Goal: Task Accomplishment & Management: Manage account settings

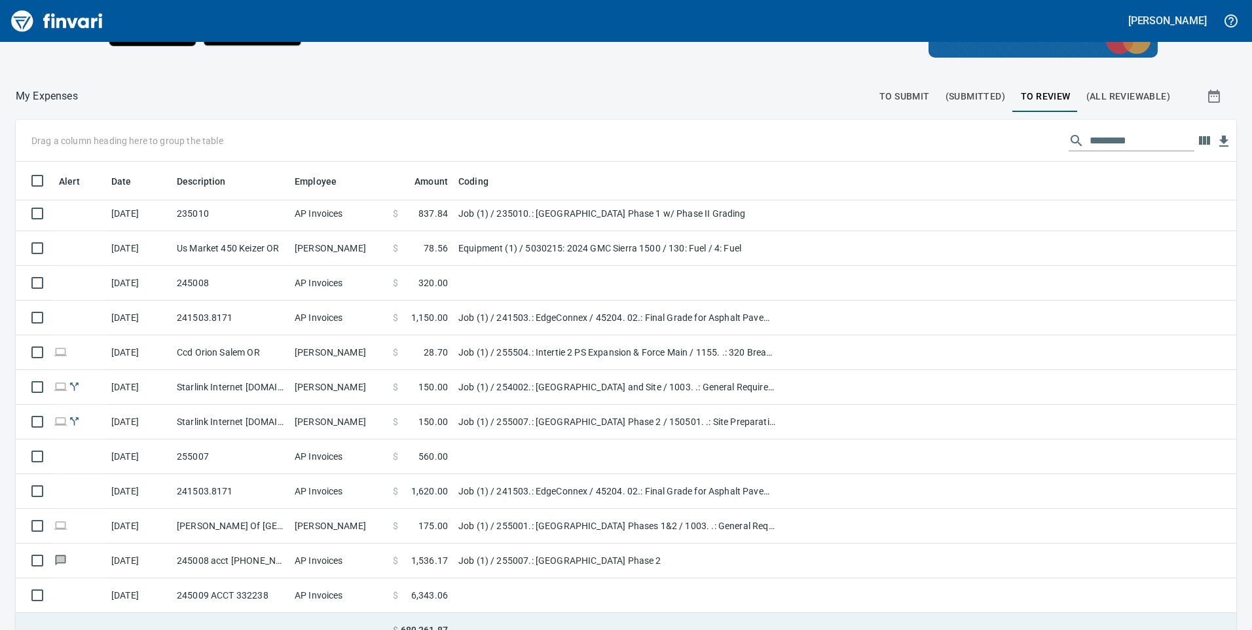
scroll to position [147, 0]
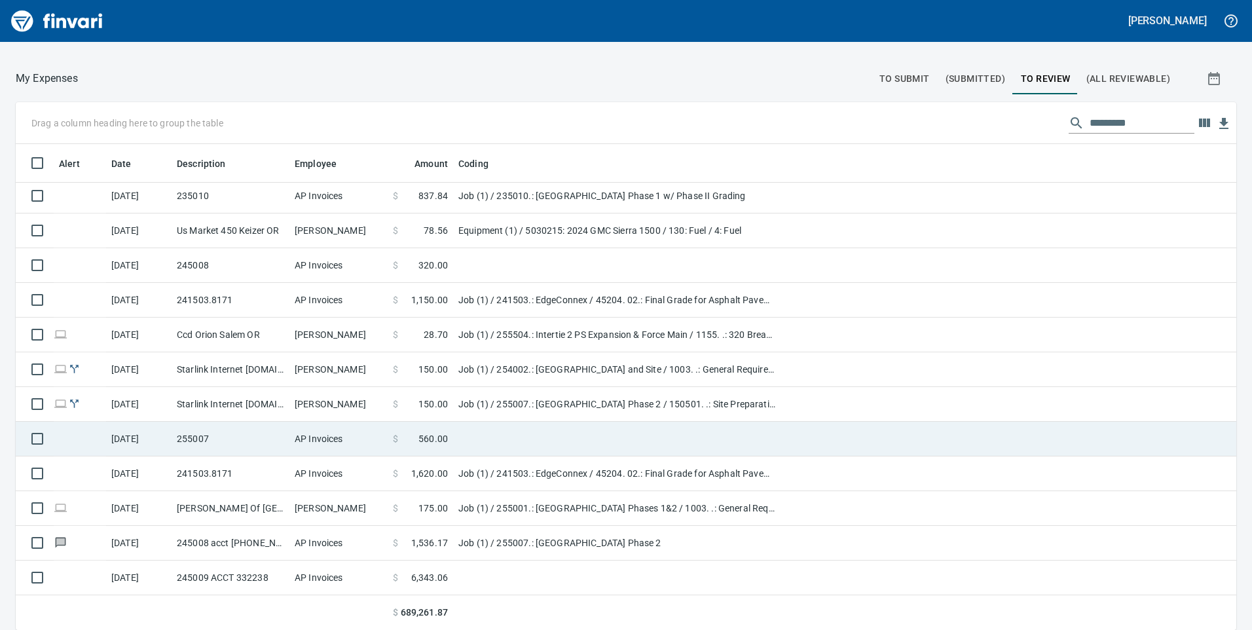
click at [214, 448] on td "255007" at bounding box center [231, 439] width 118 height 35
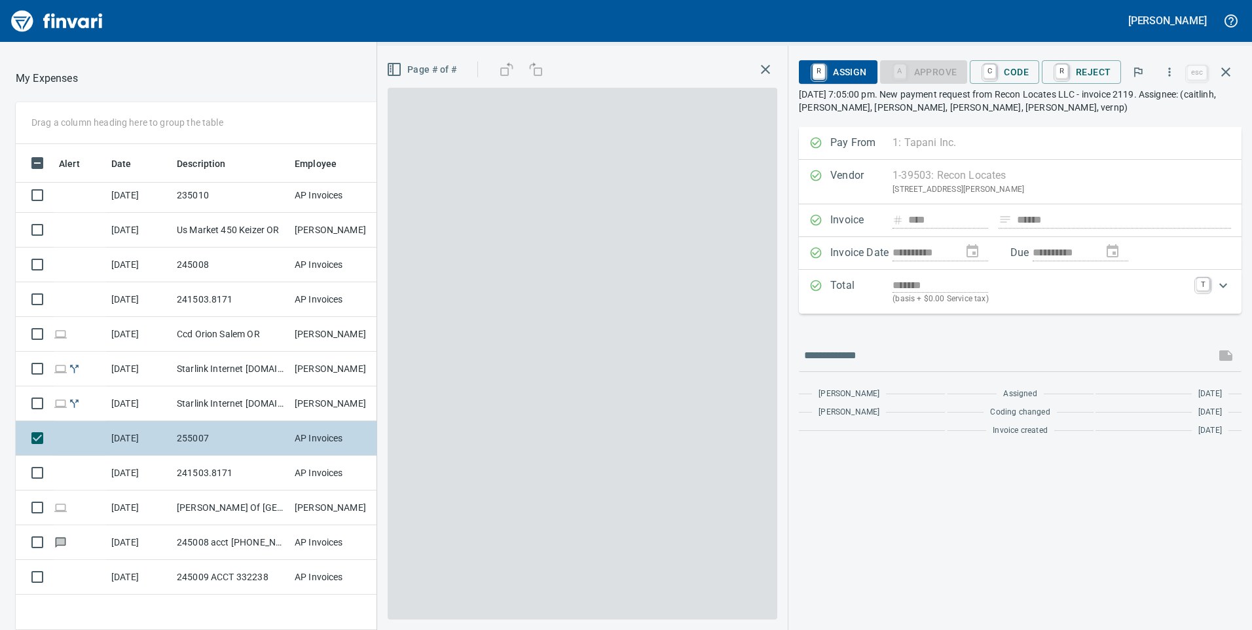
scroll to position [476, 864]
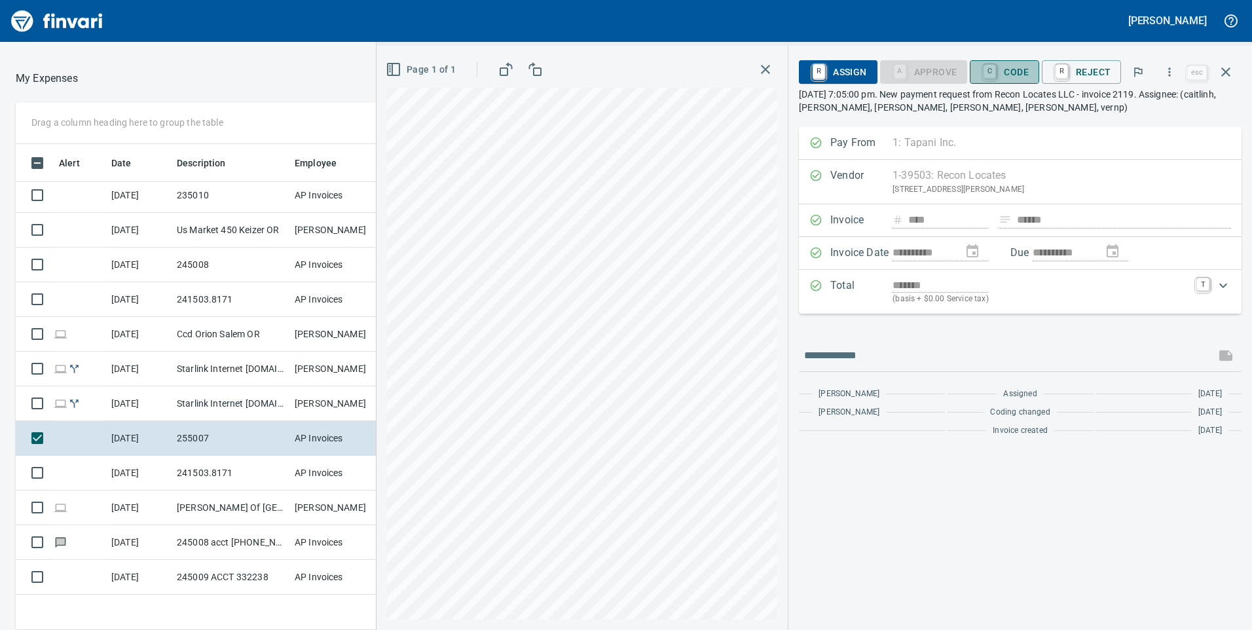
click at [1022, 73] on span "C Code" at bounding box center [1004, 72] width 48 height 22
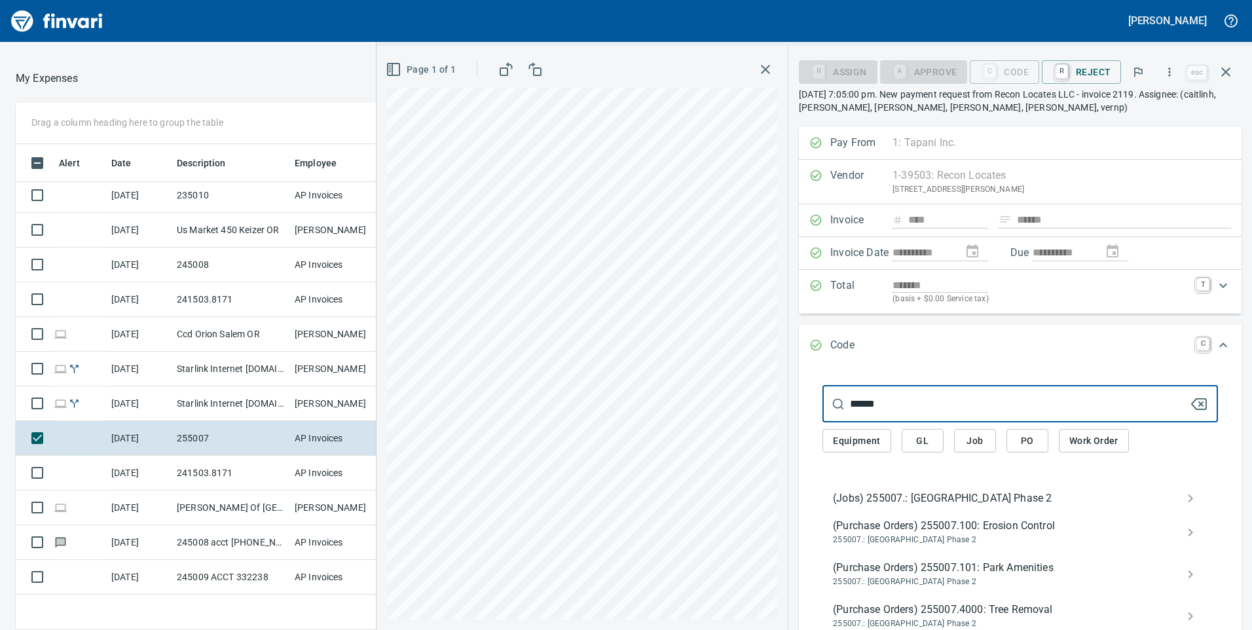
type input "******"
click at [902, 500] on span "(Jobs) 255007.: [GEOGRAPHIC_DATA] Phase 2" at bounding box center [1010, 499] width 354 height 16
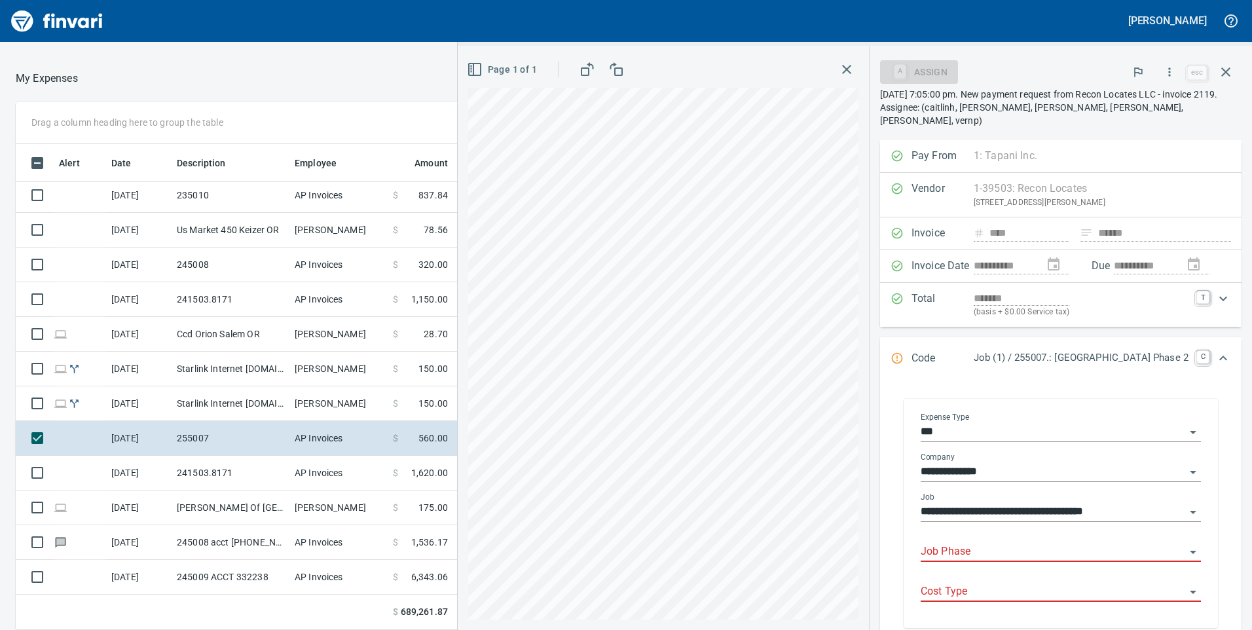
click at [936, 543] on input "Job Phase" at bounding box center [1053, 552] width 265 height 18
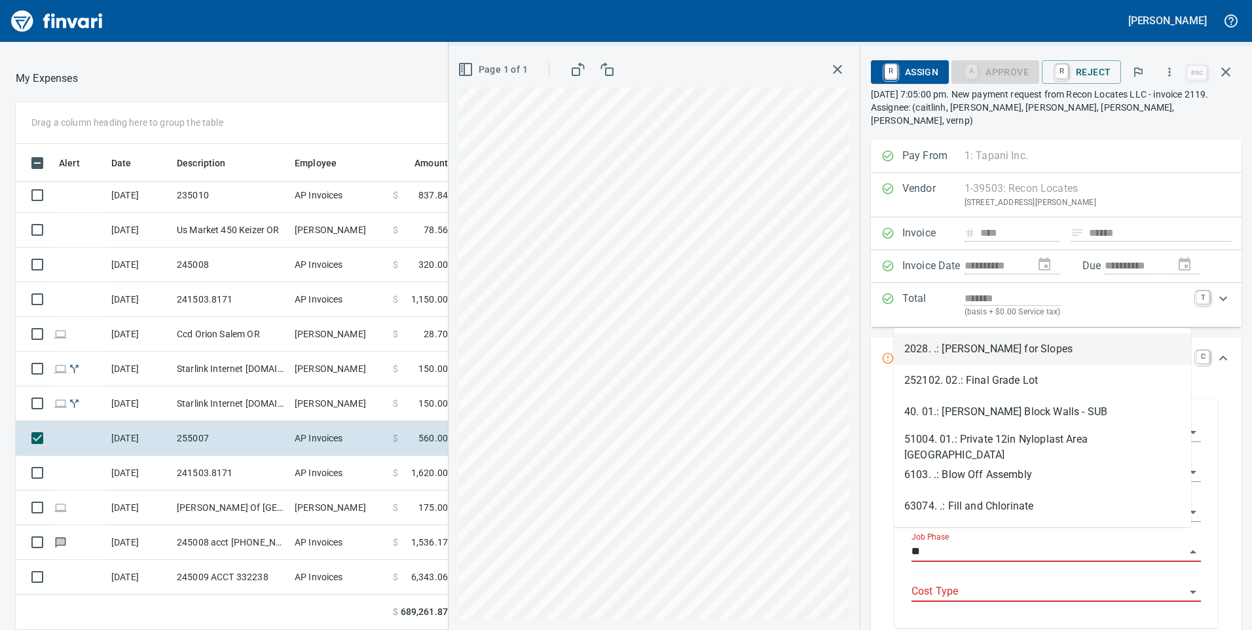
type input "*"
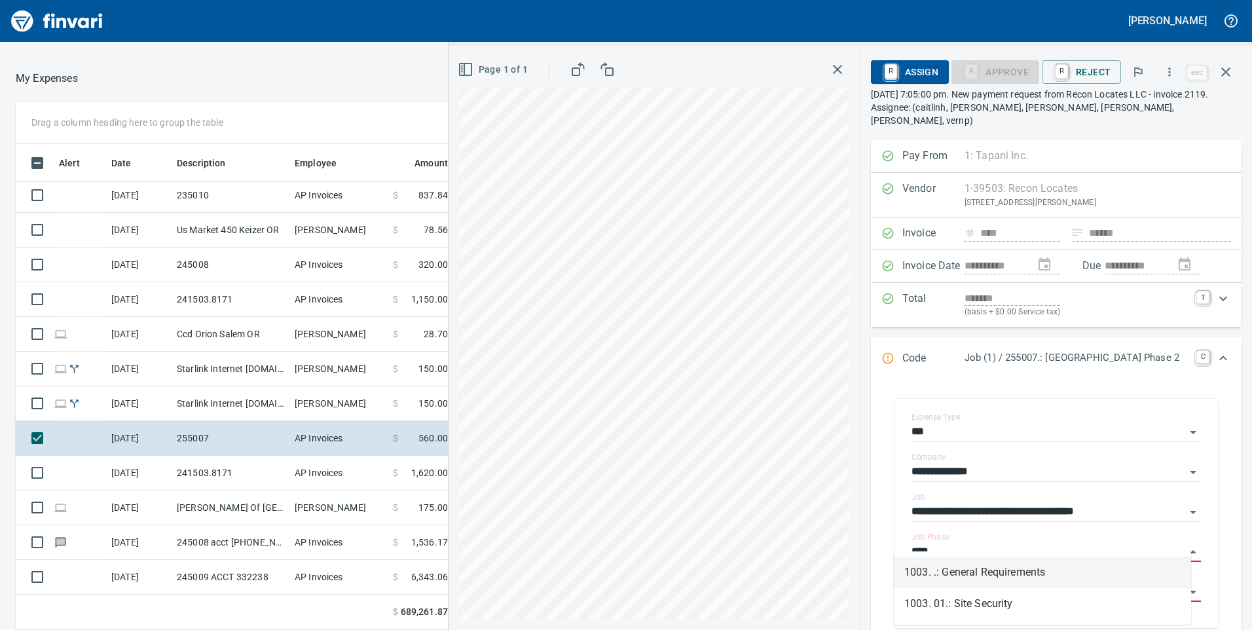
click at [957, 570] on li "1003. .: General Requirements" at bounding box center [1042, 572] width 297 height 31
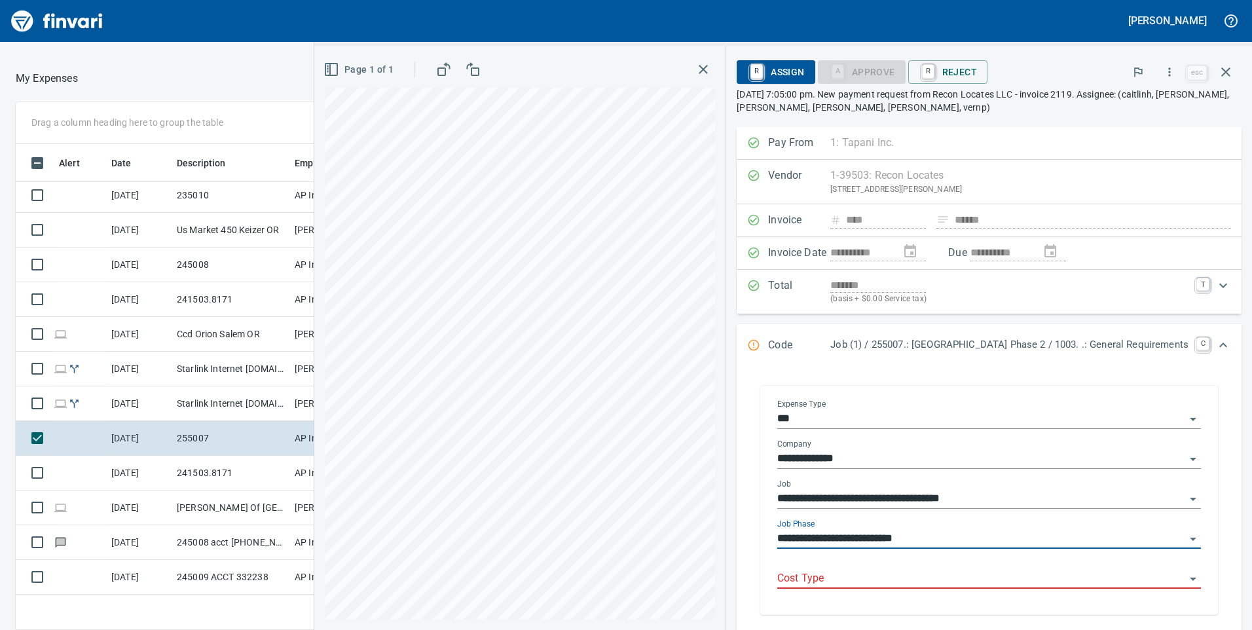
click at [942, 568] on div "Cost Type" at bounding box center [989, 573] width 424 height 29
type input "**********"
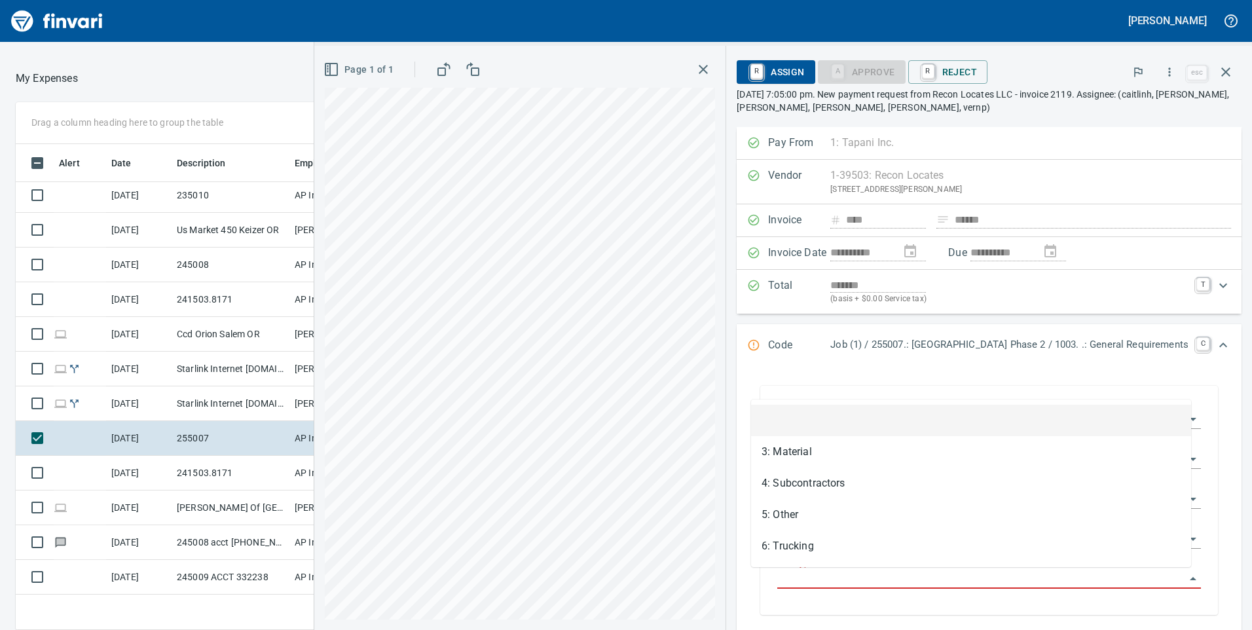
click at [782, 578] on input "Cost Type" at bounding box center [981, 579] width 408 height 18
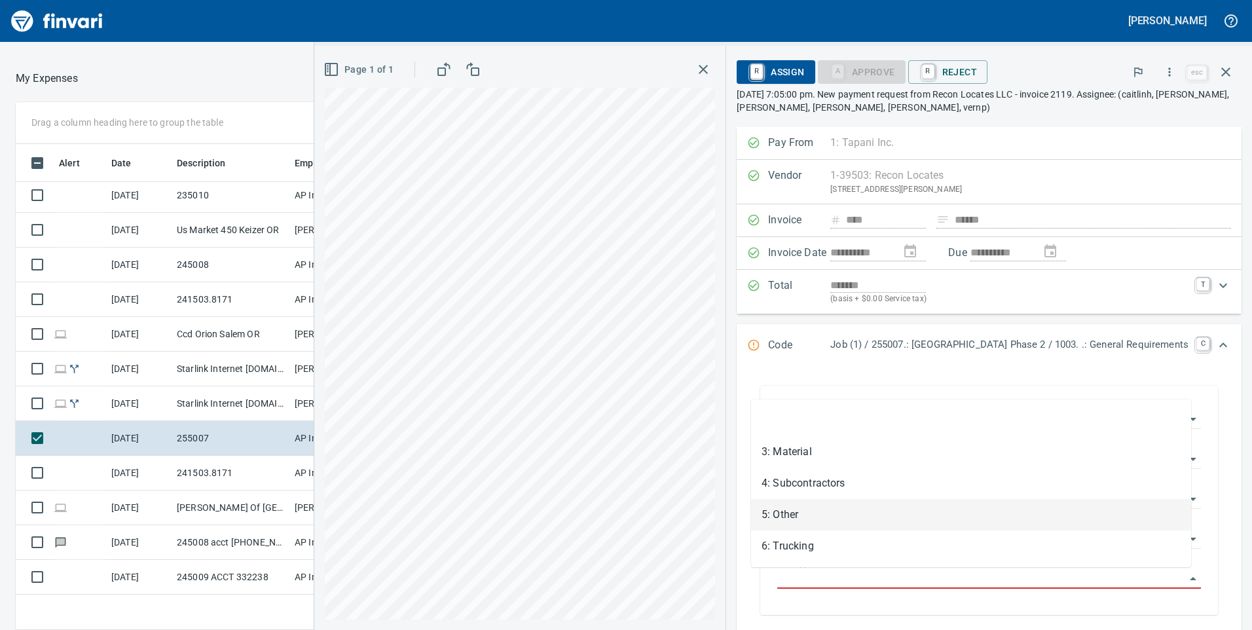
click at [792, 514] on li "5: Other" at bounding box center [971, 514] width 440 height 31
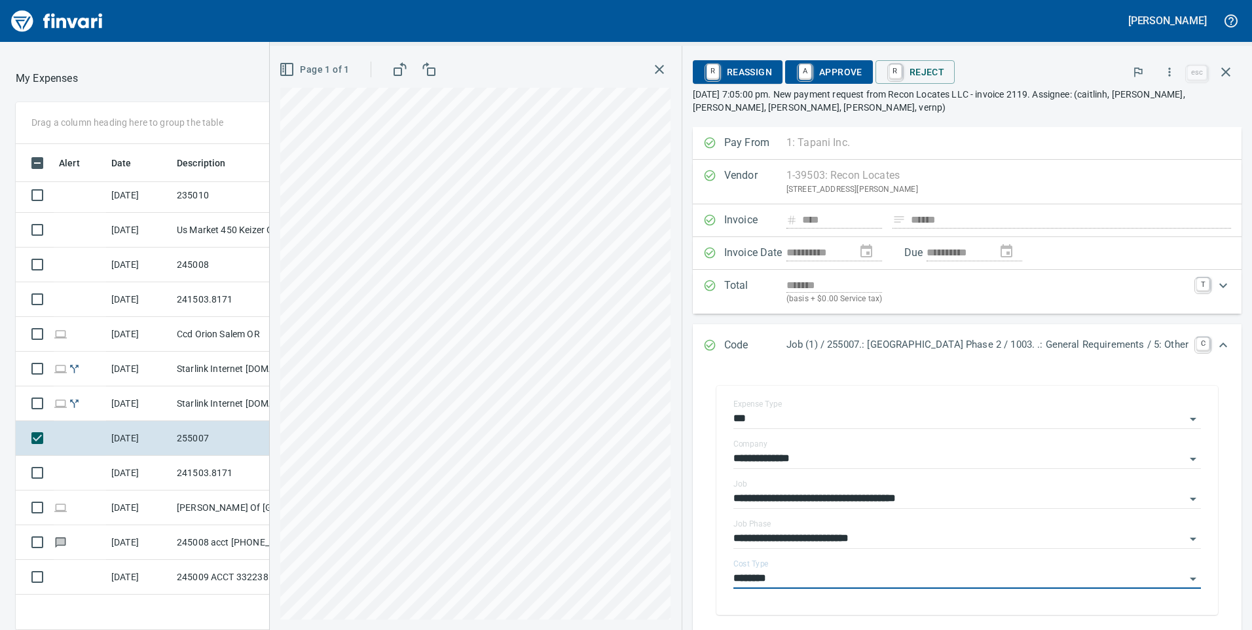
type input "********"
click at [828, 69] on span "A Approve" at bounding box center [829, 72] width 67 height 22
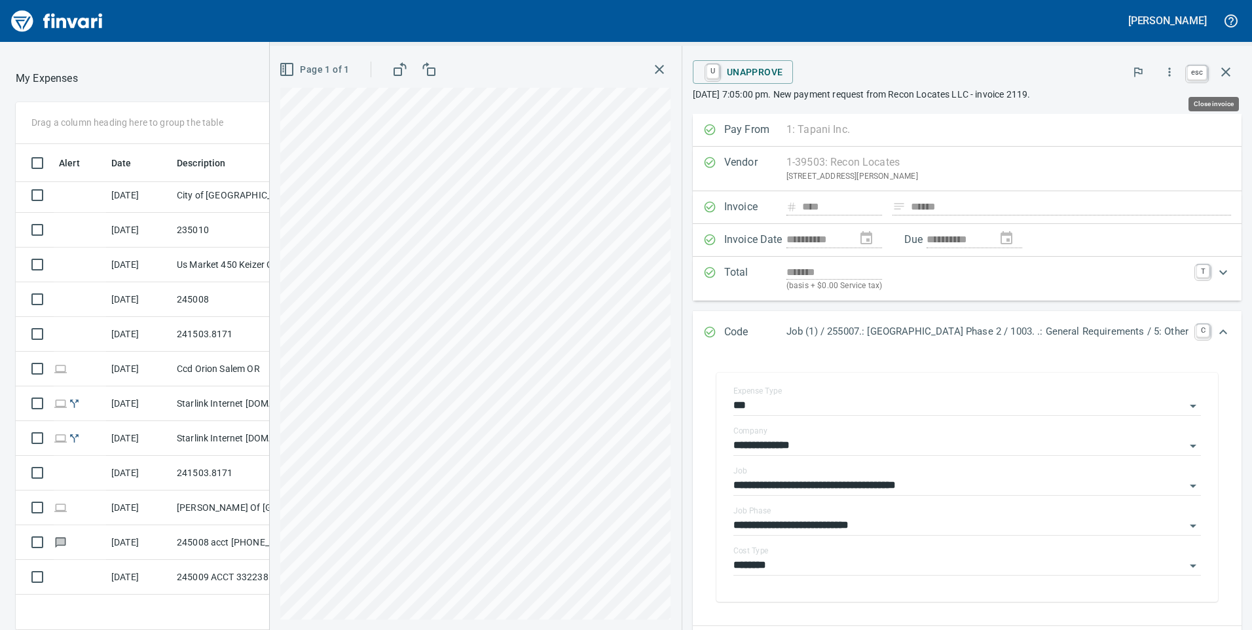
click at [1227, 73] on icon "button" at bounding box center [1225, 71] width 9 height 9
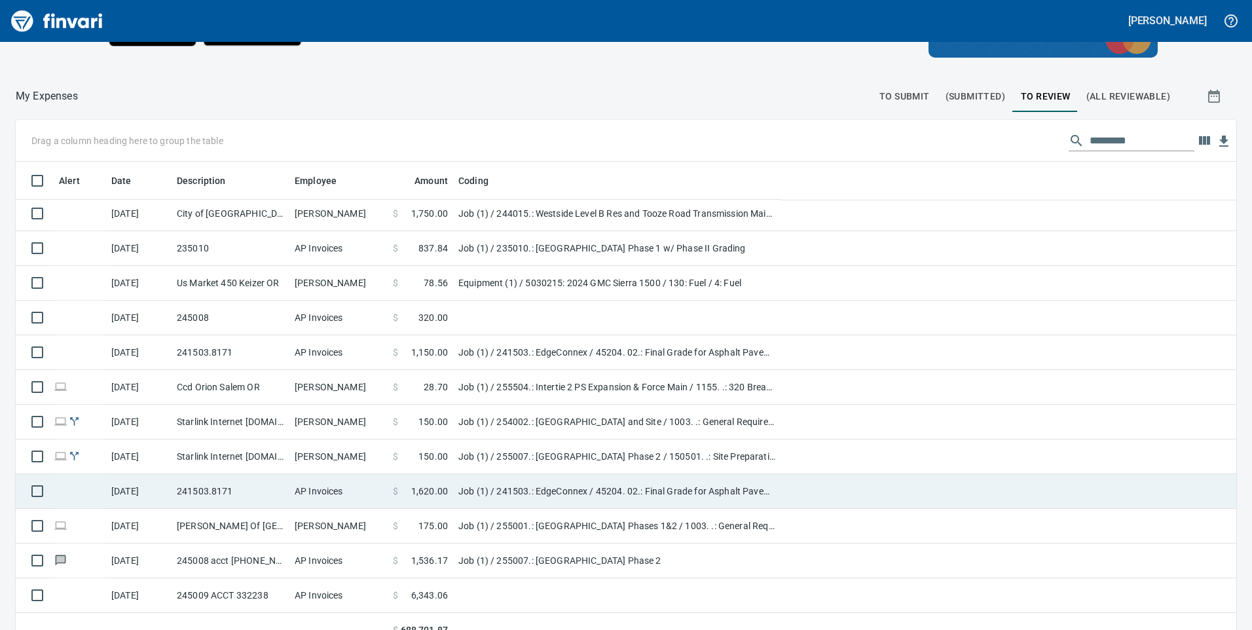
scroll to position [476, 1191]
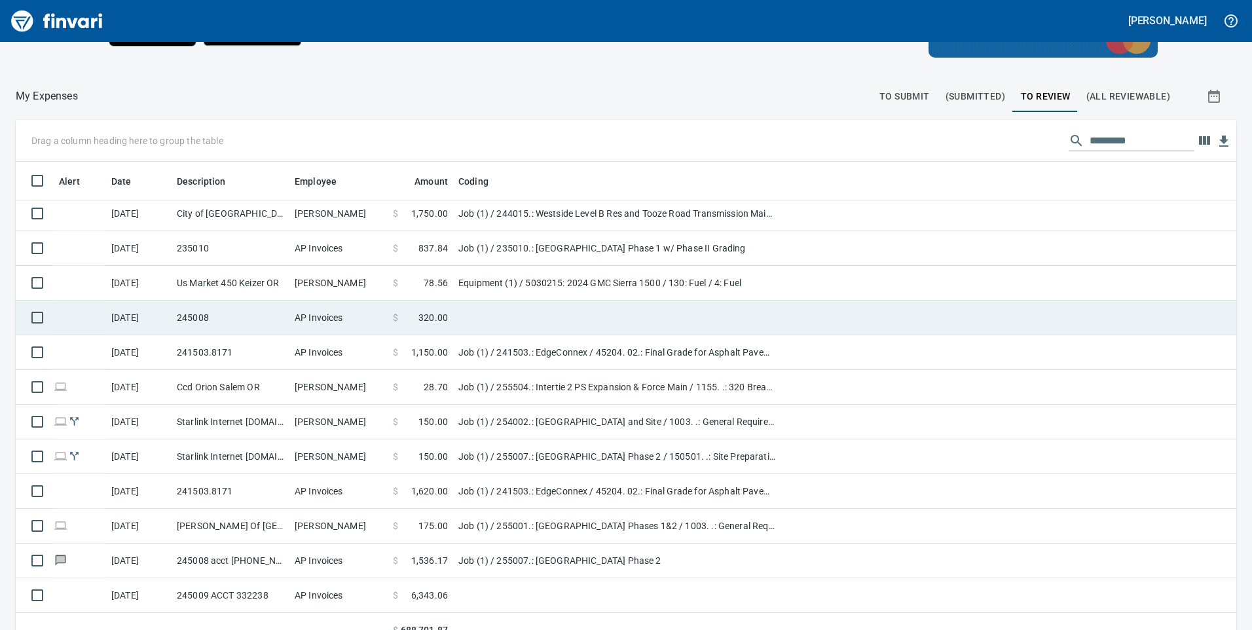
click at [449, 311] on td "$ 320.00" at bounding box center [420, 318] width 65 height 35
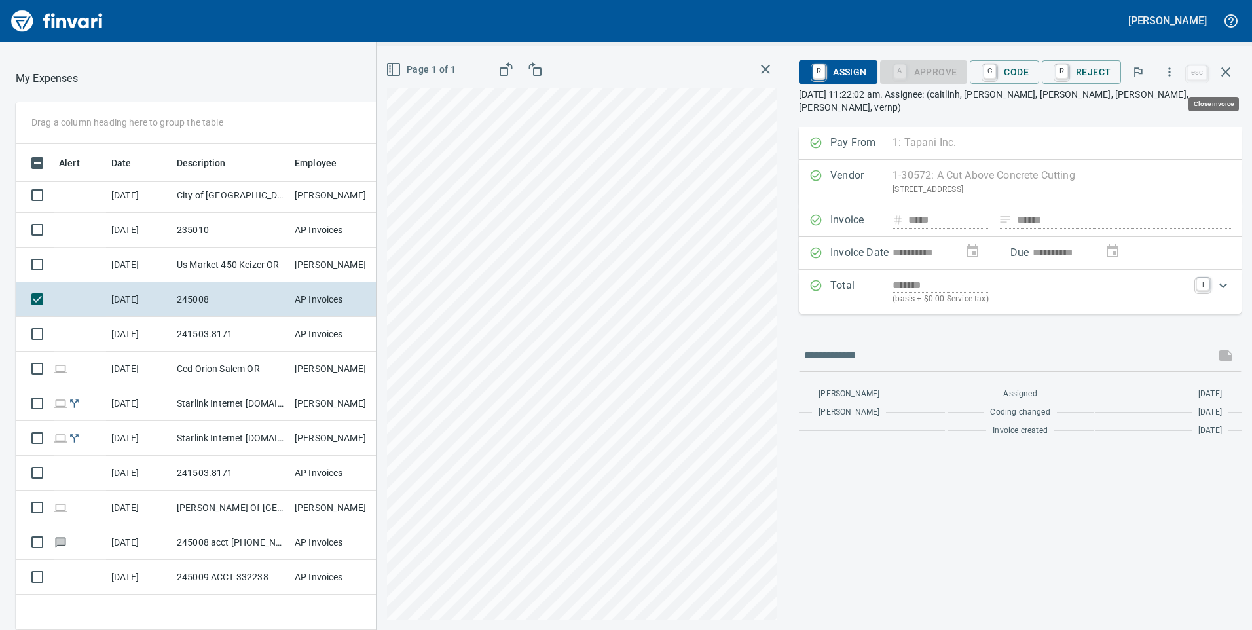
scroll to position [476, 864]
click at [1012, 80] on span "C Code" at bounding box center [1004, 72] width 48 height 22
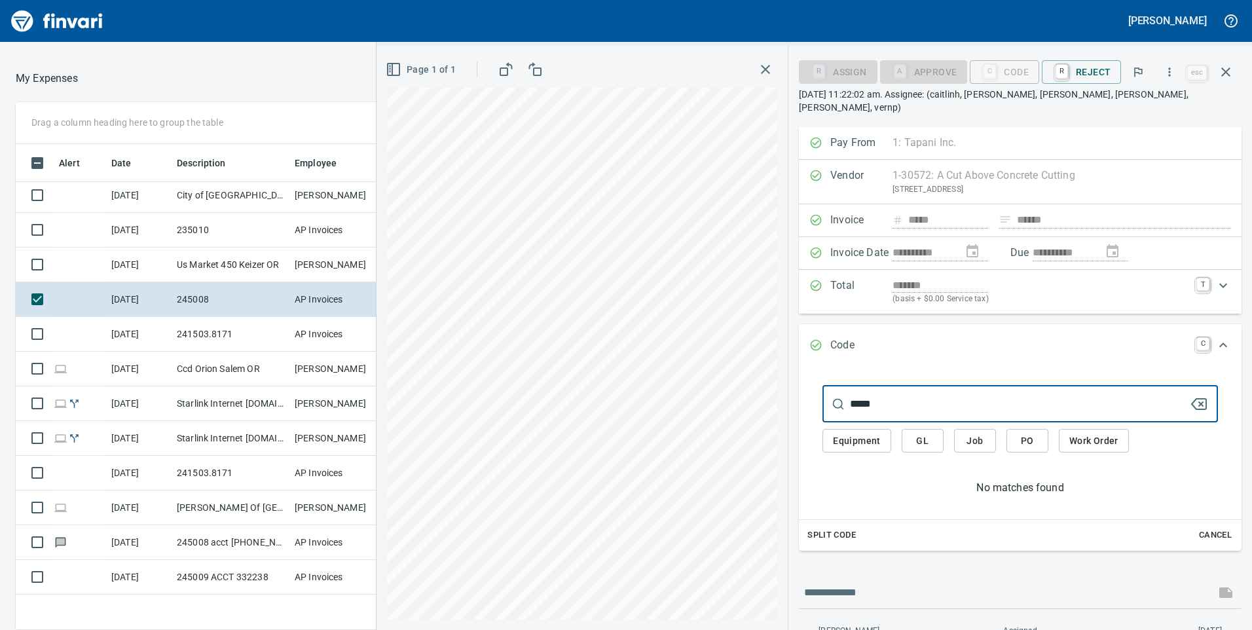
click at [687, 410] on div "**********" at bounding box center [815, 338] width 876 height 584
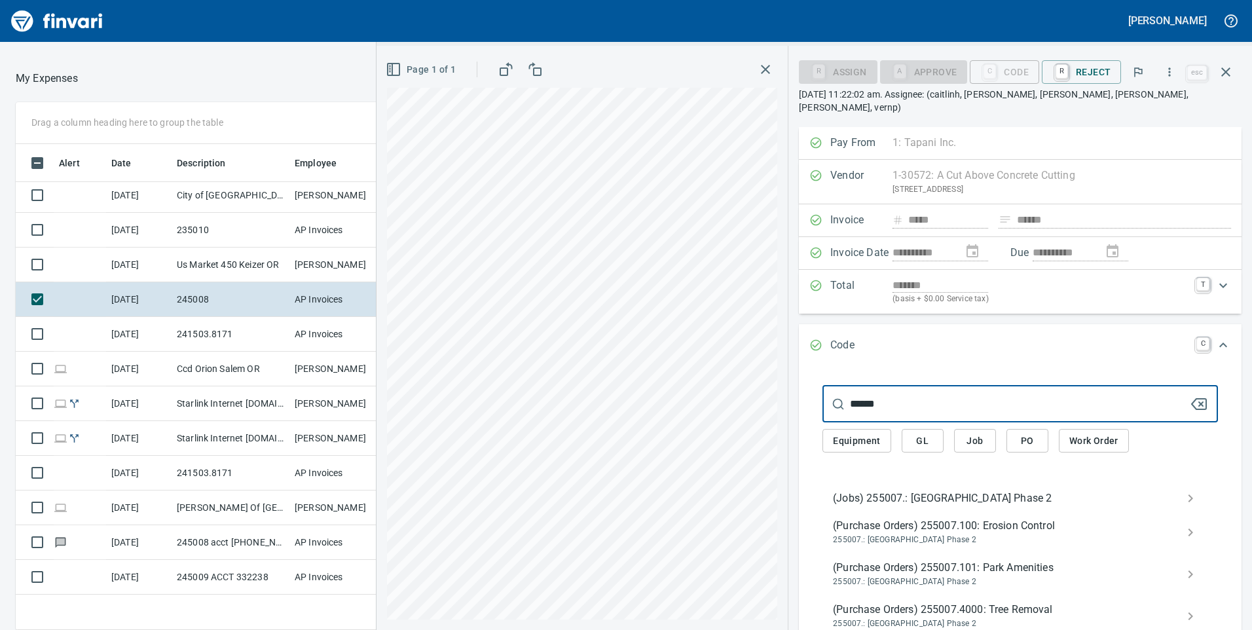
type input "******"
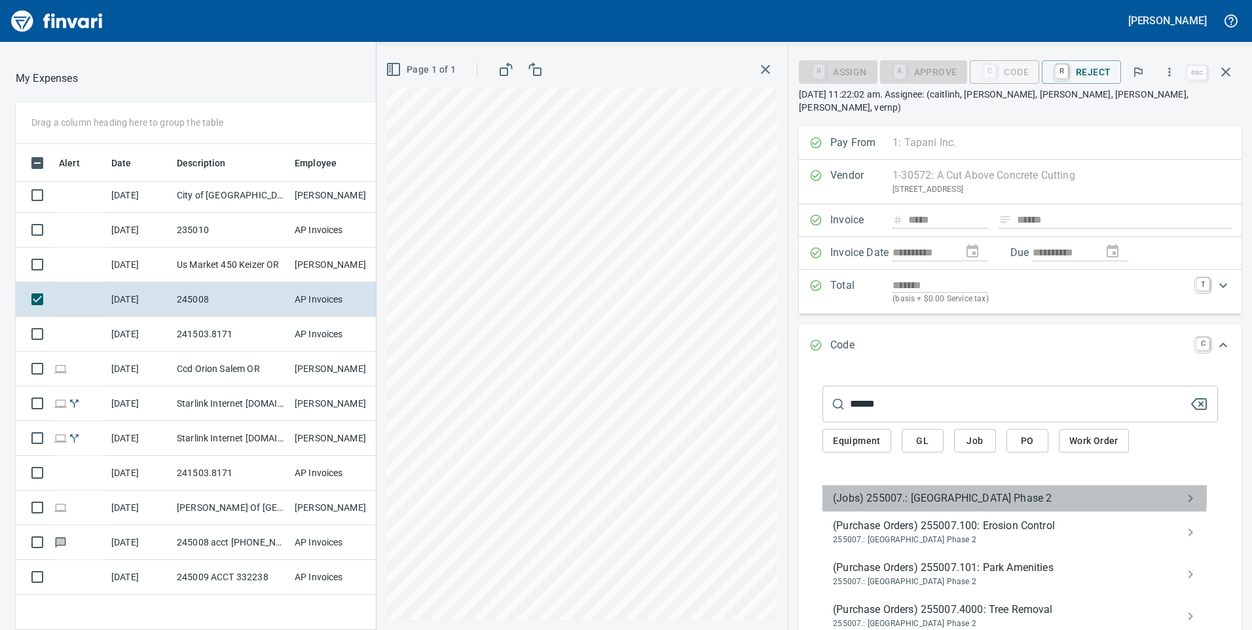
click at [918, 491] on span "(Jobs) 255007.: [GEOGRAPHIC_DATA] Phase 2" at bounding box center [1010, 499] width 354 height 16
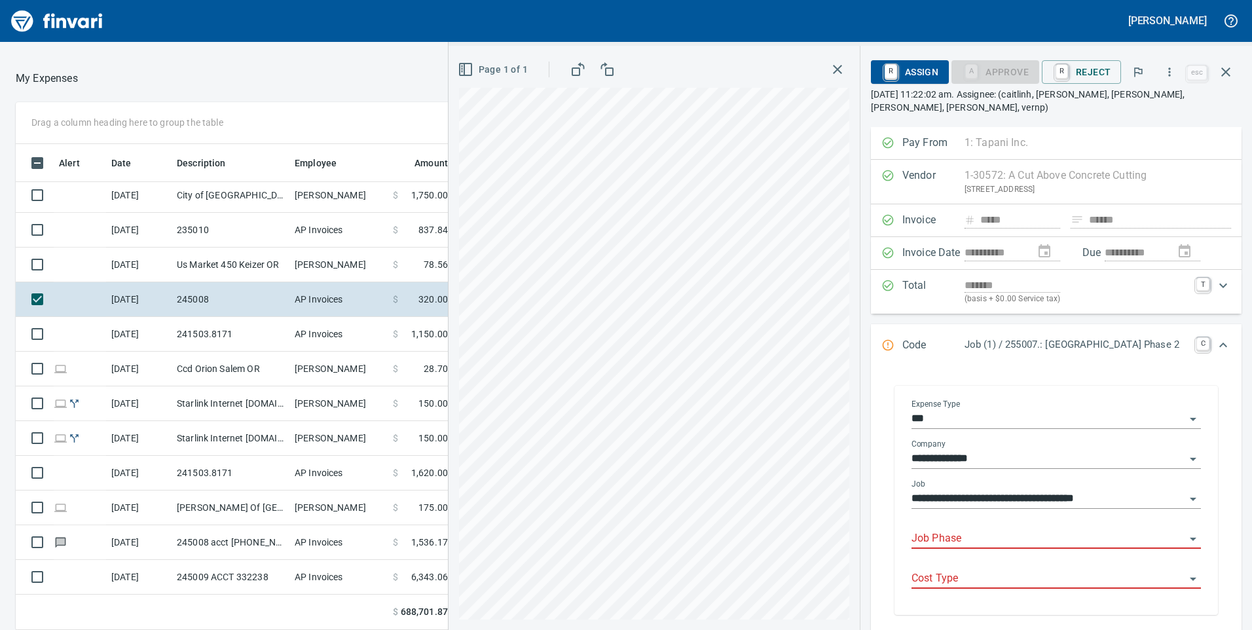
click at [928, 537] on input "Job Phase" at bounding box center [1049, 539] width 274 height 18
click at [952, 574] on li "65067. .: Monument Case & Cover" at bounding box center [1042, 572] width 297 height 31
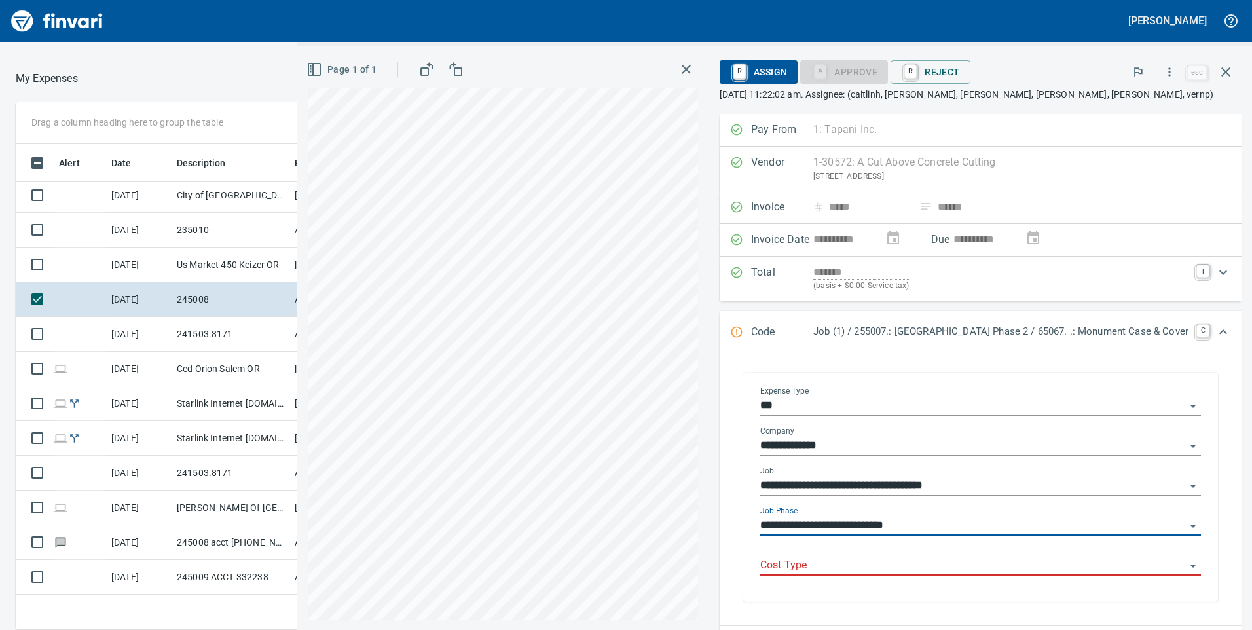
type input "**********"
click at [944, 579] on div "Cost Type" at bounding box center [980, 566] width 441 height 40
click at [799, 566] on input "Cost Type" at bounding box center [972, 566] width 425 height 18
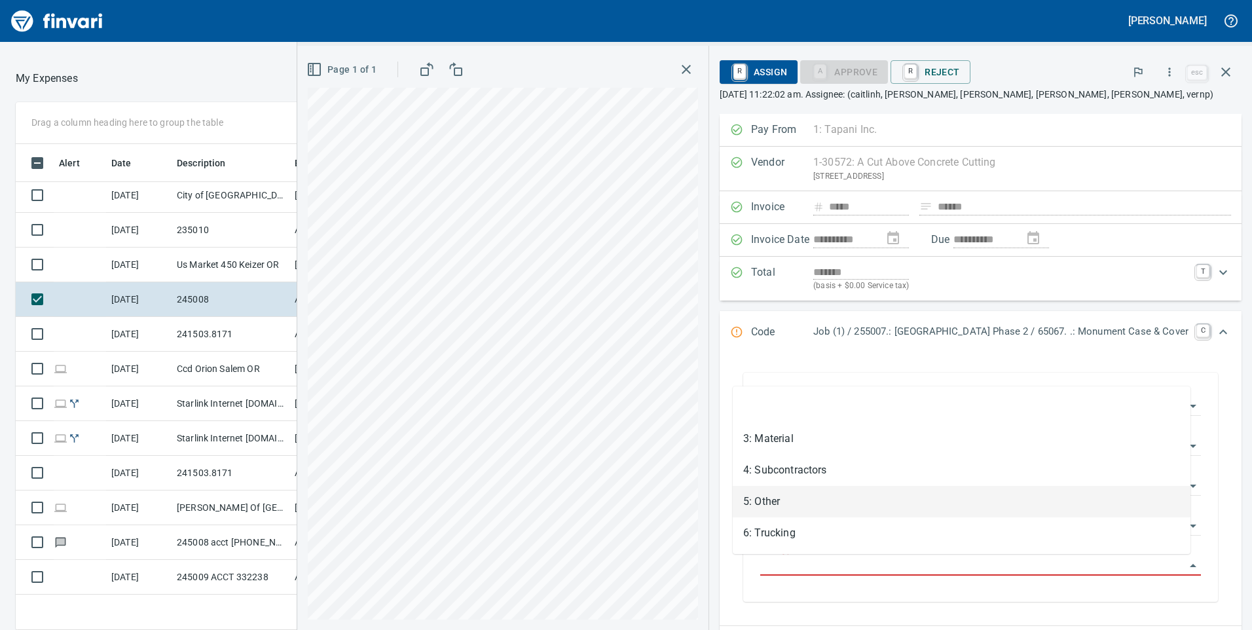
click at [773, 490] on li "5: Other" at bounding box center [962, 501] width 458 height 31
type input "********"
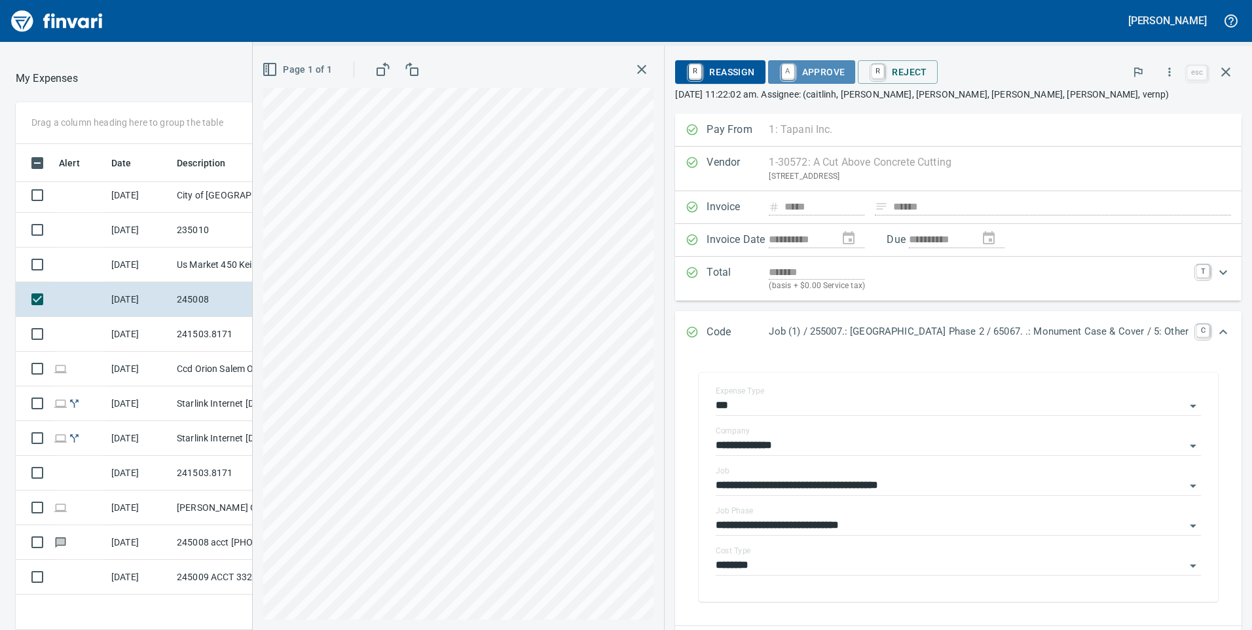
click at [784, 64] on span "A Approve" at bounding box center [812, 72] width 67 height 22
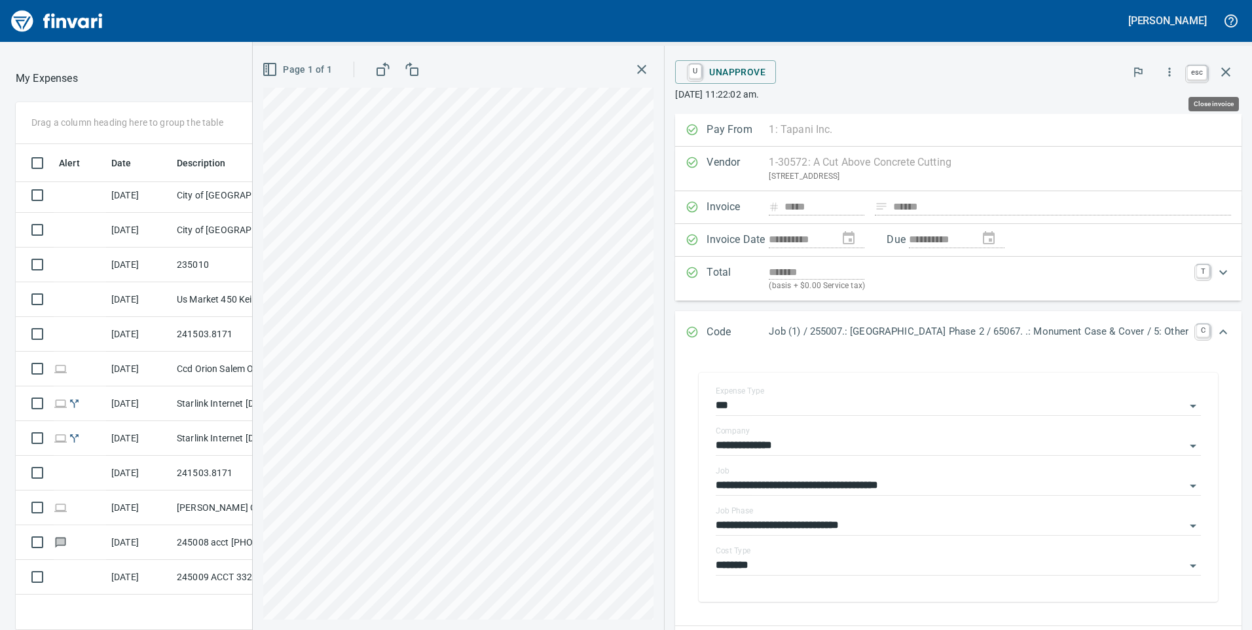
click at [1229, 69] on icon "button" at bounding box center [1225, 71] width 9 height 9
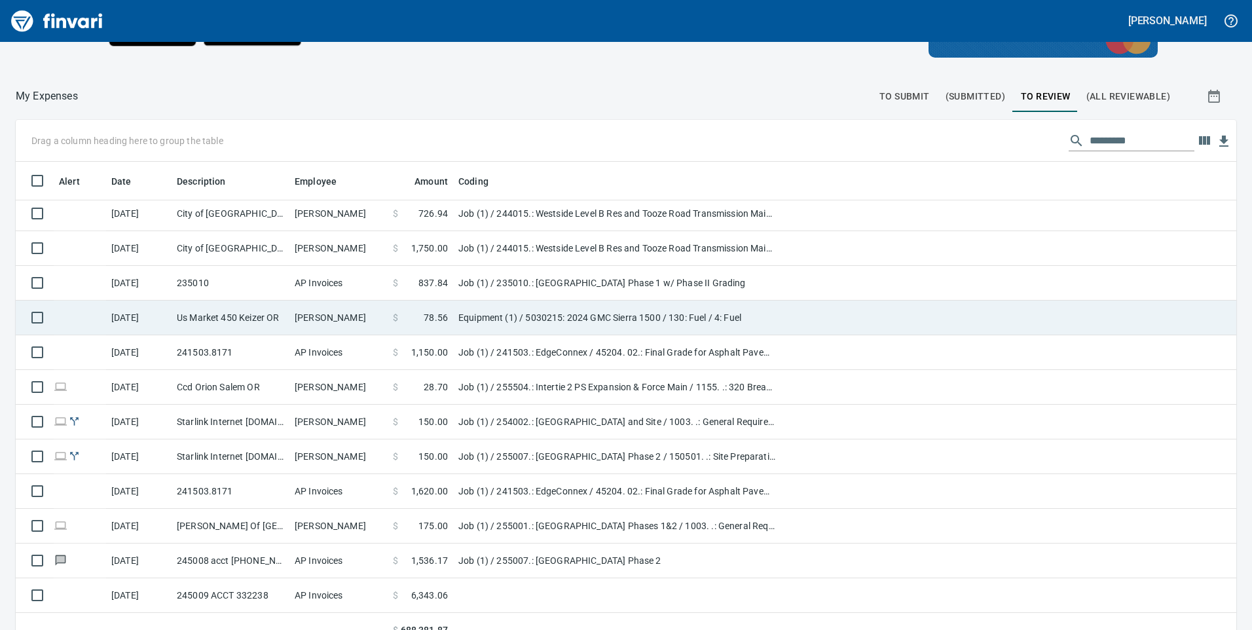
scroll to position [1848, 0]
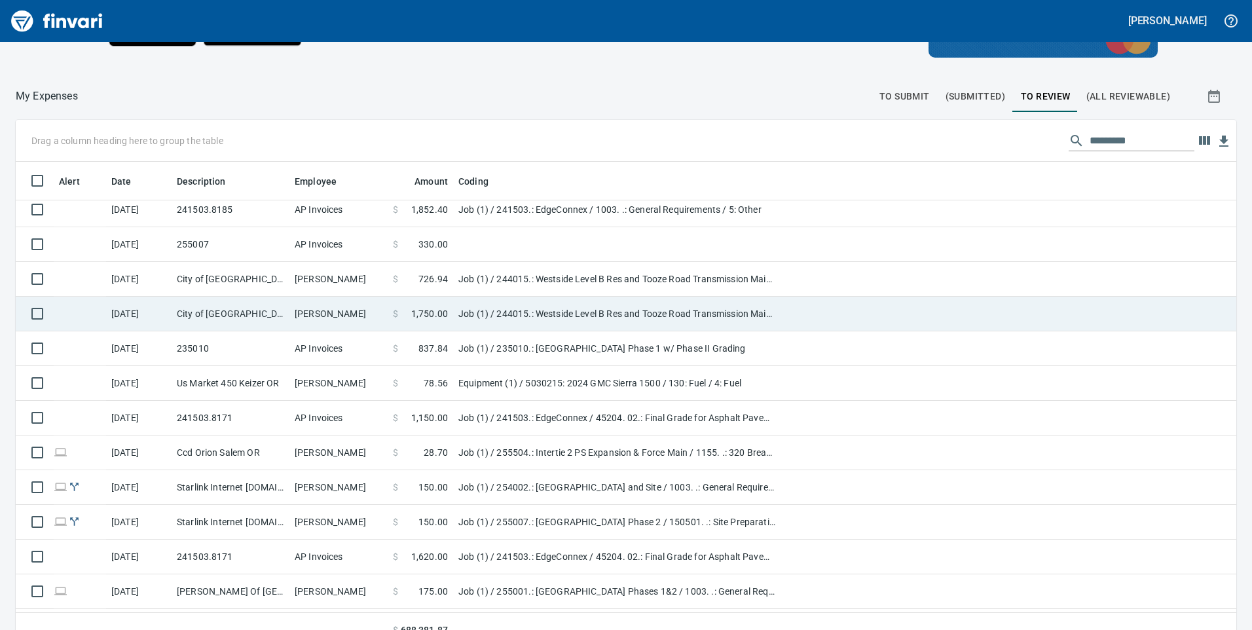
click at [610, 306] on td "Job (1) / 244015.: Westside Level B Res and Tooze Road Transmission Main / 1003…" at bounding box center [616, 314] width 327 height 35
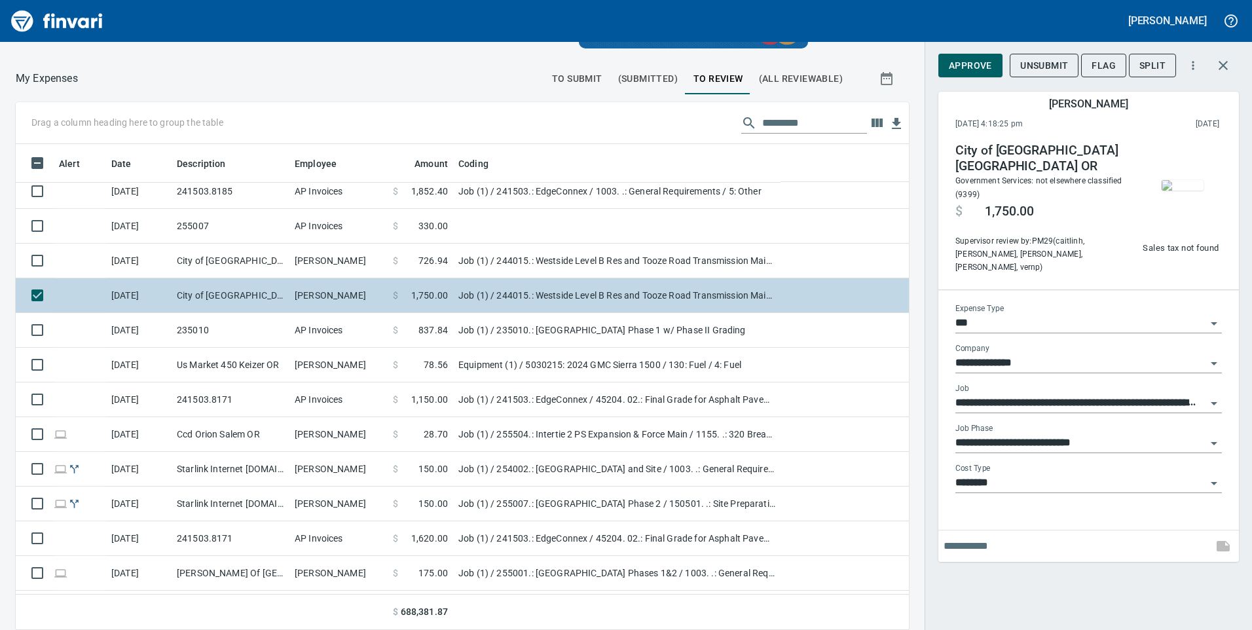
scroll to position [476, 864]
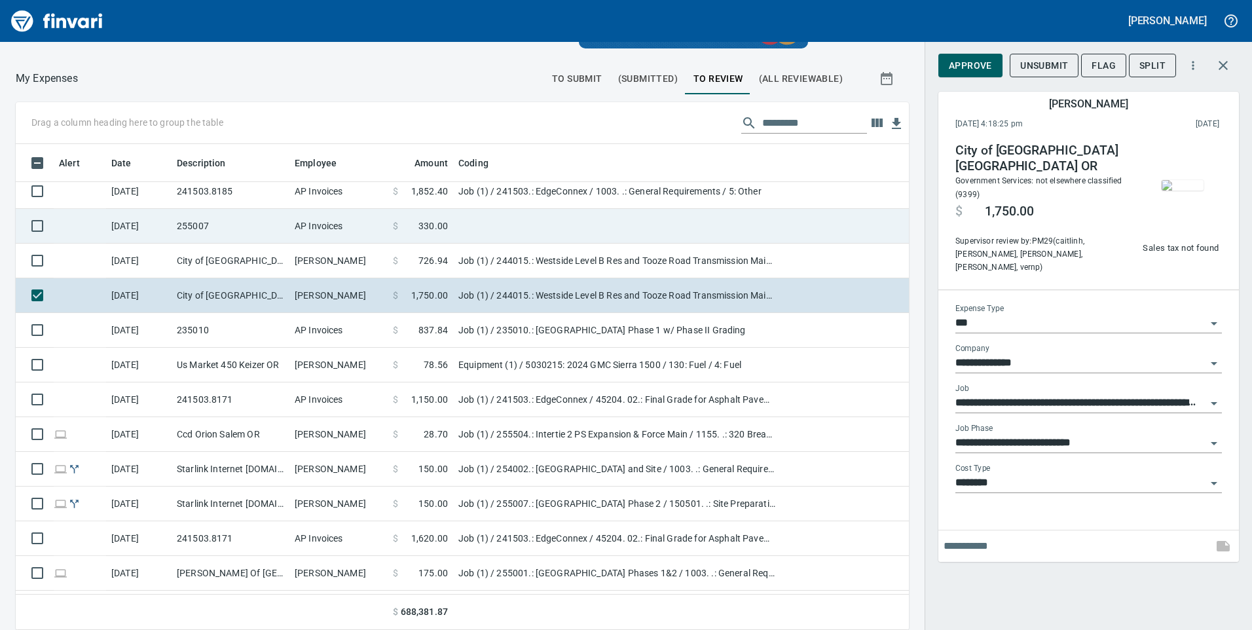
click at [408, 225] on span at bounding box center [408, 225] width 20 height 13
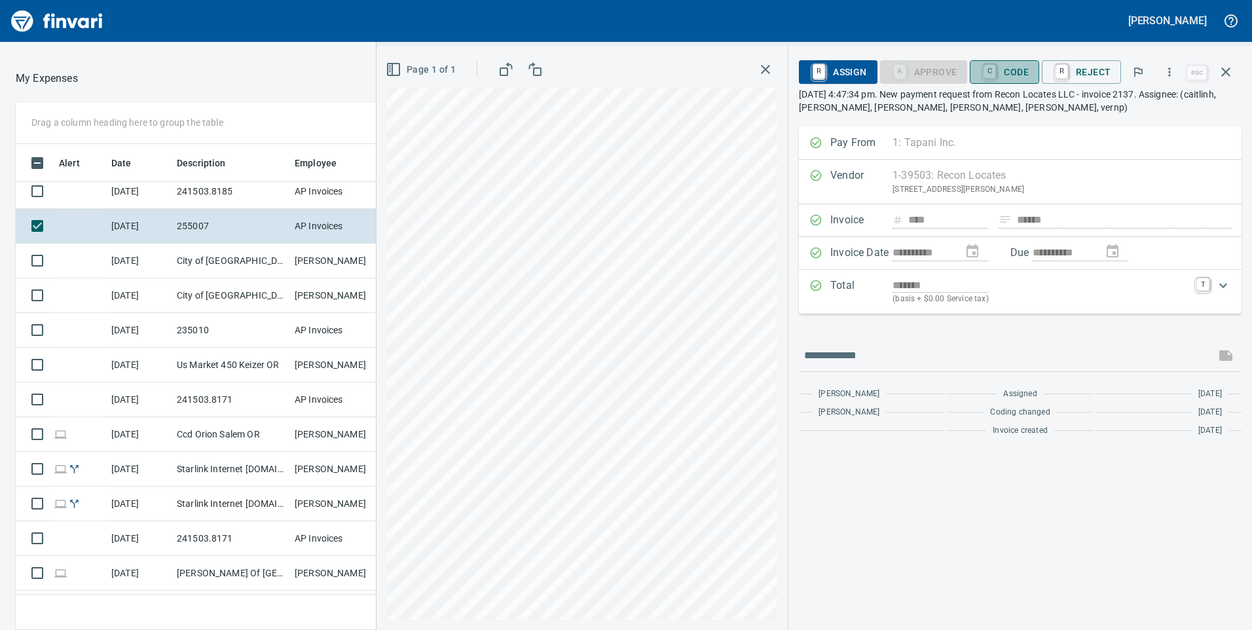
click at [1009, 67] on span "C Code" at bounding box center [1004, 72] width 48 height 22
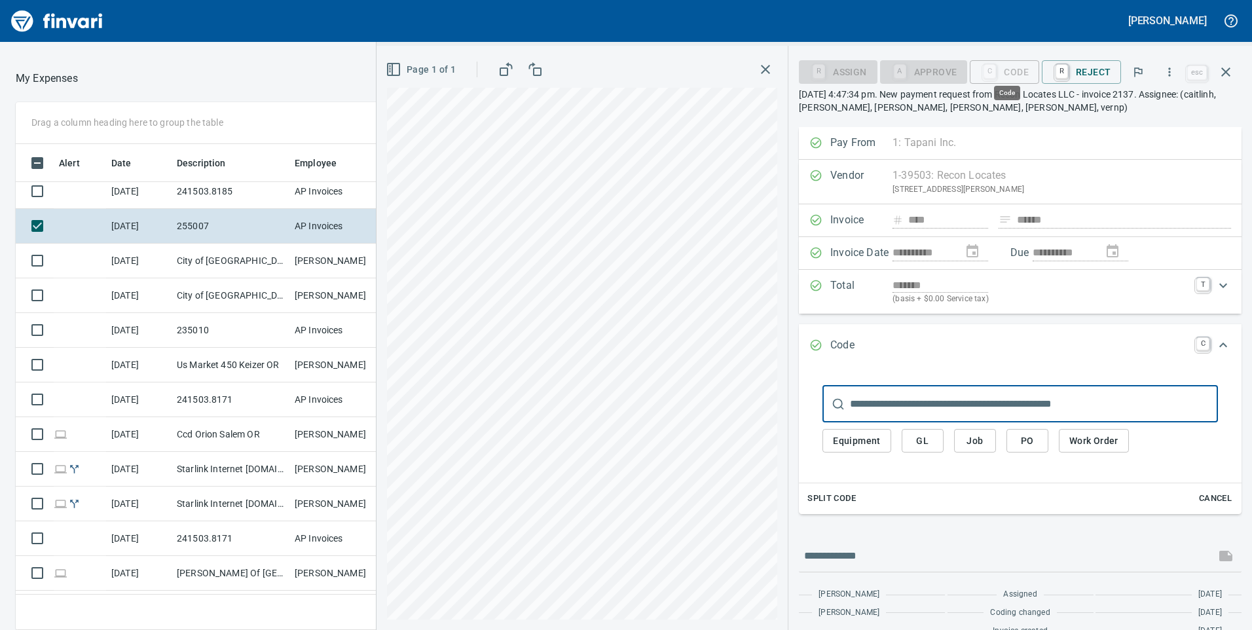
scroll to position [476, 864]
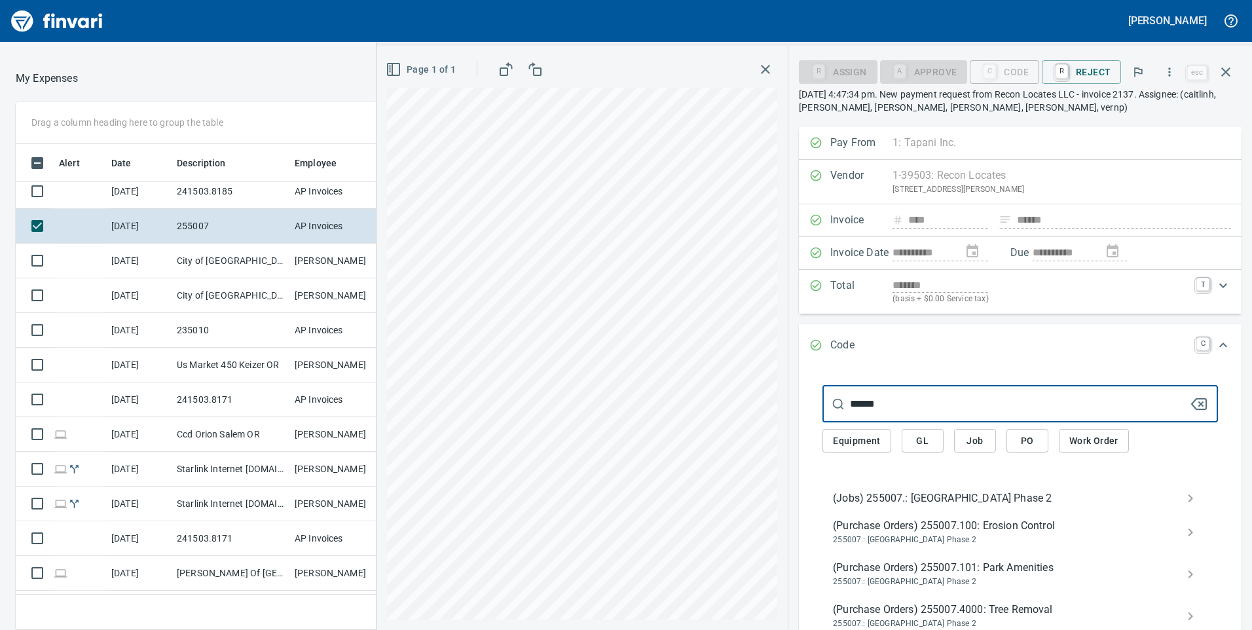
type input "******"
click at [885, 495] on span "(Jobs) 255007.: [GEOGRAPHIC_DATA] Phase 2" at bounding box center [1010, 499] width 354 height 16
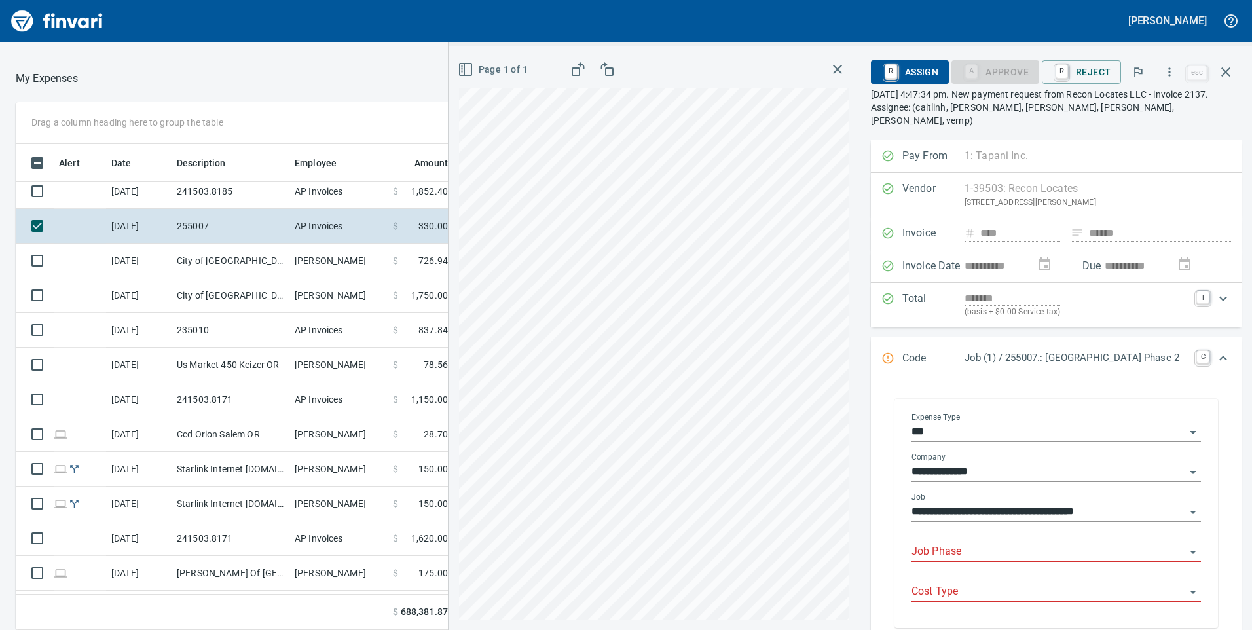
click at [912, 543] on input "Job Phase" at bounding box center [1049, 552] width 274 height 18
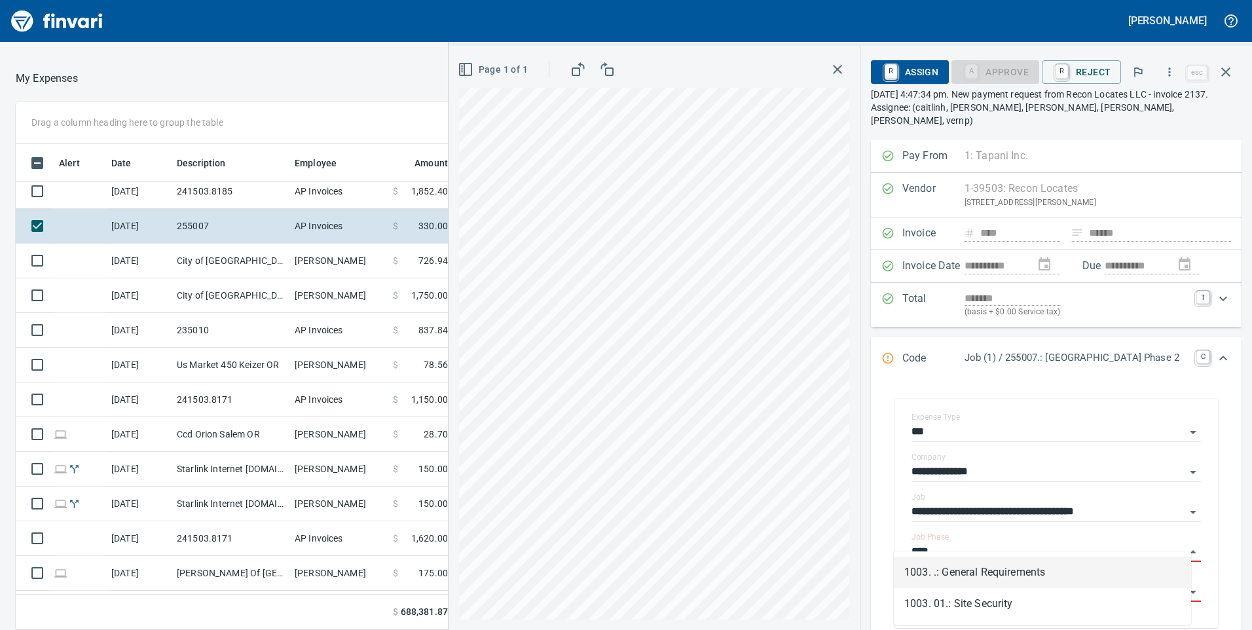
click at [939, 580] on li "1003. .: General Requirements" at bounding box center [1042, 572] width 297 height 31
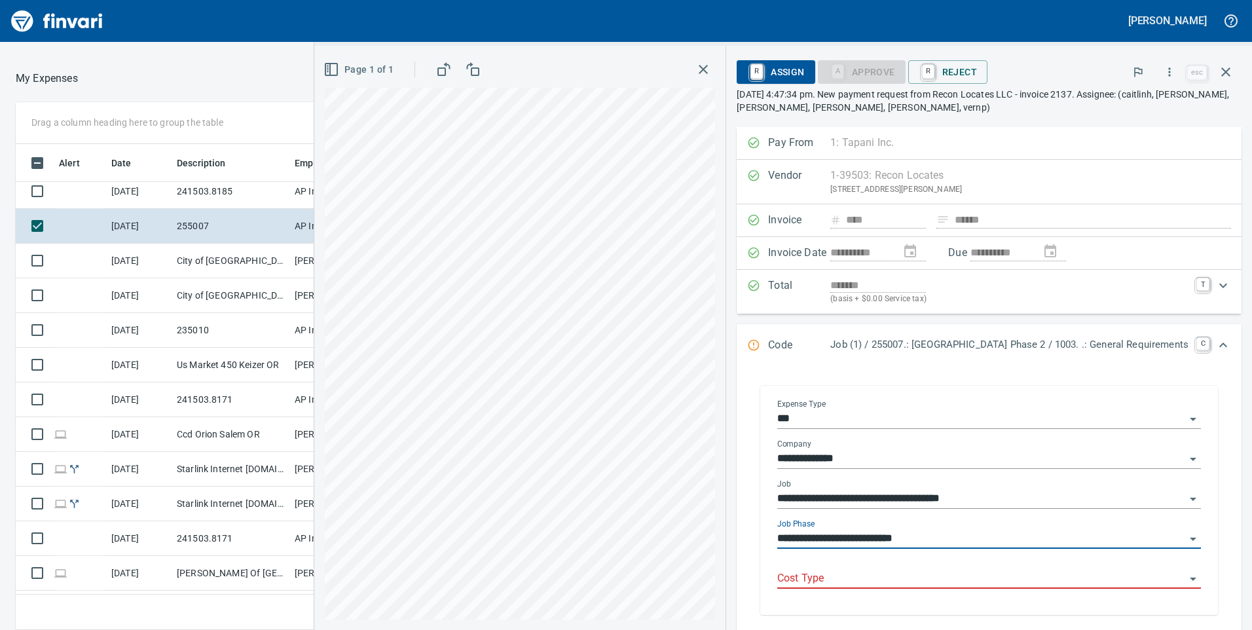
type input "**********"
click at [940, 578] on input "Cost Type" at bounding box center [981, 579] width 408 height 18
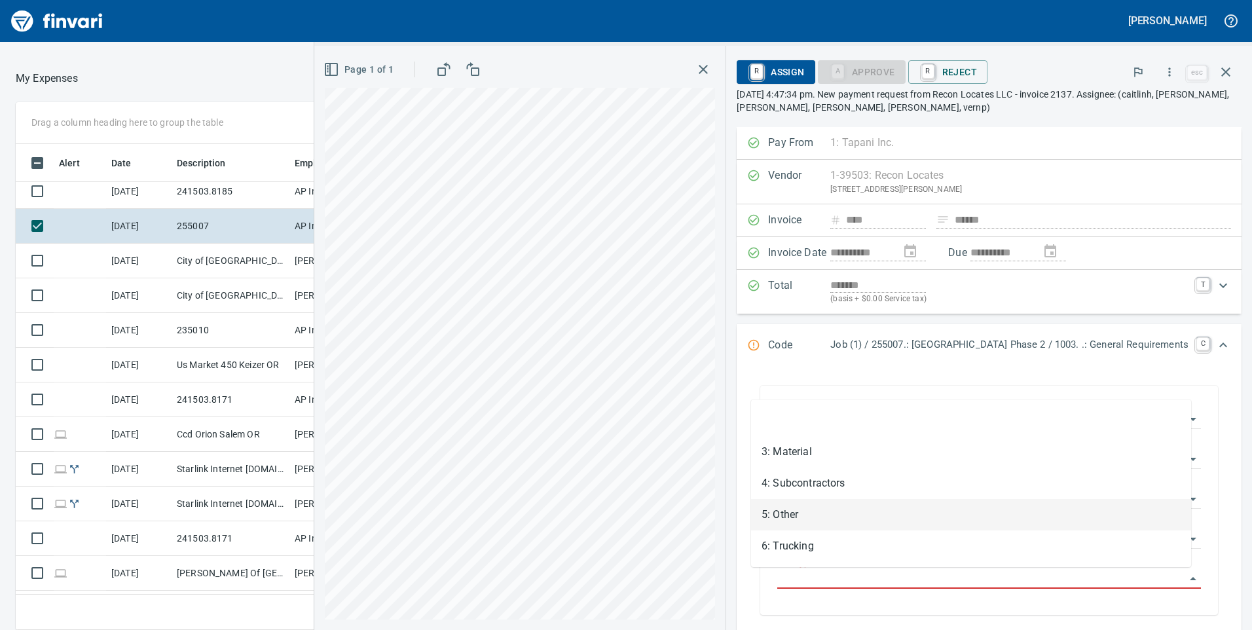
click at [804, 505] on li "5: Other" at bounding box center [971, 514] width 440 height 31
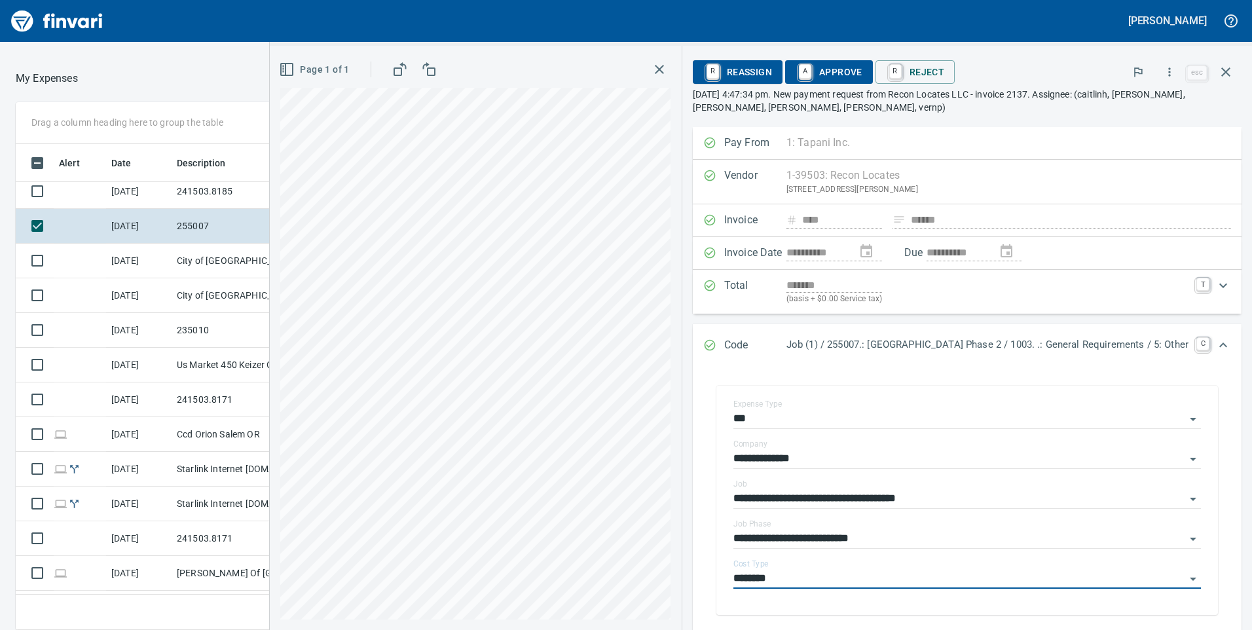
type input "********"
click at [819, 68] on span "A Approve" at bounding box center [829, 72] width 67 height 22
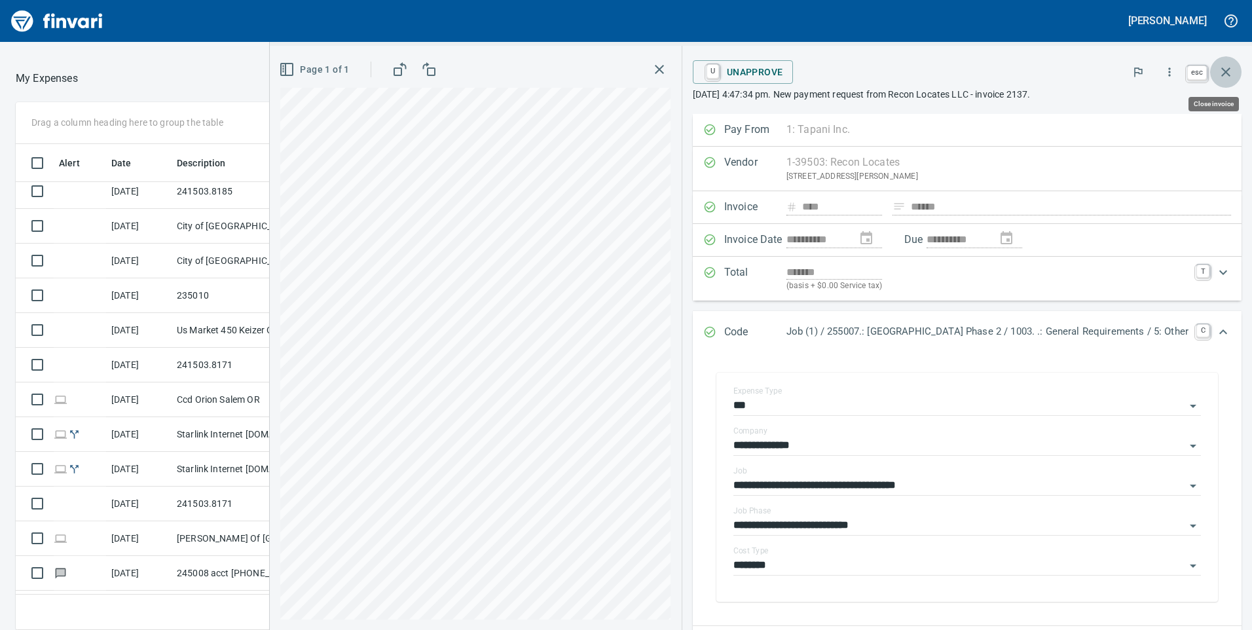
click at [1229, 73] on icon "button" at bounding box center [1226, 72] width 16 height 16
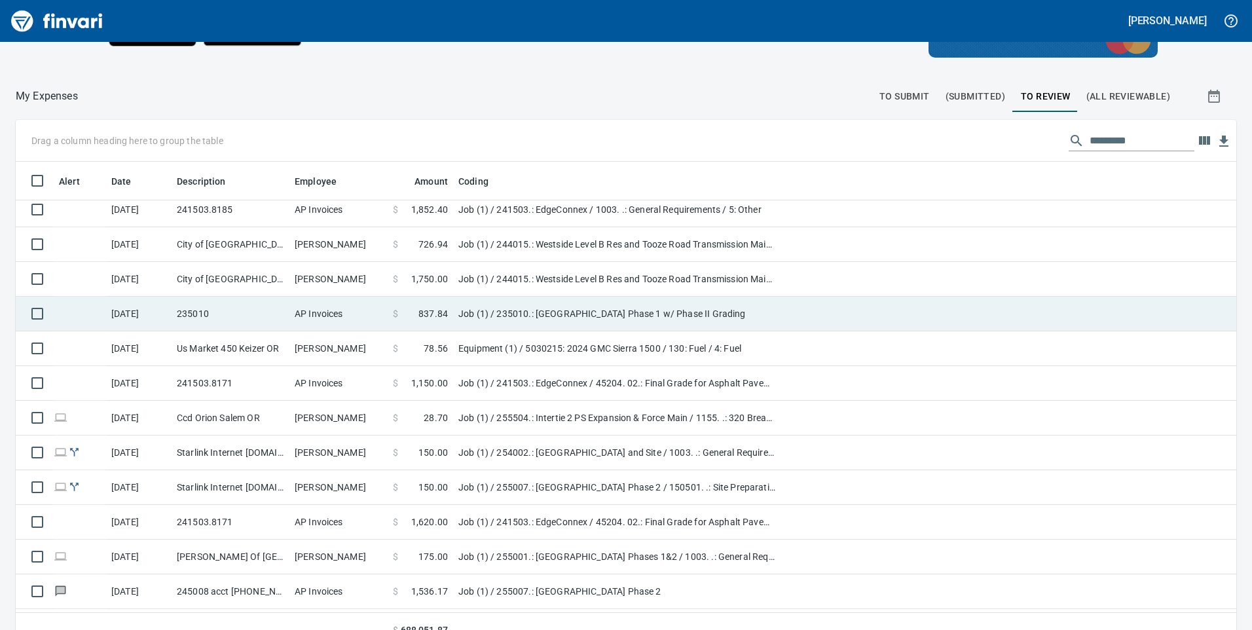
scroll to position [1783, 0]
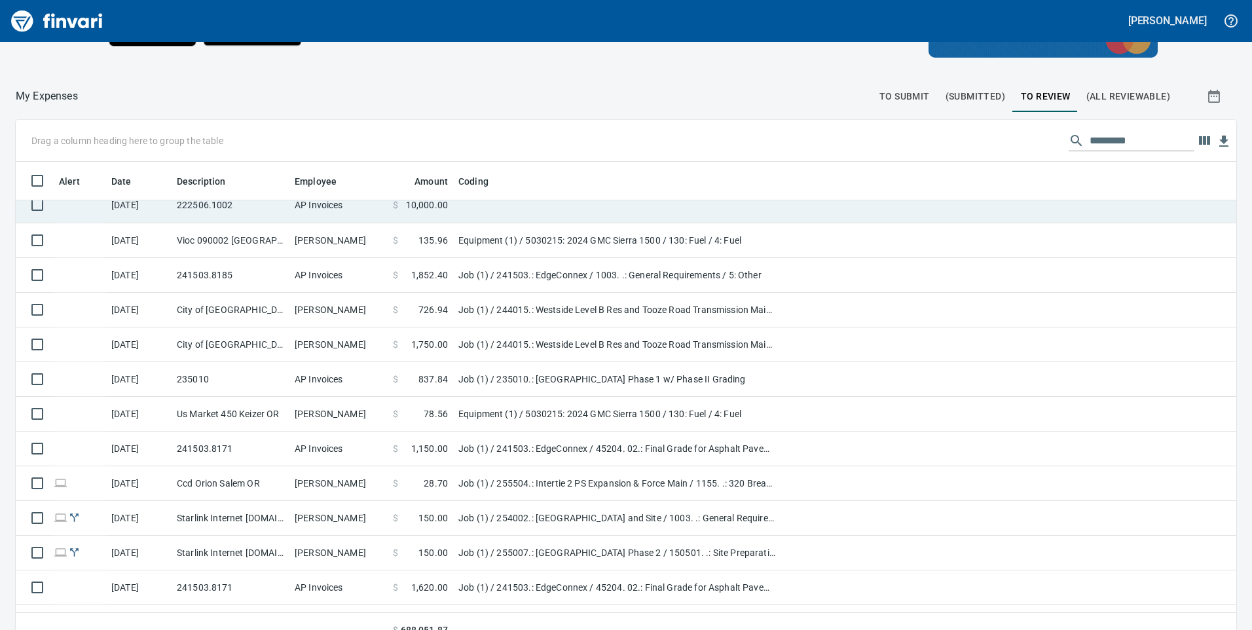
click at [405, 212] on td "$ 10,000.00" at bounding box center [420, 205] width 65 height 35
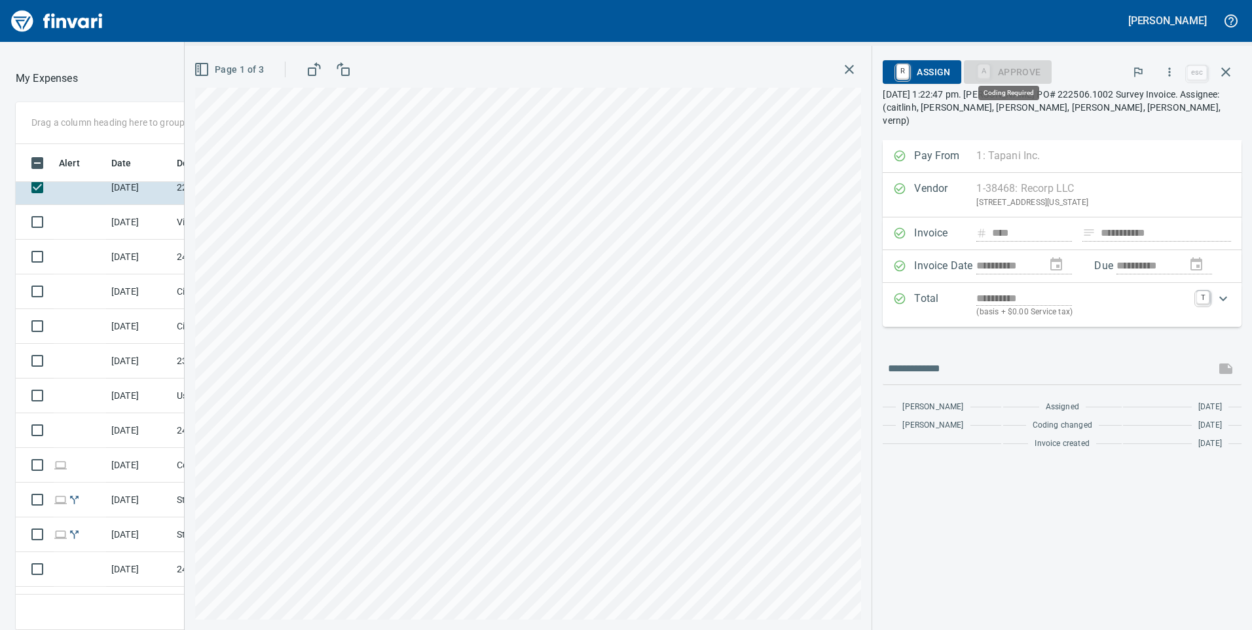
scroll to position [476, 864]
click at [921, 77] on span "R Assign" at bounding box center [921, 72] width 57 height 22
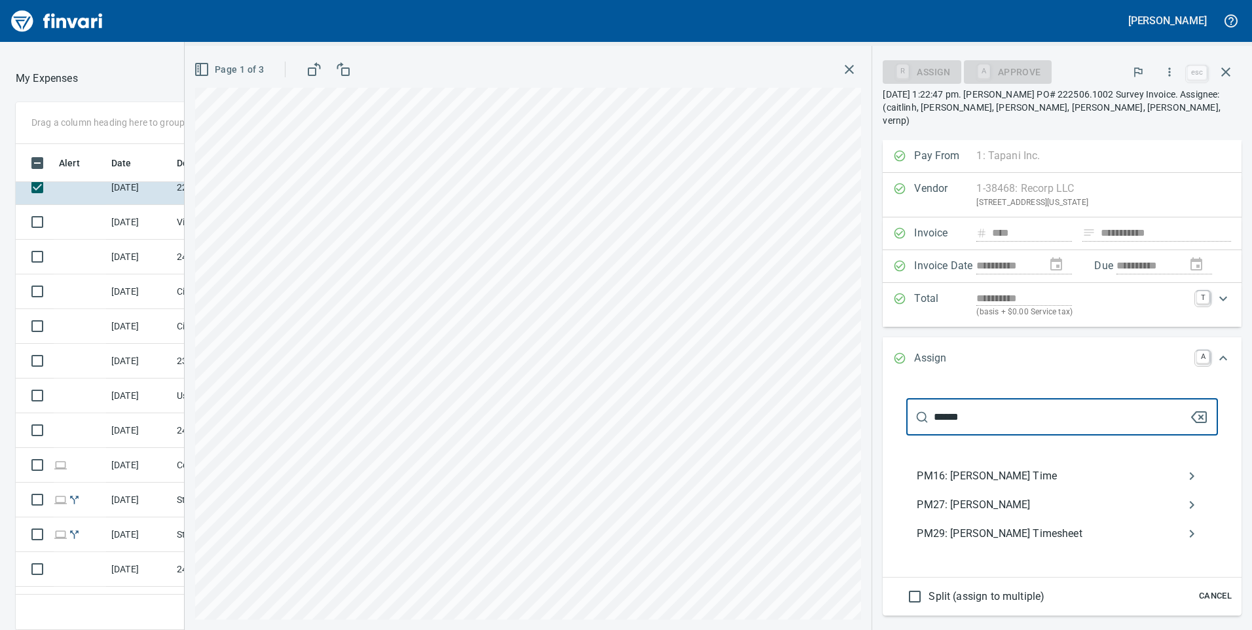
type input "******"
click at [1212, 589] on span "Cancel" at bounding box center [1215, 596] width 35 height 15
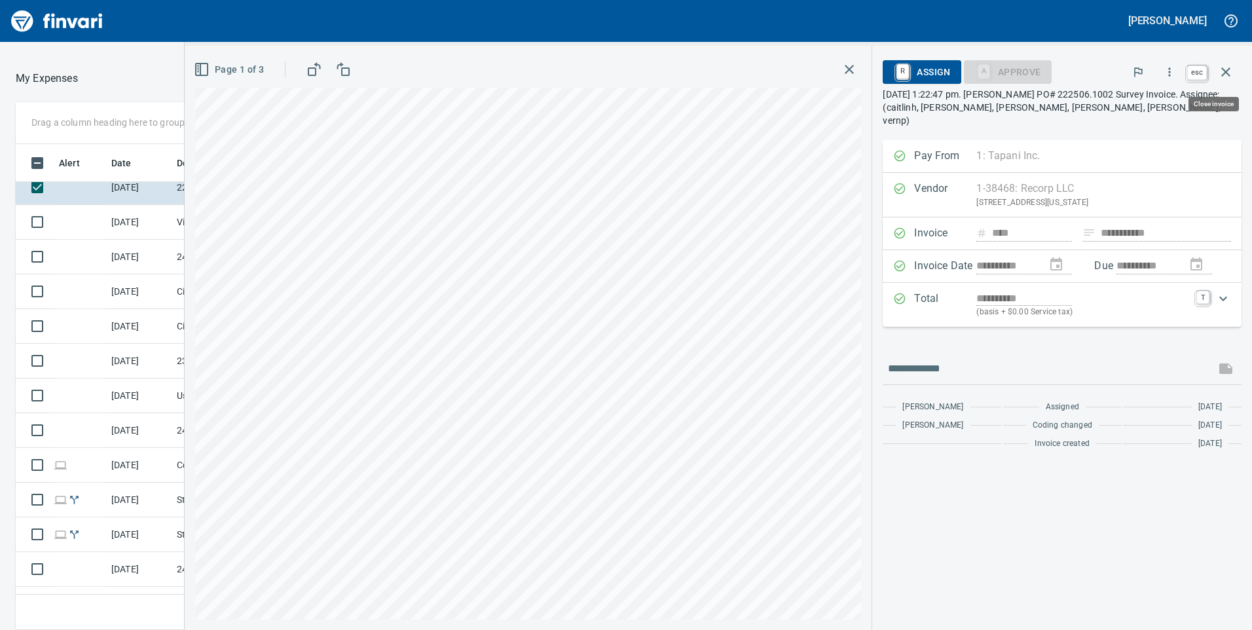
click at [1232, 69] on icon "button" at bounding box center [1226, 72] width 16 height 16
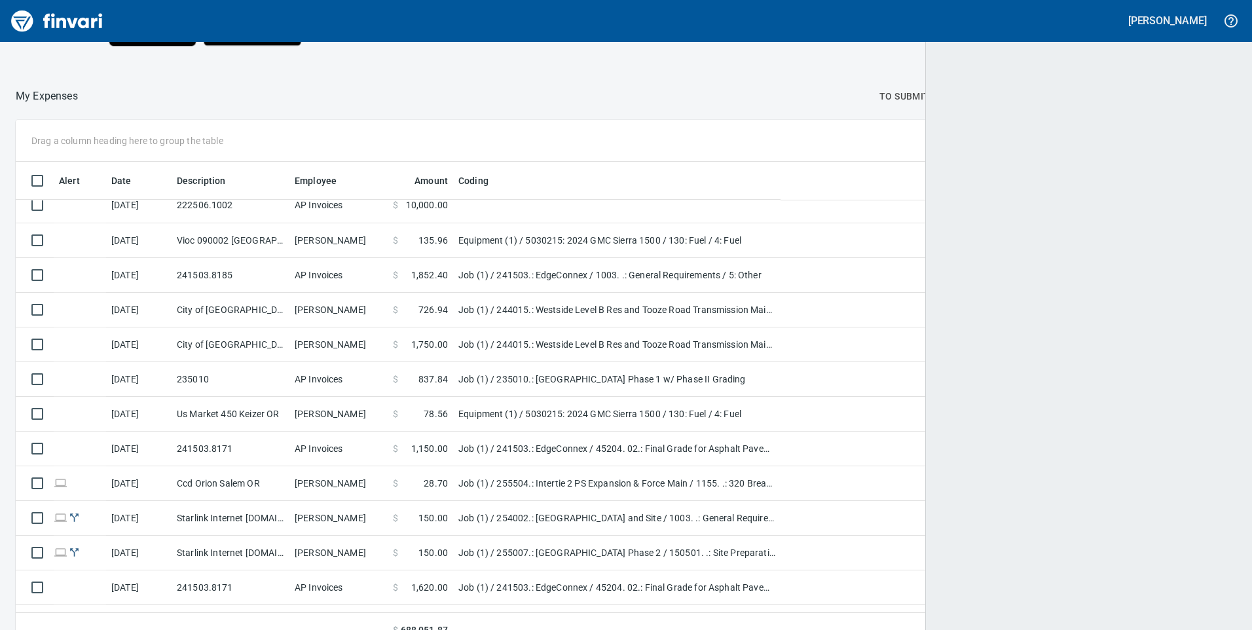
scroll to position [476, 1191]
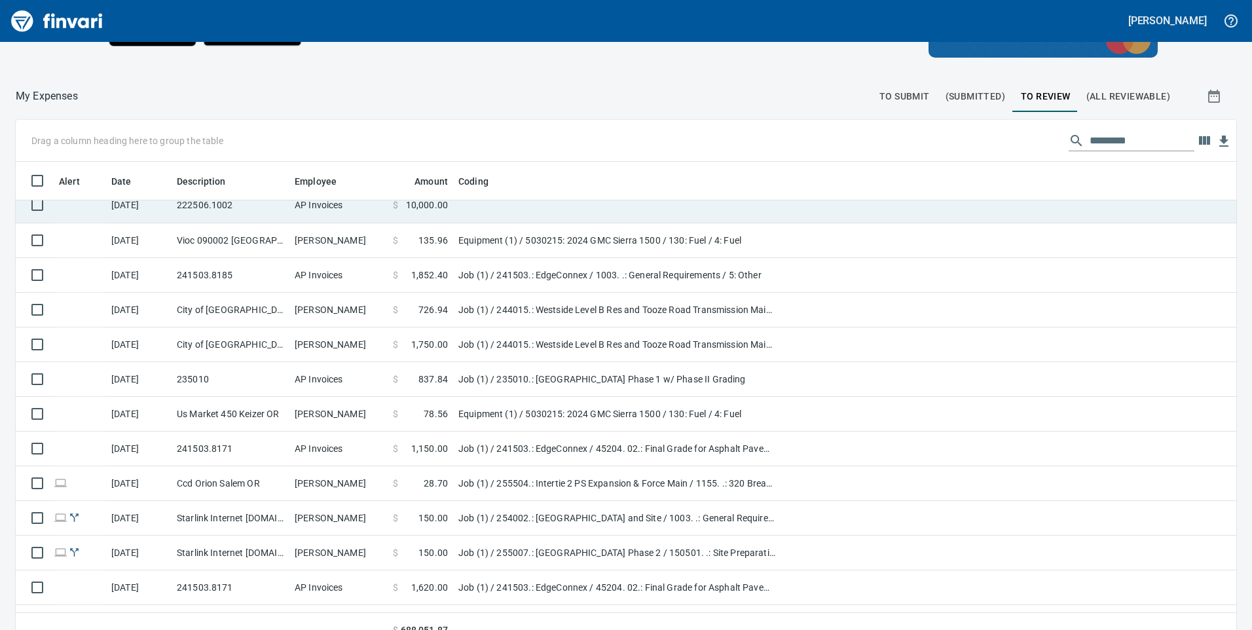
click at [454, 219] on td at bounding box center [616, 205] width 327 height 35
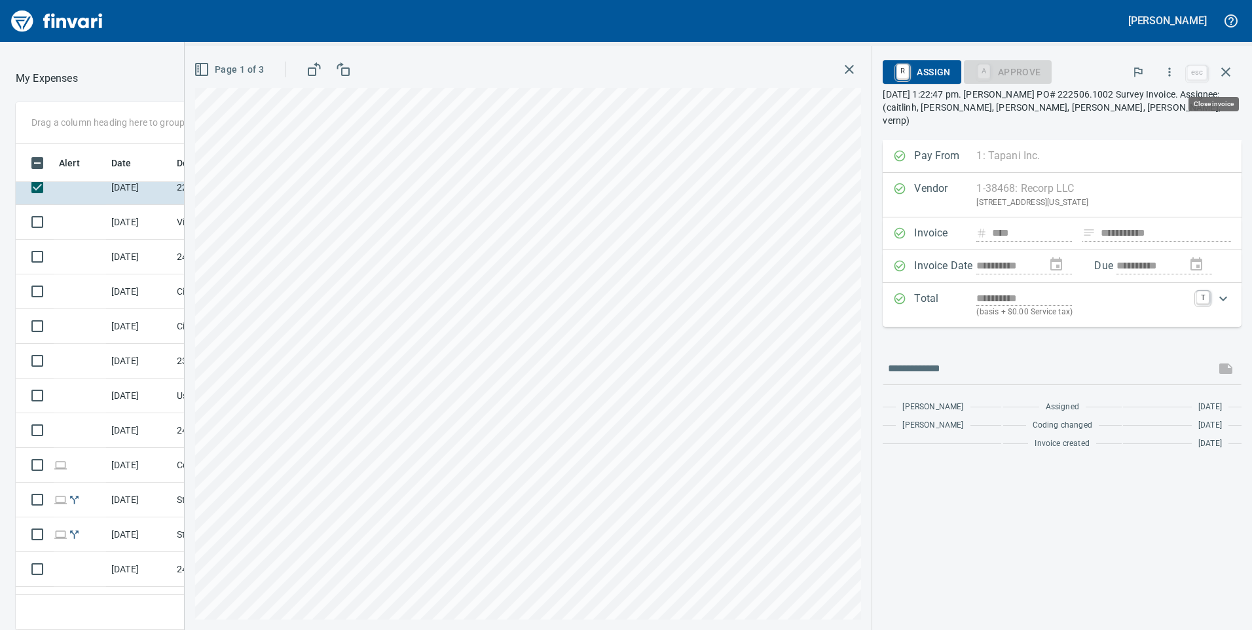
scroll to position [476, 864]
click at [1170, 69] on icon "button" at bounding box center [1169, 71] width 13 height 13
click at [1122, 107] on span "Code" at bounding box center [1157, 110] width 147 height 16
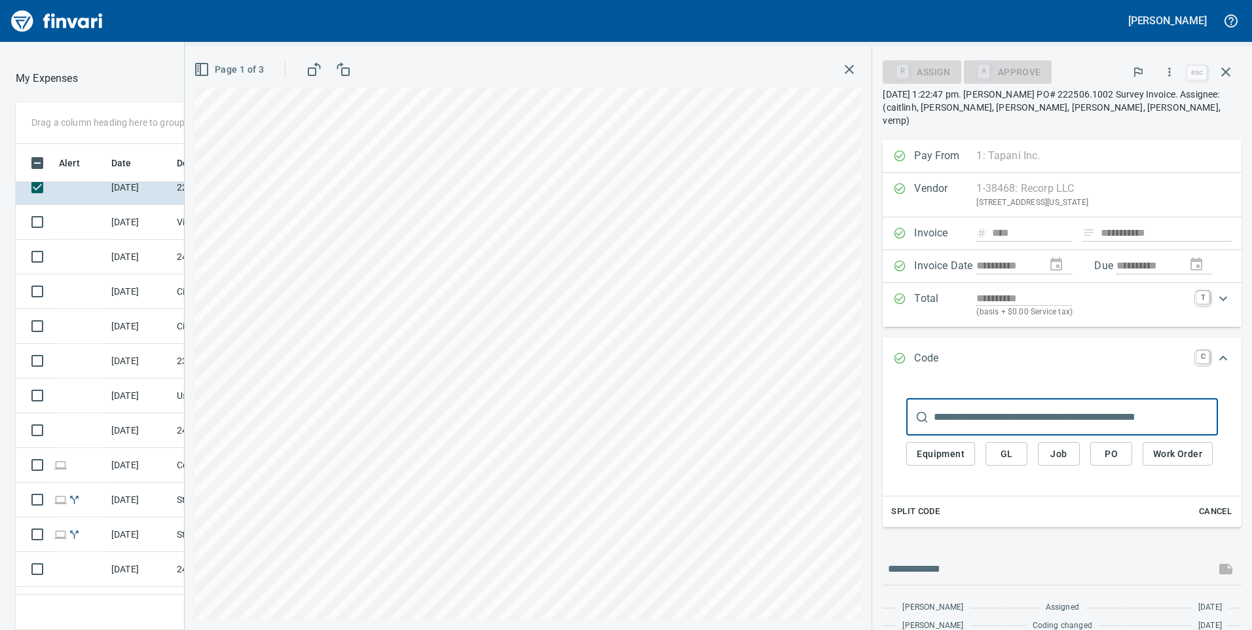
click at [990, 409] on input "text" at bounding box center [1076, 417] width 284 height 37
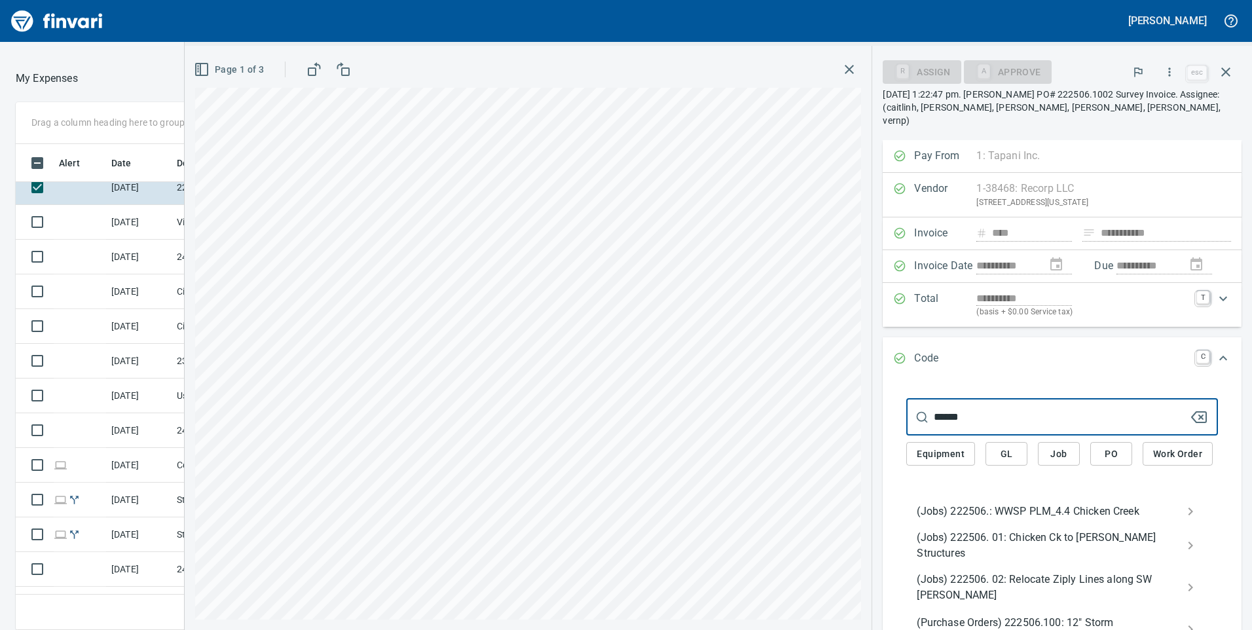
type input "******"
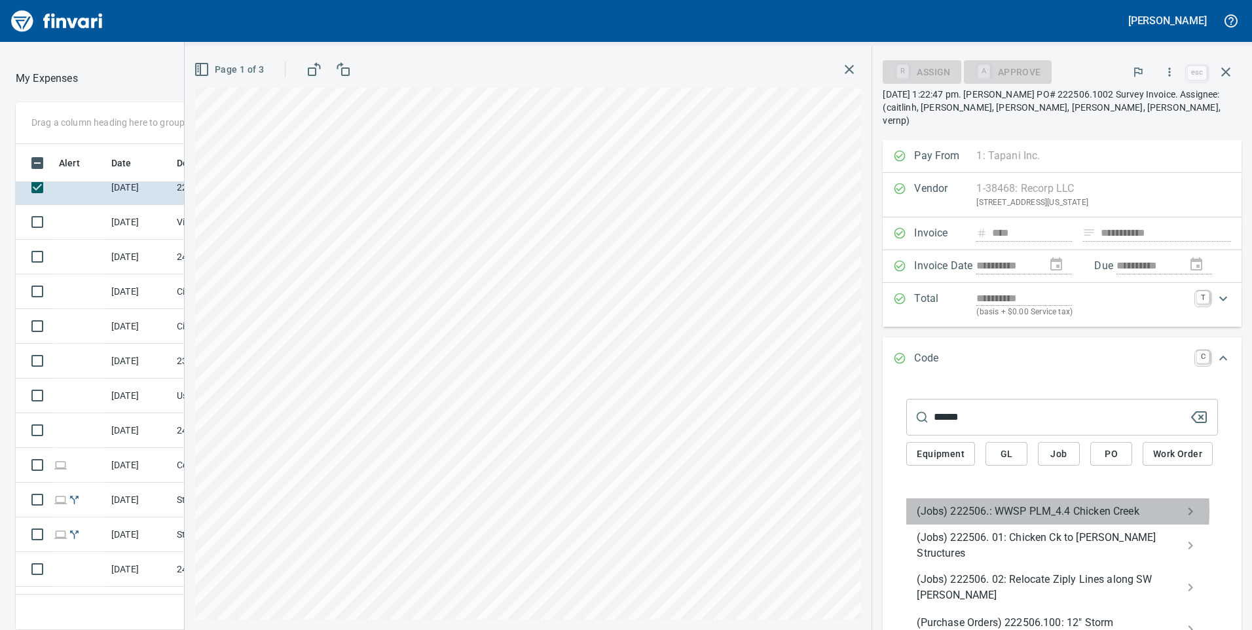
click at [978, 519] on span "(Jobs) 222506.: WWSP PLM_4.4 Chicken Creek" at bounding box center [1052, 512] width 270 height 16
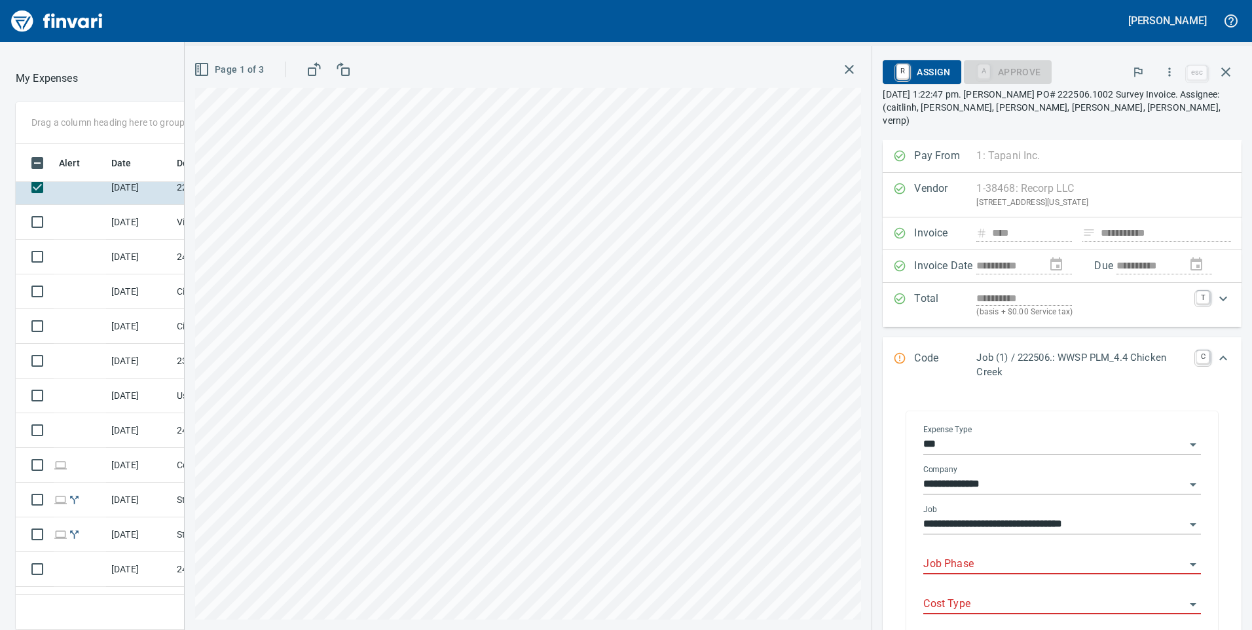
click at [957, 555] on input "Job Phase" at bounding box center [1054, 564] width 262 height 18
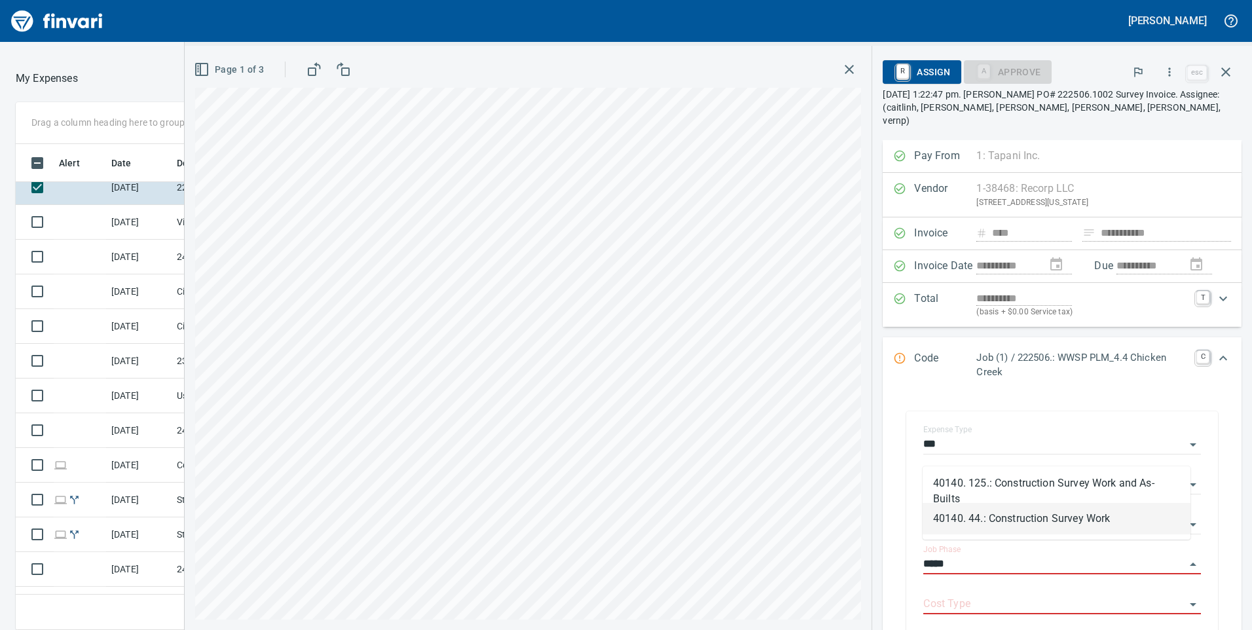
click at [1012, 512] on li "40140. 44.: Construction Survey Work" at bounding box center [1057, 518] width 268 height 31
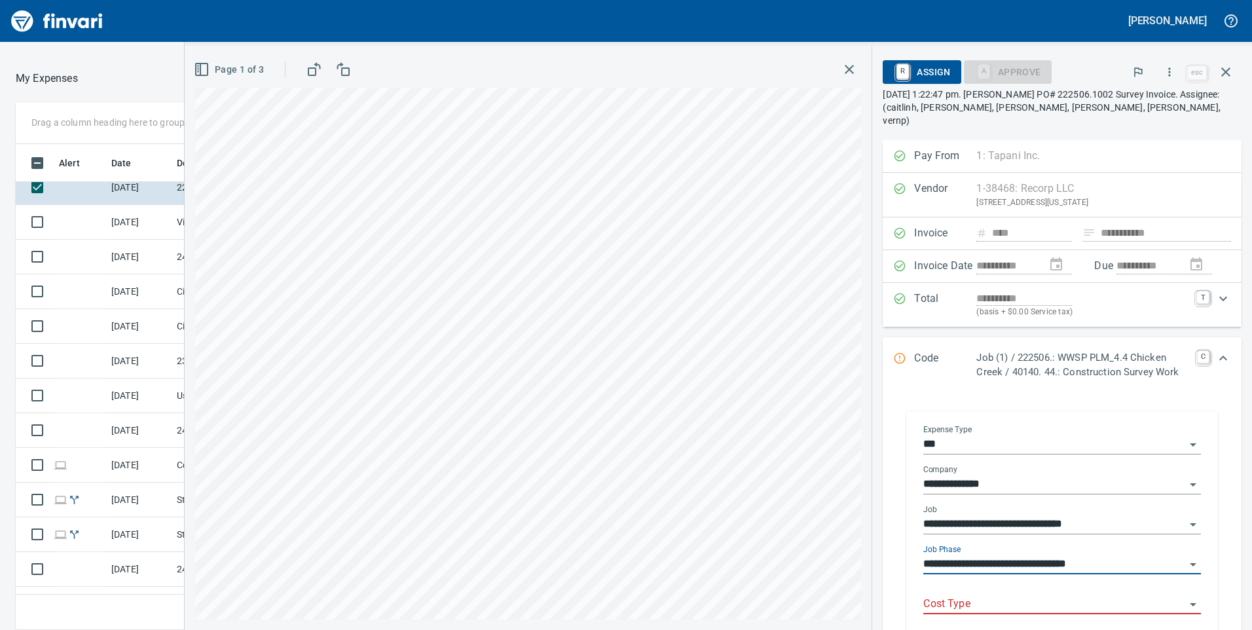
type input "**********"
click at [981, 599] on input "Cost Type" at bounding box center [1054, 604] width 262 height 18
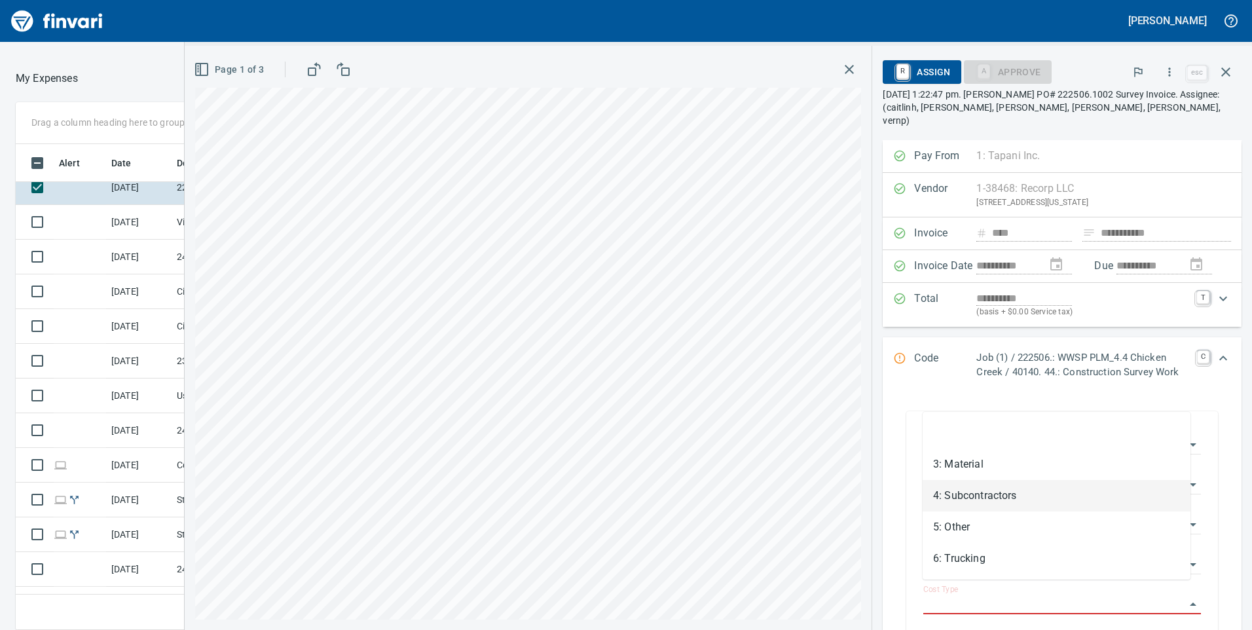
click at [950, 491] on li "4: Subcontractors" at bounding box center [1057, 495] width 268 height 31
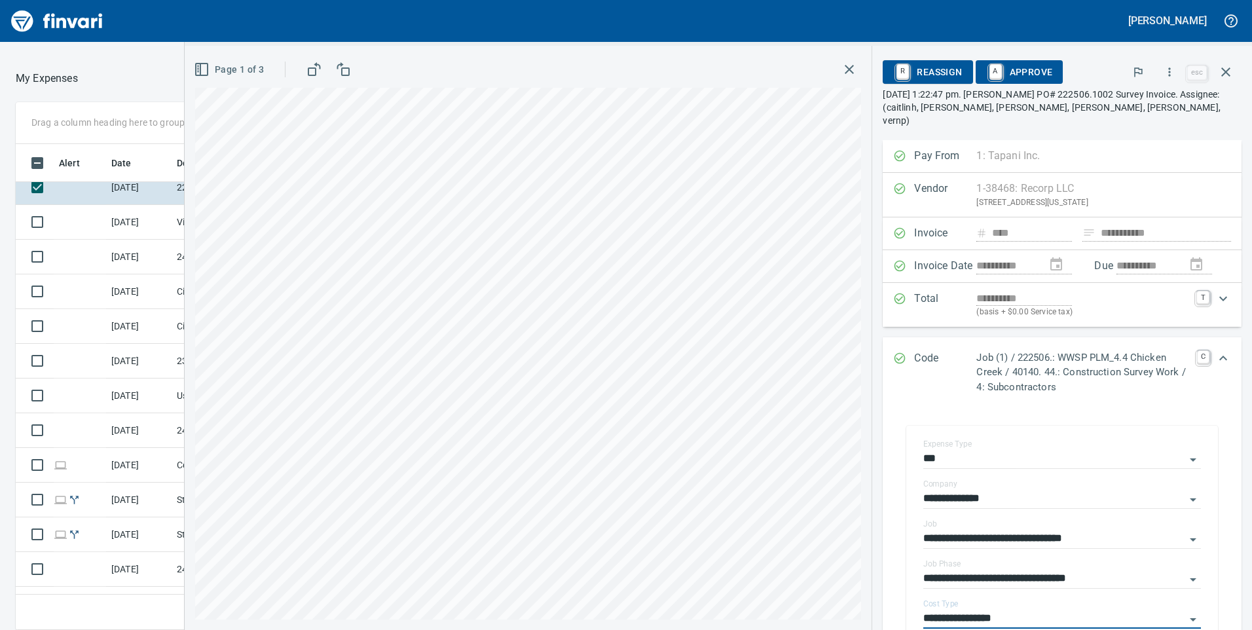
type input "**********"
click at [1001, 79] on link "A" at bounding box center [996, 72] width 12 height 14
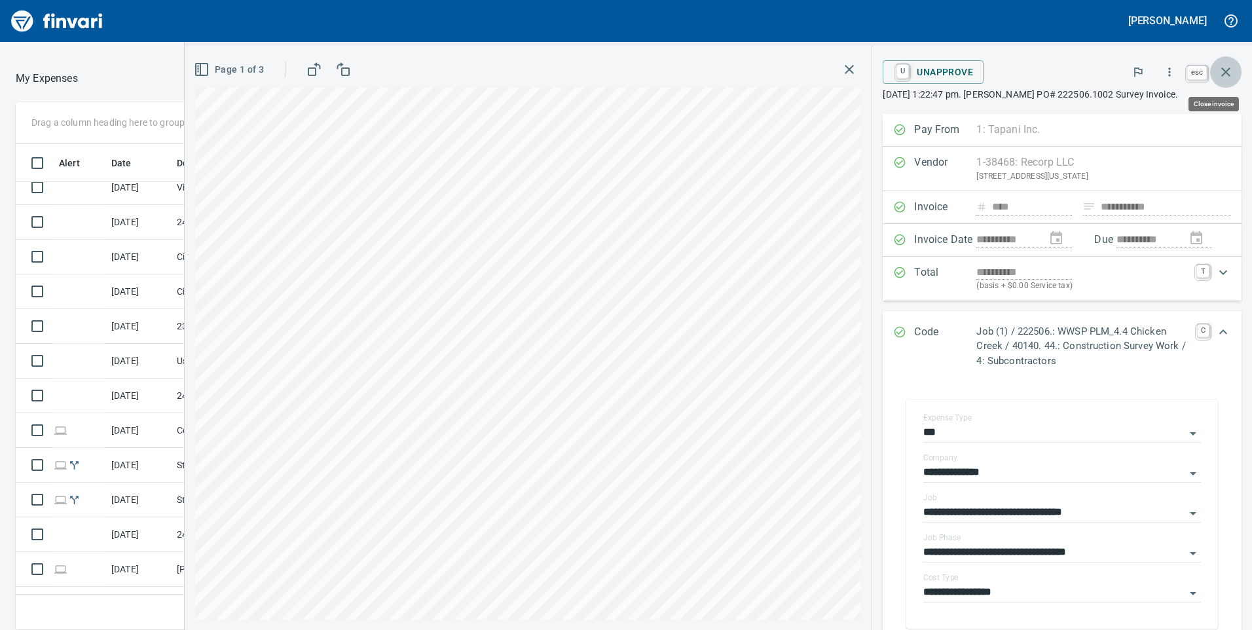
click at [1229, 75] on icon "button" at bounding box center [1225, 71] width 9 height 9
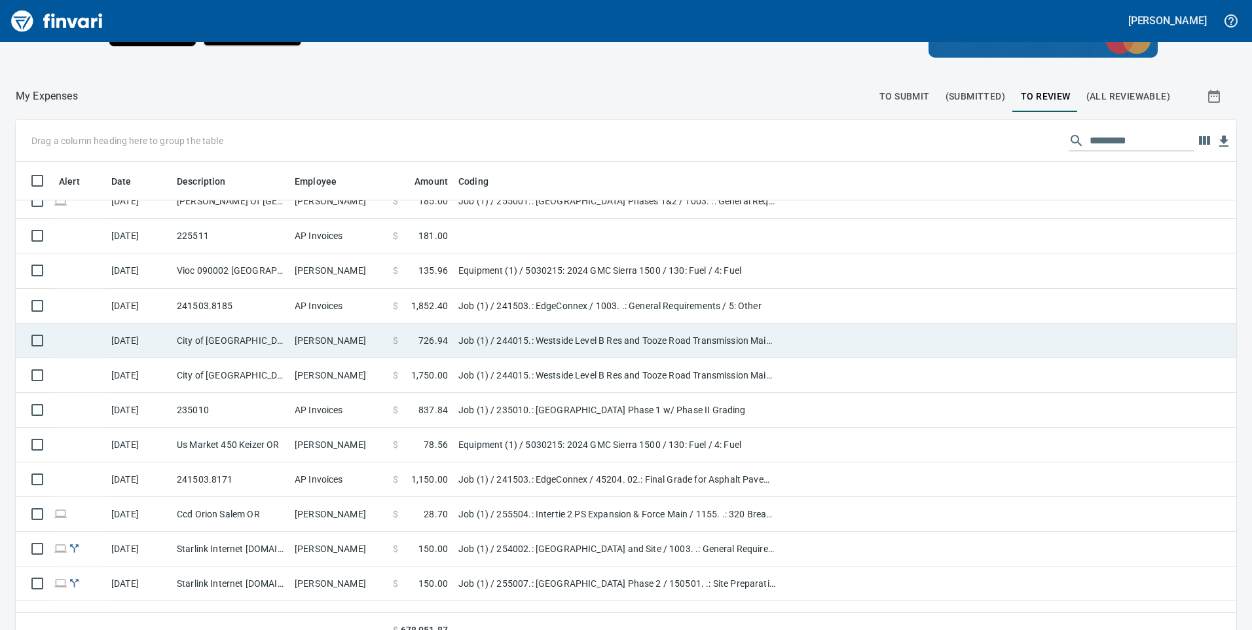
scroll to position [1652, 0]
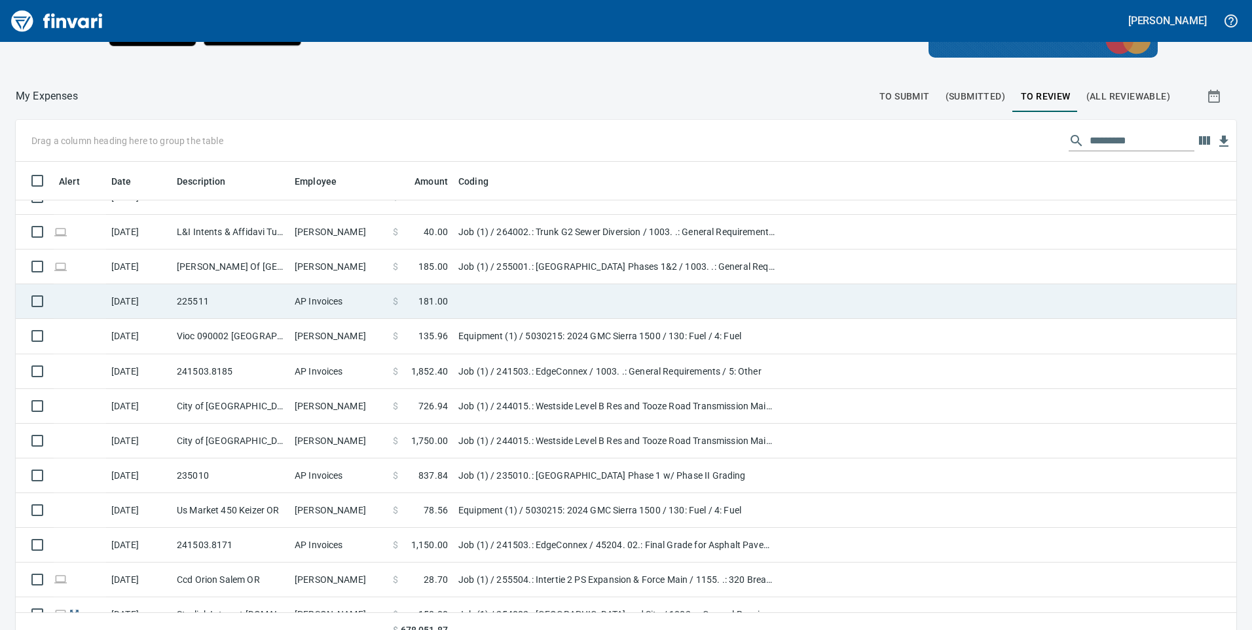
click at [461, 299] on td at bounding box center [616, 301] width 327 height 35
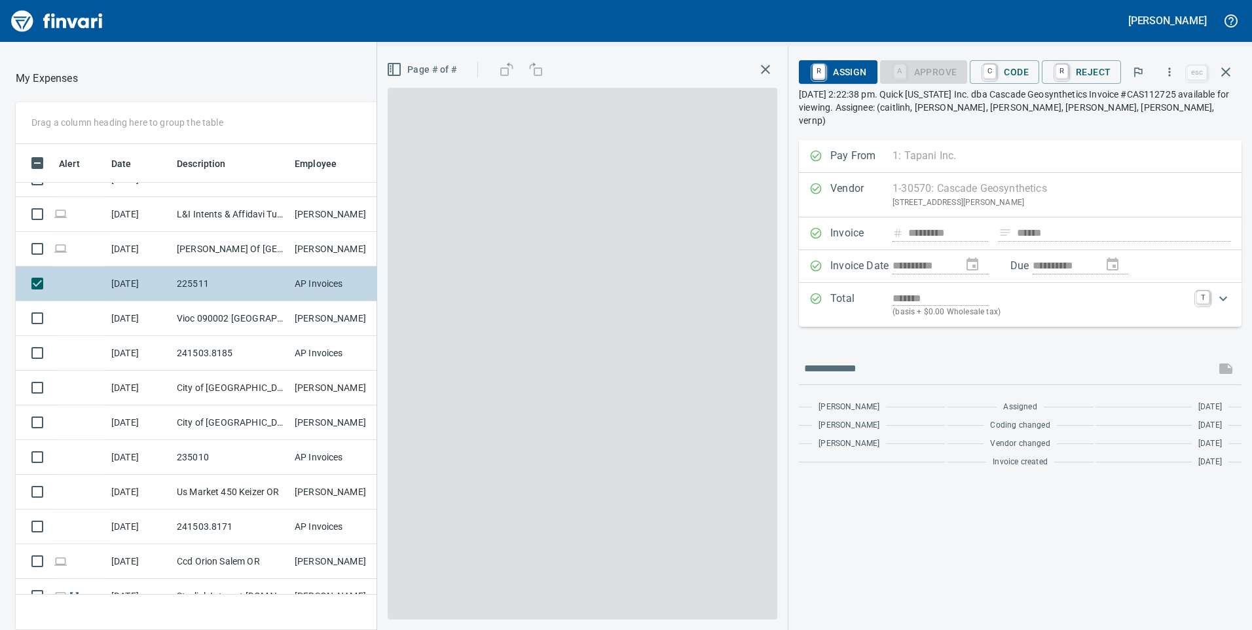
scroll to position [476, 864]
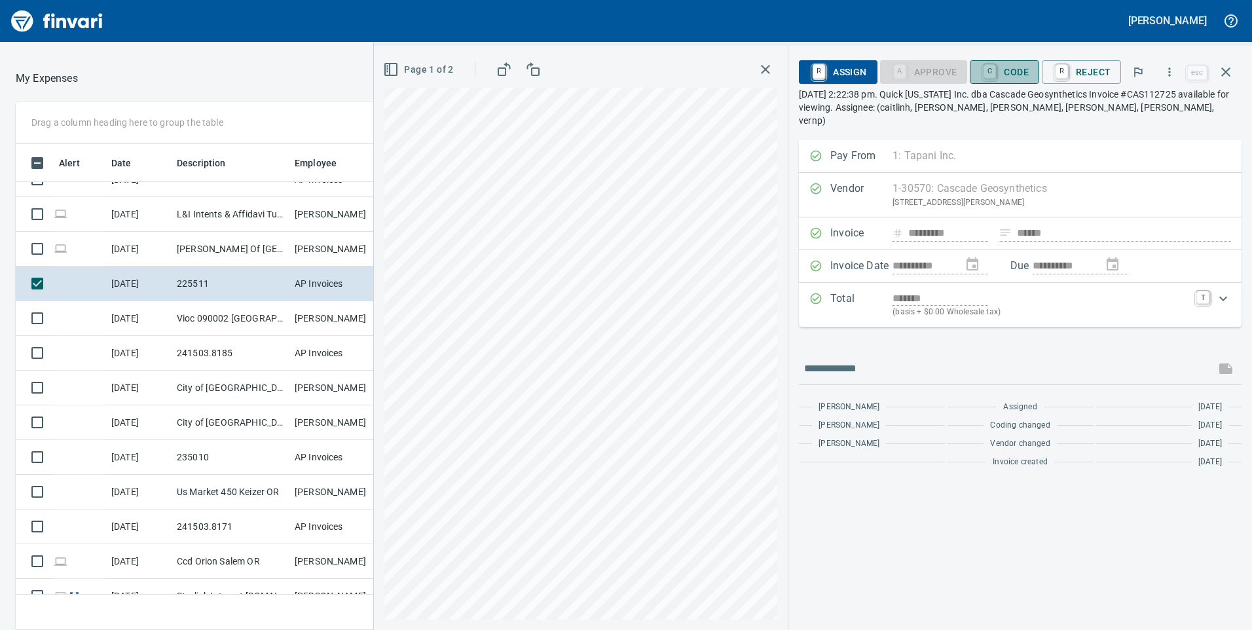
click at [1014, 67] on span "C Code" at bounding box center [1004, 72] width 48 height 22
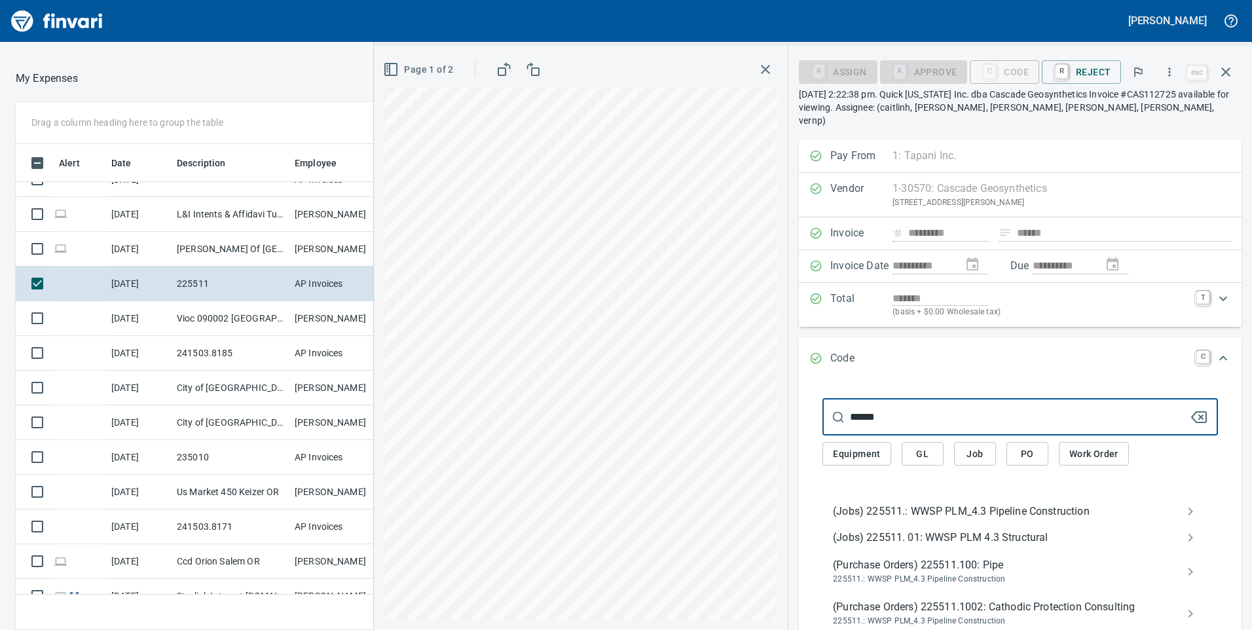
type input "******"
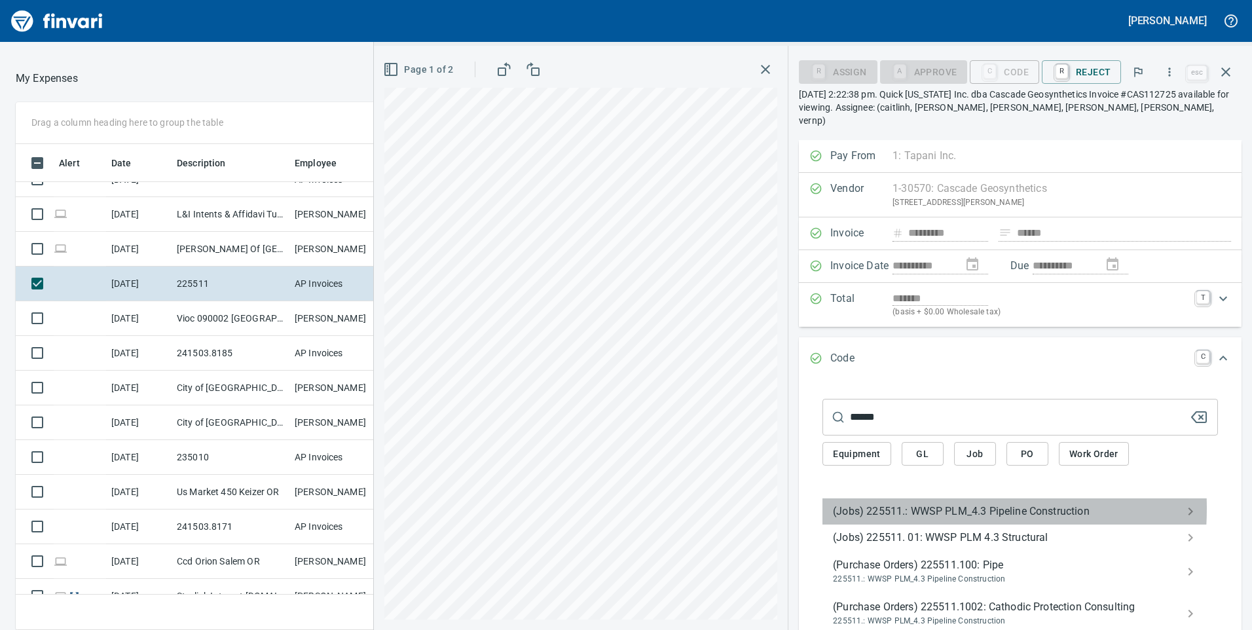
click at [910, 504] on span "(Jobs) 225511.: WWSP PLM_4.3 Pipeline Construction" at bounding box center [1010, 512] width 354 height 16
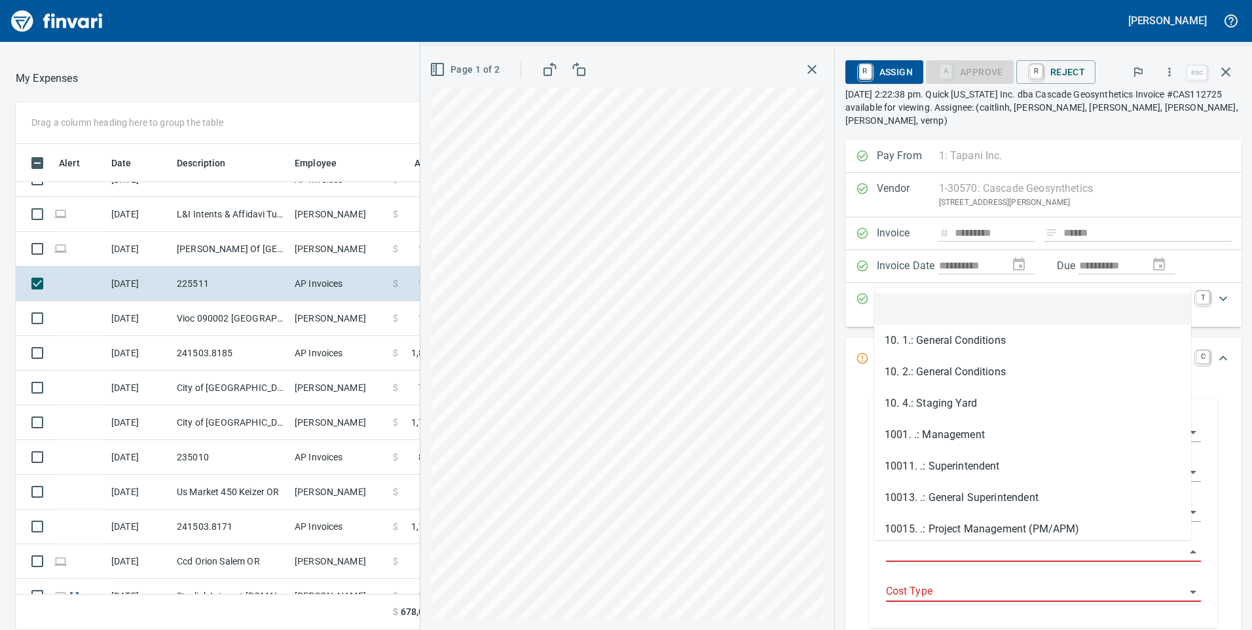
click at [931, 554] on input "Job Phase" at bounding box center [1035, 552] width 299 height 18
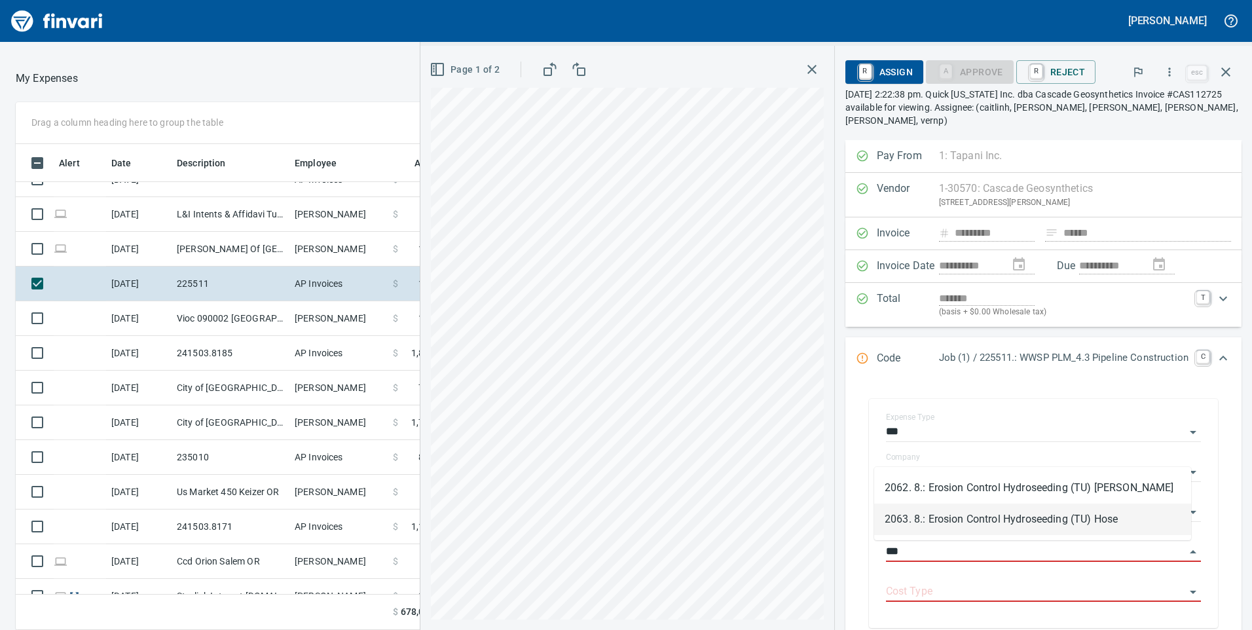
click at [928, 517] on li "2063. 8.: Erosion Control Hydroseeding (TU) Hose" at bounding box center [1032, 519] width 317 height 31
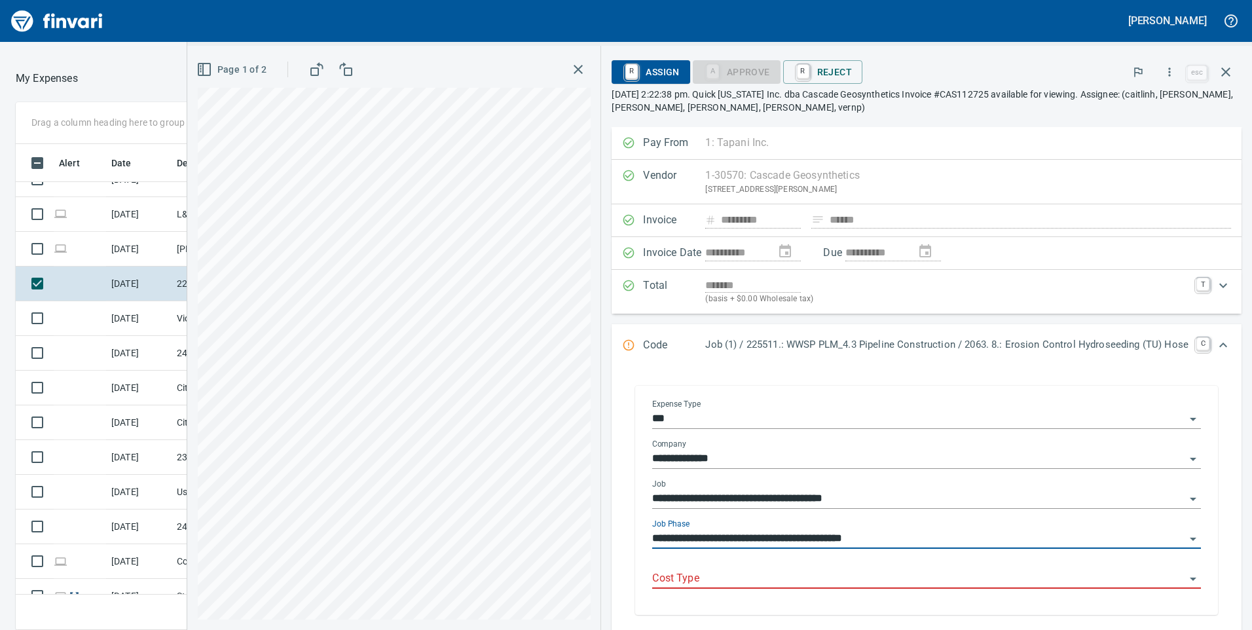
type input "**********"
click at [731, 588] on input "Cost Type" at bounding box center [918, 579] width 533 height 18
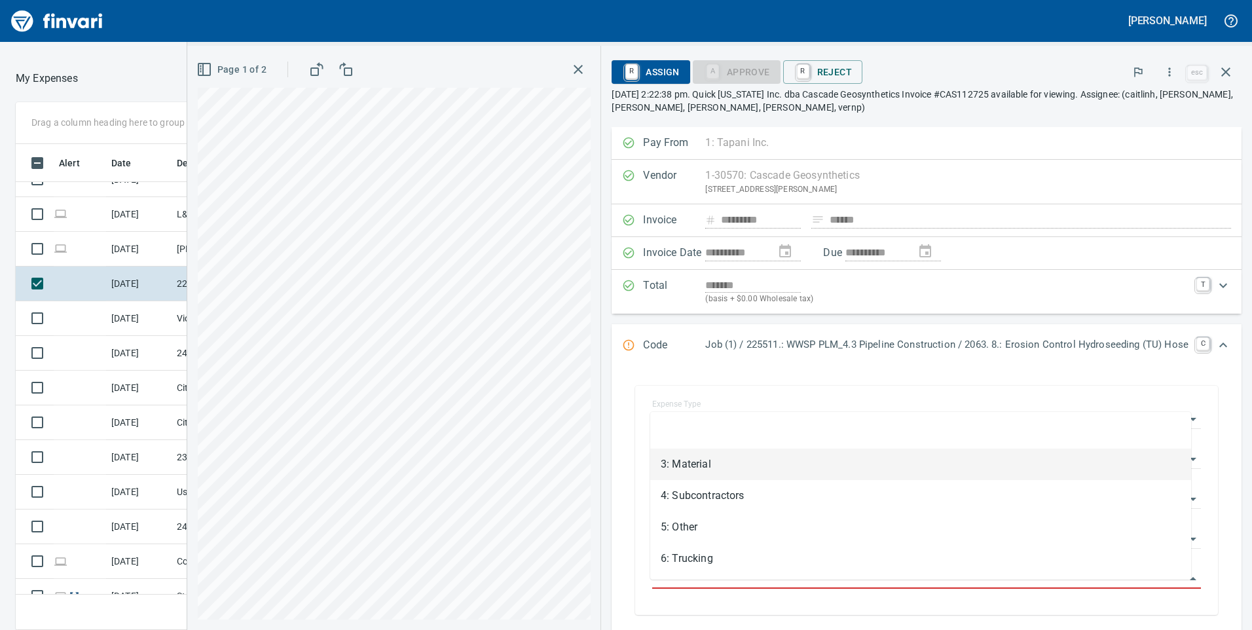
click at [697, 473] on li "3: Material" at bounding box center [920, 464] width 541 height 31
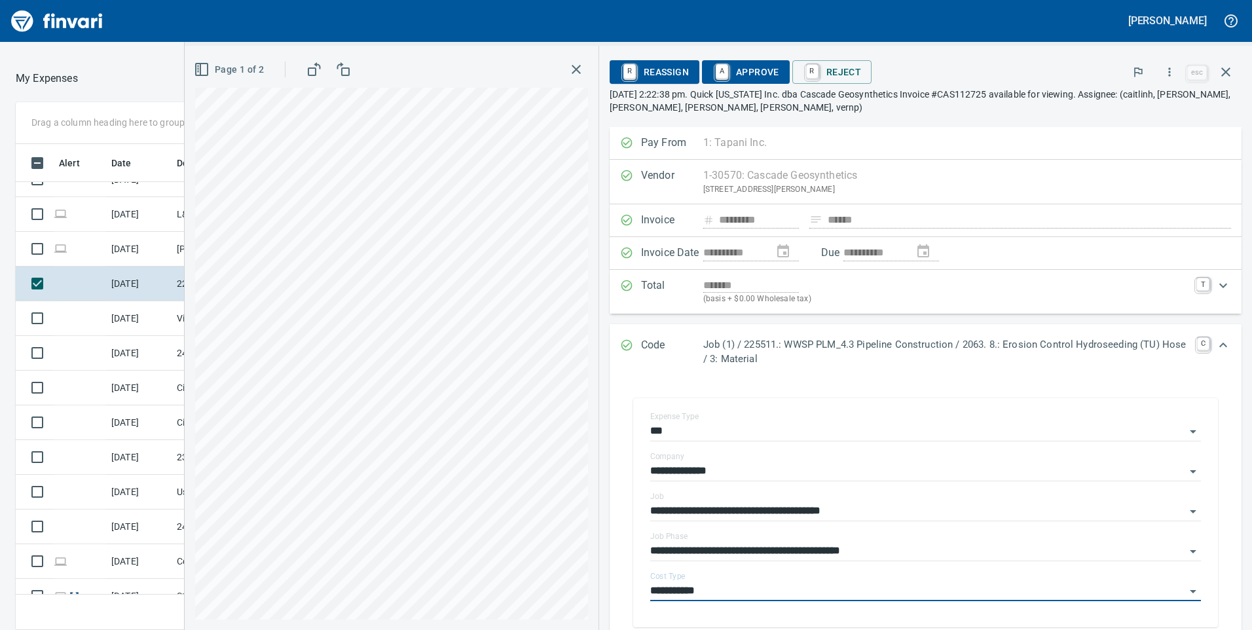
type input "**********"
click at [732, 72] on span "A Approve" at bounding box center [746, 72] width 67 height 22
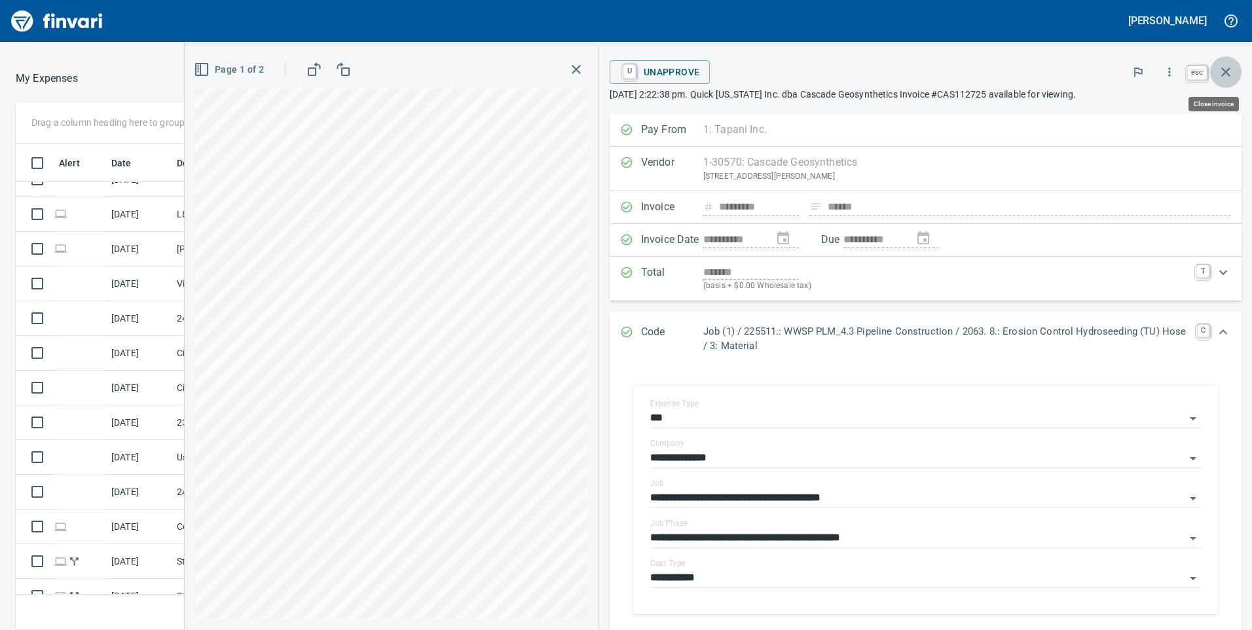
click at [1231, 74] on icon "button" at bounding box center [1226, 72] width 16 height 16
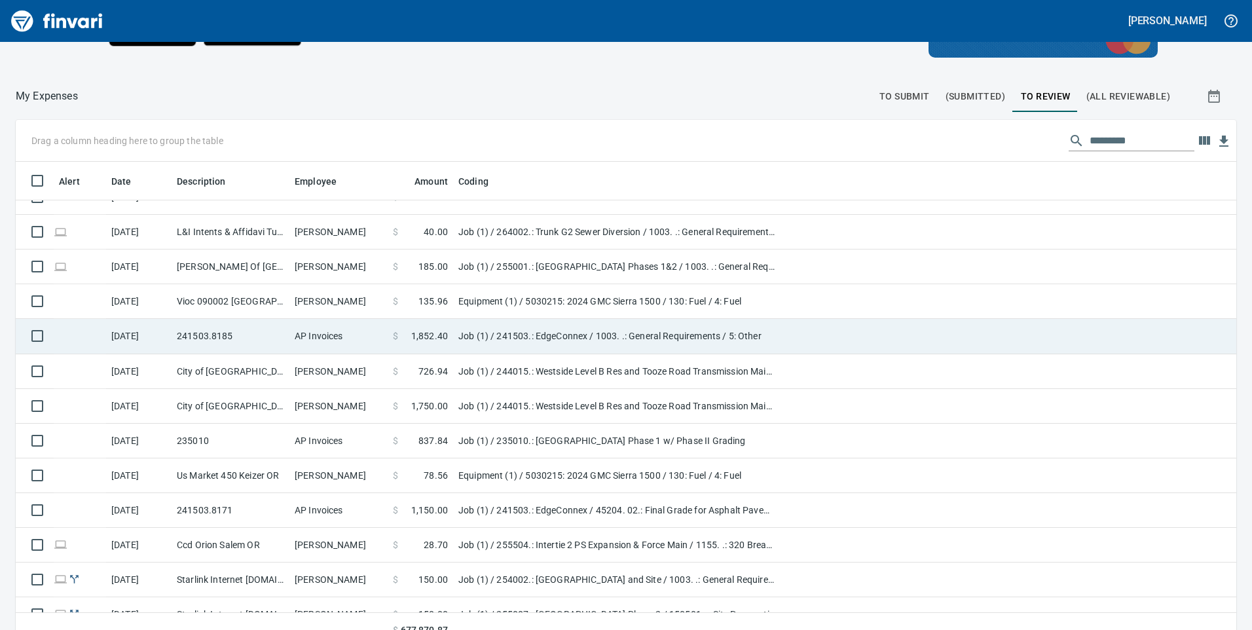
scroll to position [1586, 0]
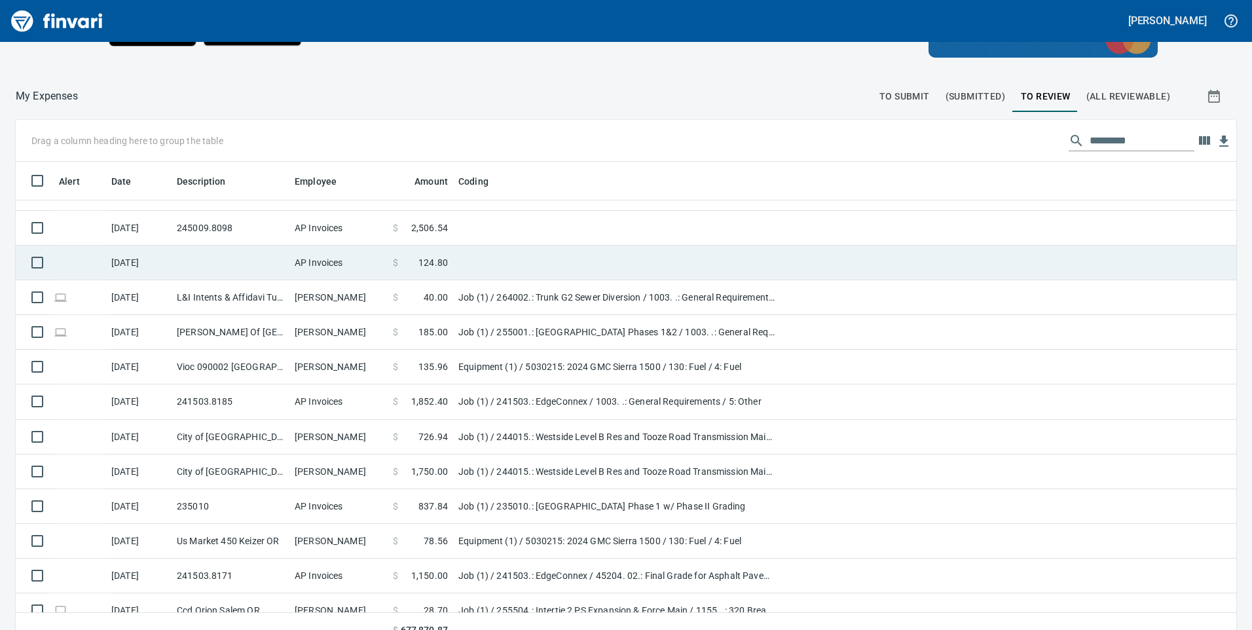
click at [384, 260] on td "AP Invoices" at bounding box center [338, 263] width 98 height 35
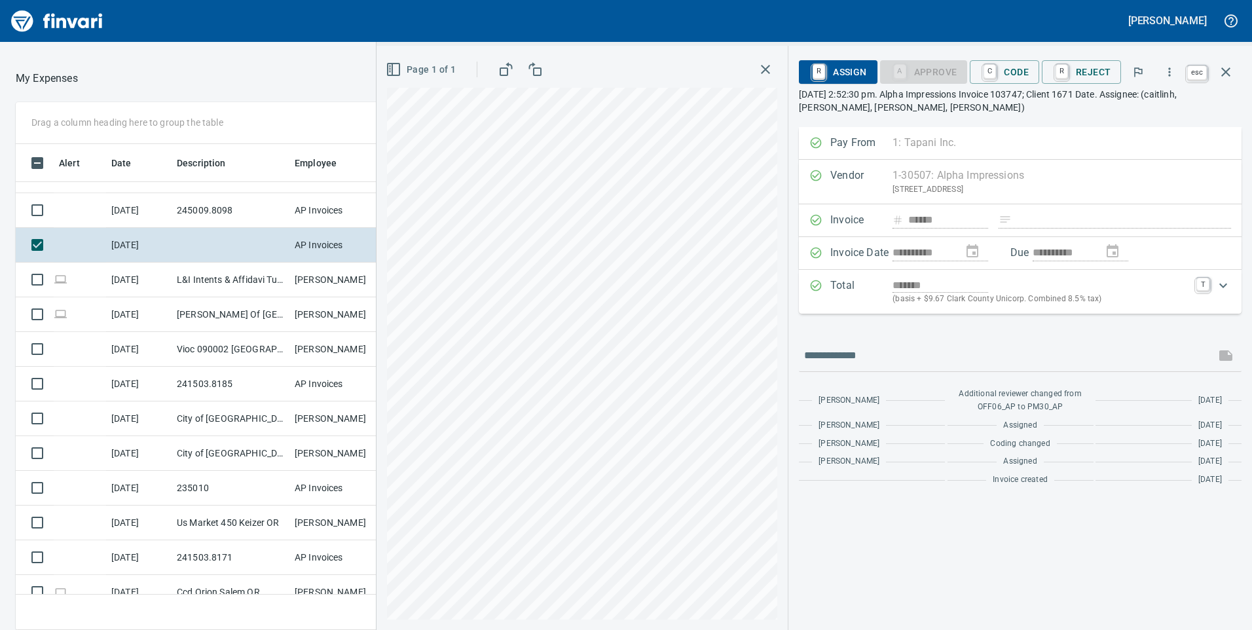
scroll to position [476, 864]
click at [1233, 66] on icon "button" at bounding box center [1226, 72] width 16 height 16
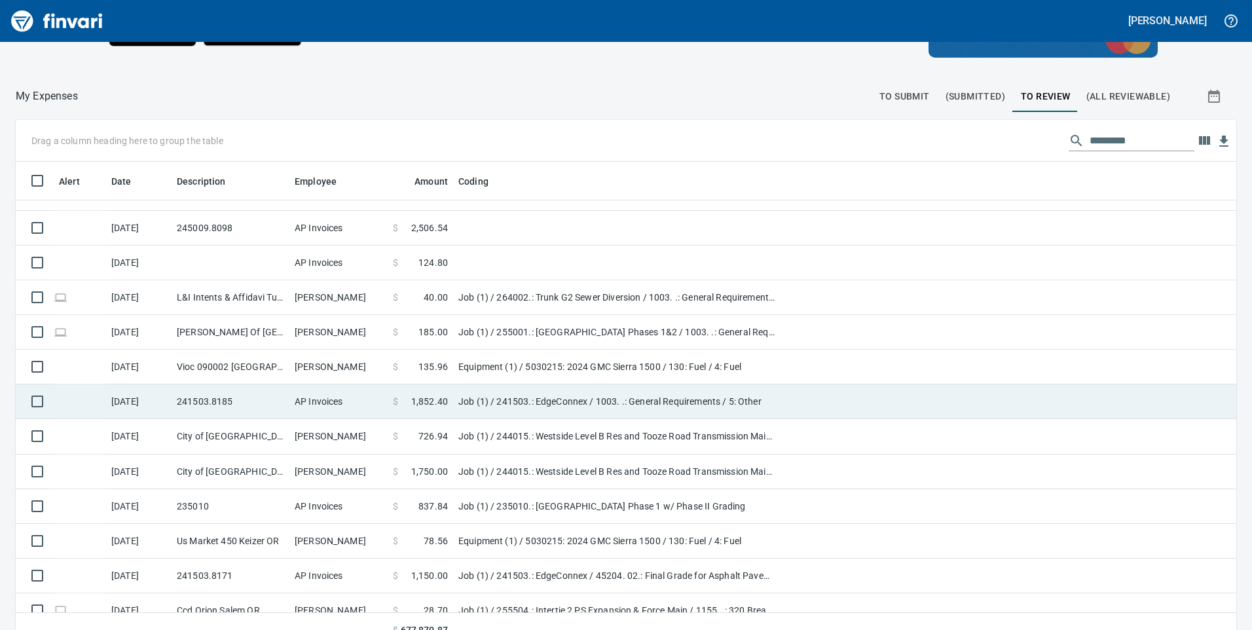
scroll to position [1455, 0]
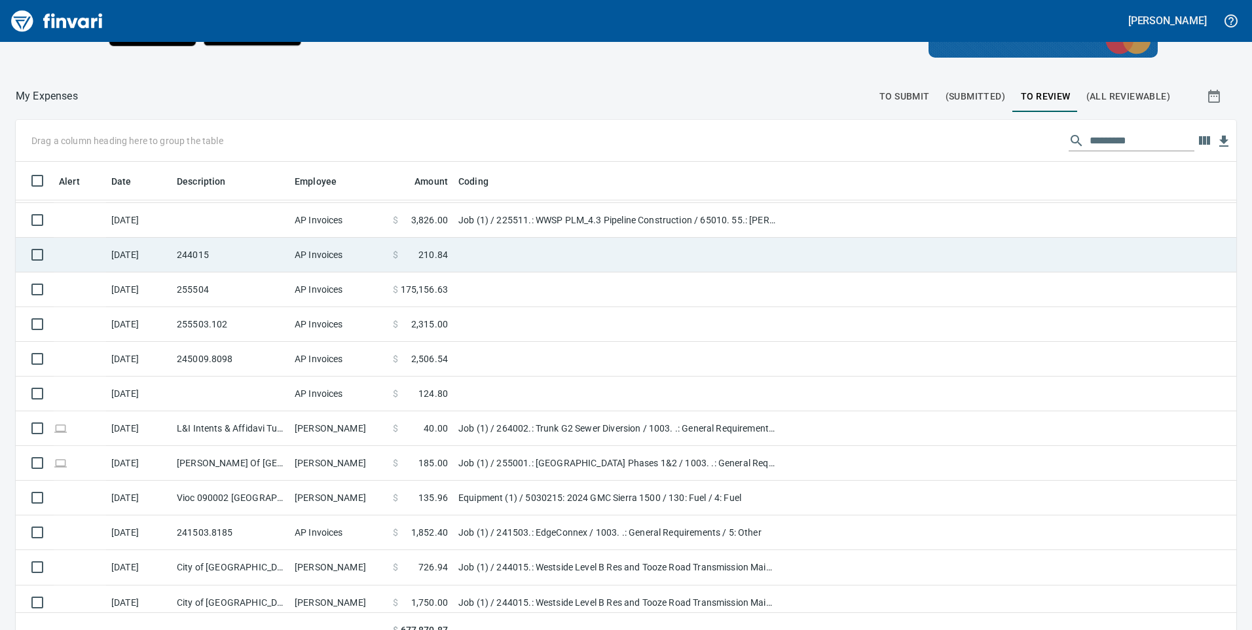
click at [380, 257] on td "AP Invoices" at bounding box center [338, 255] width 98 height 35
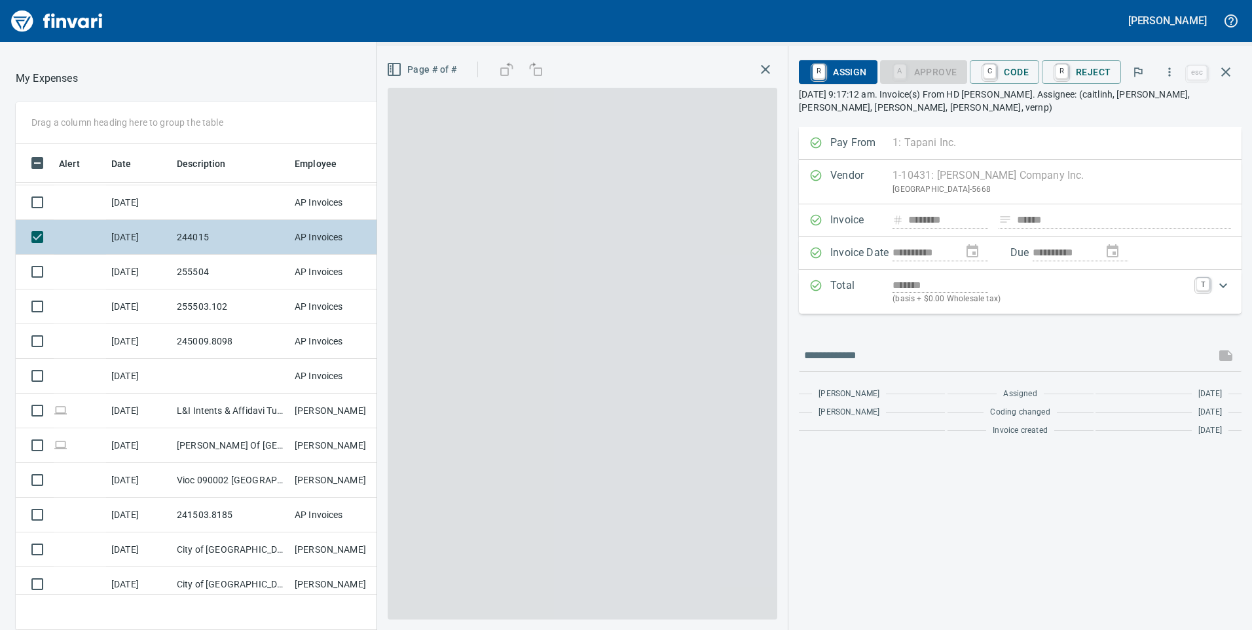
scroll to position [476, 864]
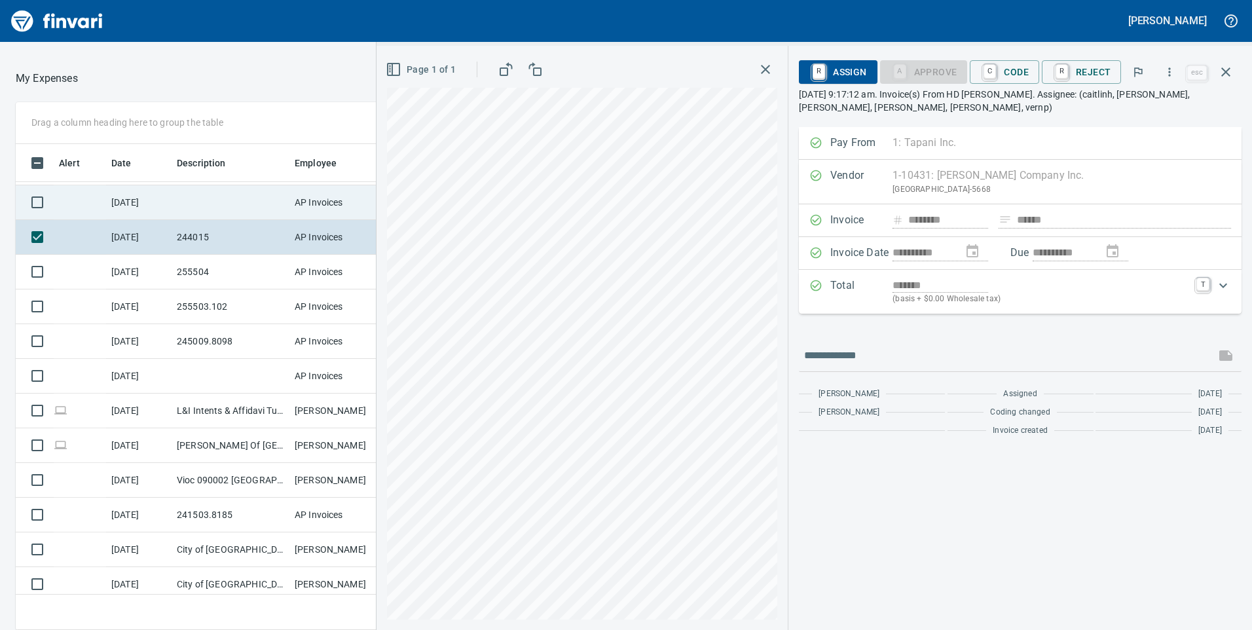
click at [163, 197] on td "[DATE]" at bounding box center [138, 202] width 65 height 35
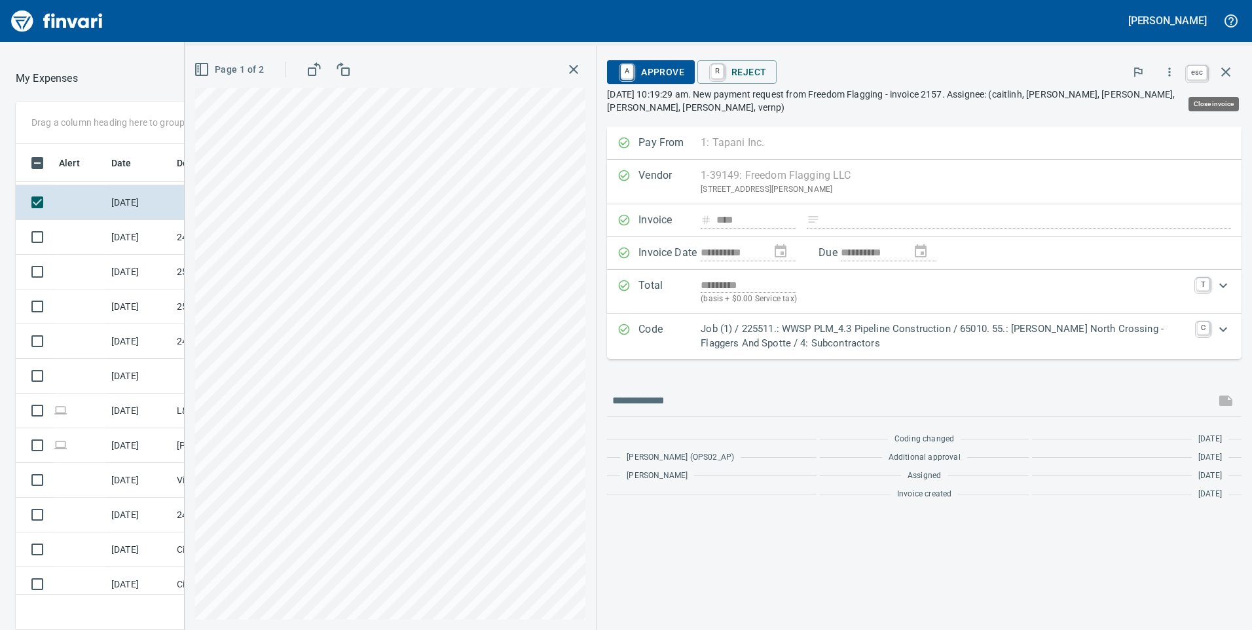
scroll to position [476, 864]
click at [1231, 71] on icon "button" at bounding box center [1226, 72] width 16 height 16
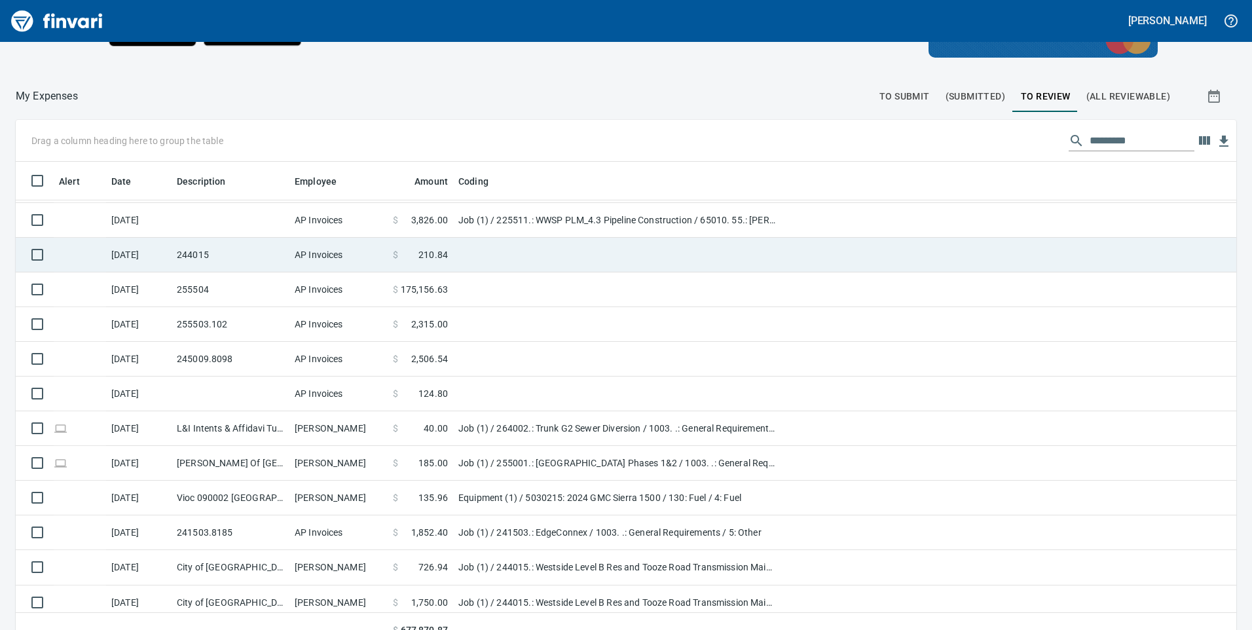
scroll to position [1390, 0]
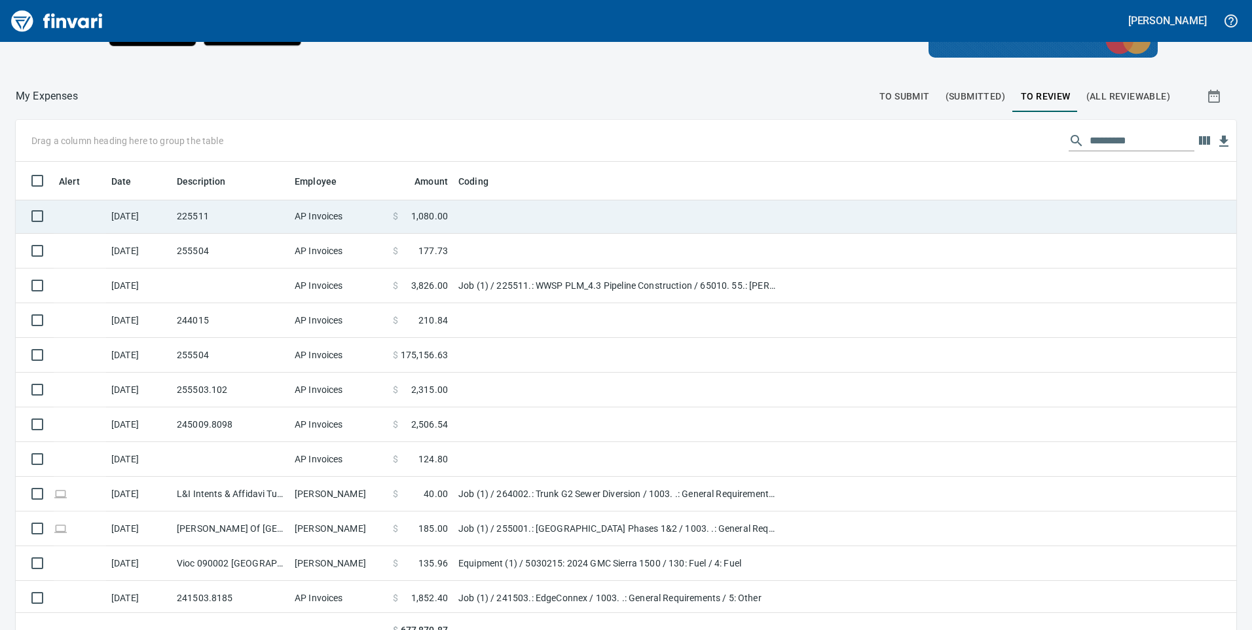
click at [277, 220] on td "225511" at bounding box center [231, 216] width 118 height 35
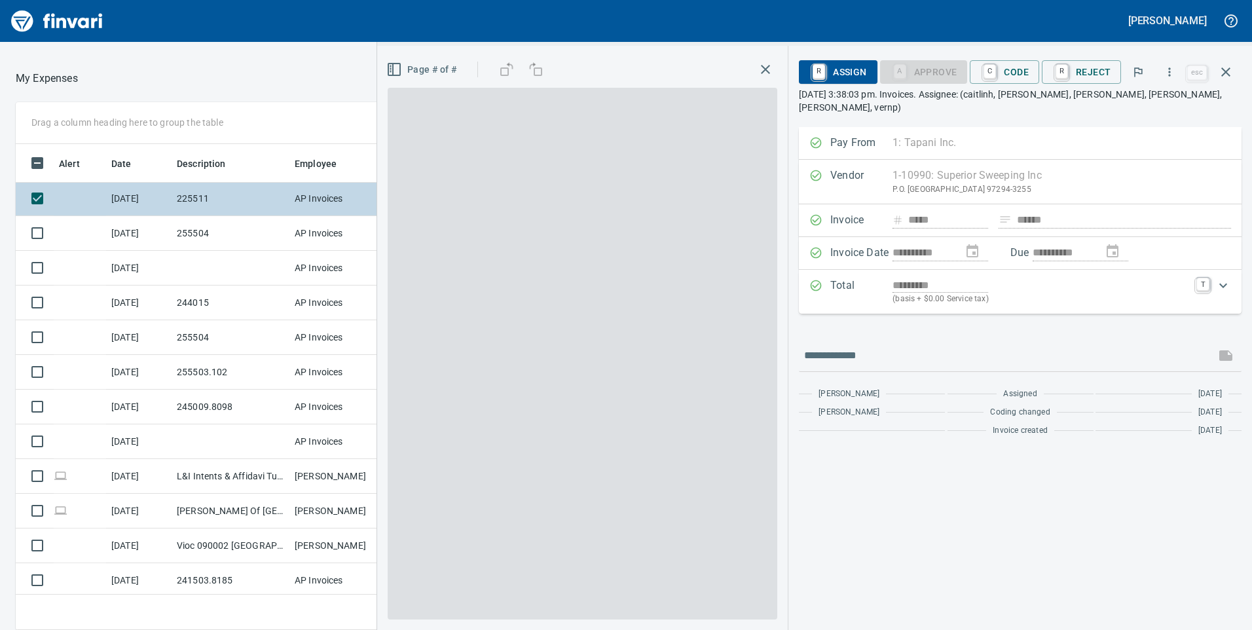
scroll to position [476, 864]
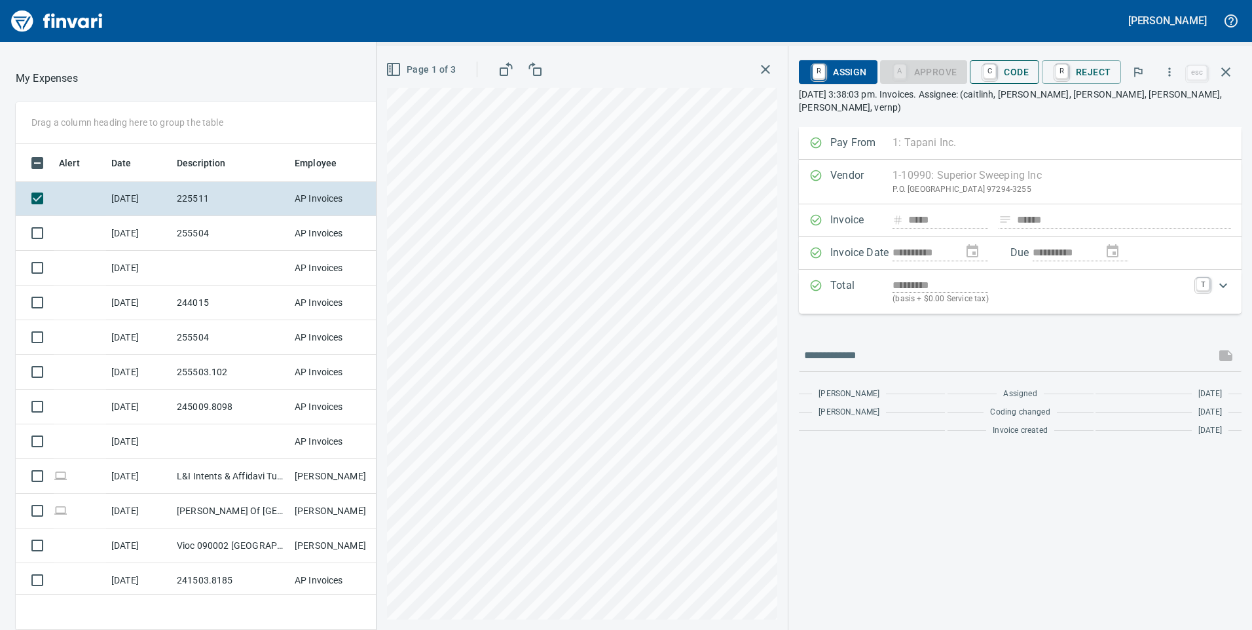
click at [1011, 69] on span "C Code" at bounding box center [1004, 72] width 48 height 22
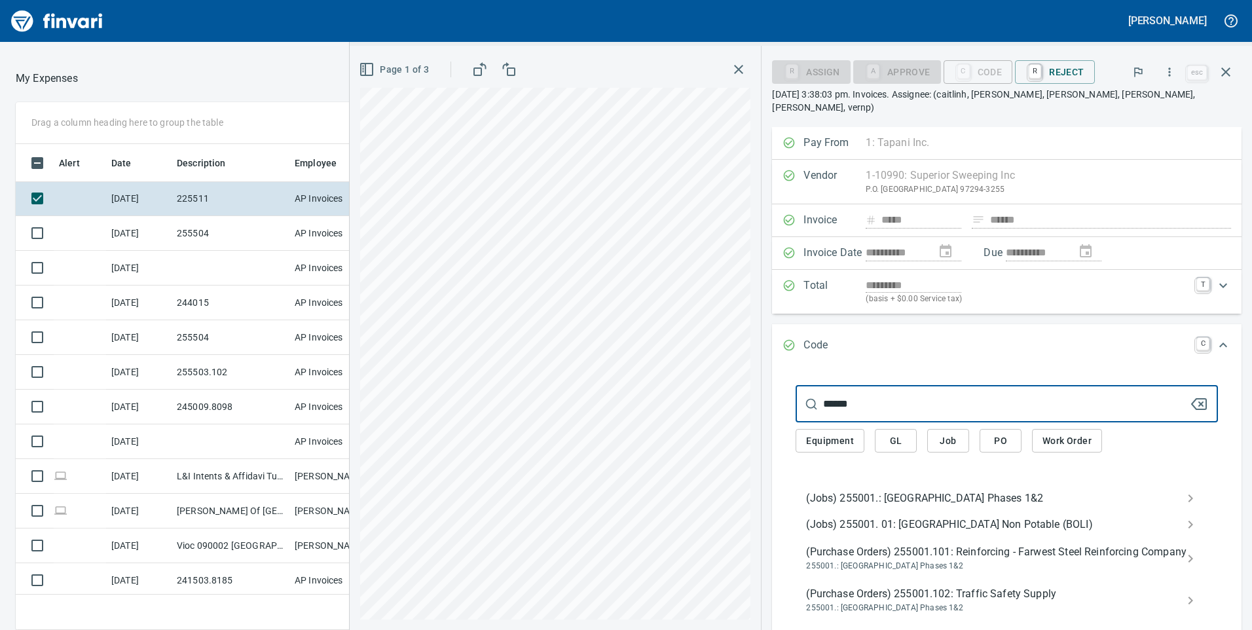
type input "******"
click at [897, 491] on span "(Jobs) 255001.: [GEOGRAPHIC_DATA] Phases 1&2" at bounding box center [996, 499] width 380 height 16
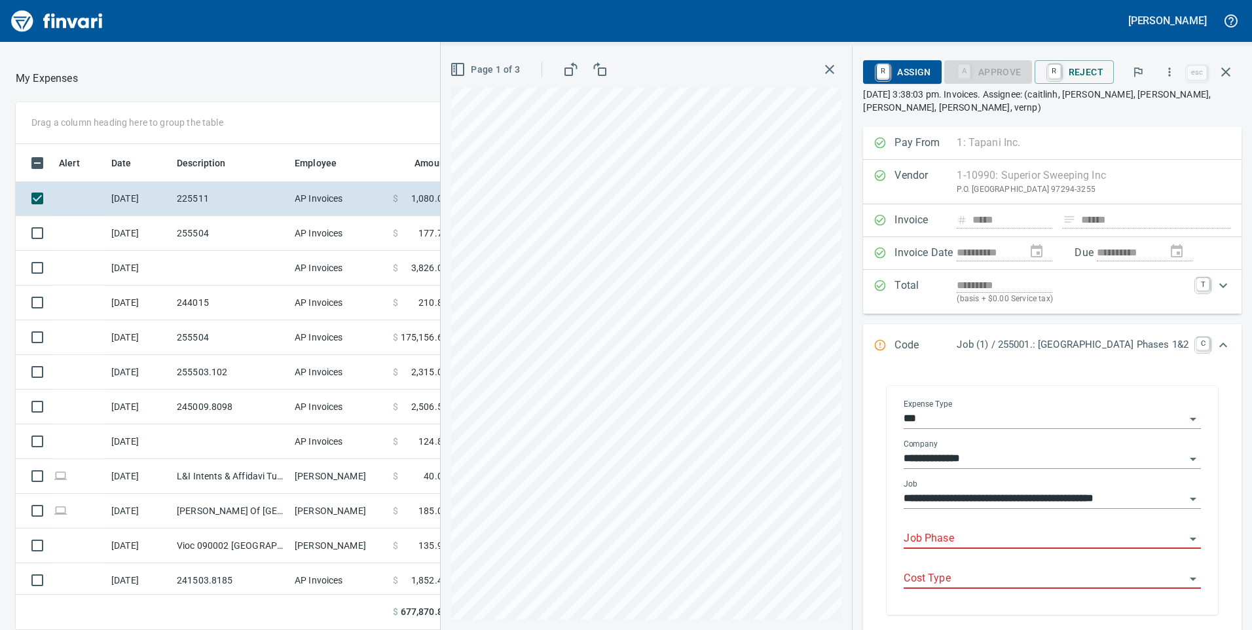
click at [904, 542] on input "Job Phase" at bounding box center [1045, 539] width 282 height 18
click at [1051, 570] on li "2064. .: Erosion Control Vacuum Sweeping" at bounding box center [1023, 572] width 337 height 31
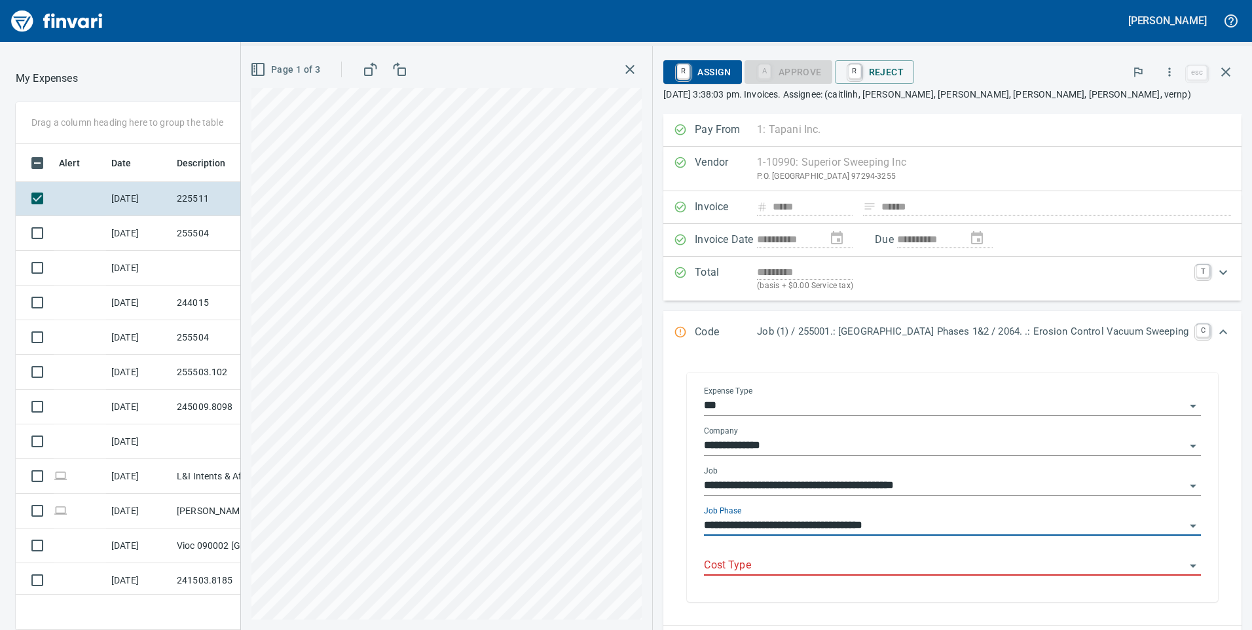
type input "**********"
click at [902, 576] on div "Cost Type" at bounding box center [952, 566] width 497 height 40
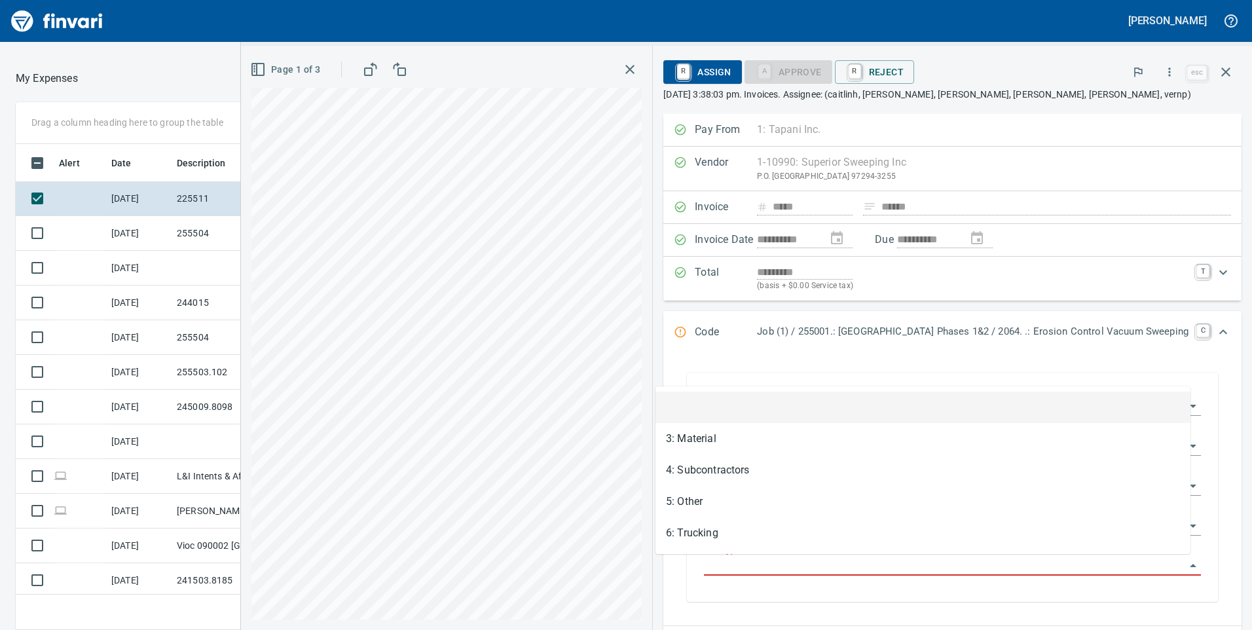
click at [758, 565] on input "Cost Type" at bounding box center [944, 566] width 481 height 18
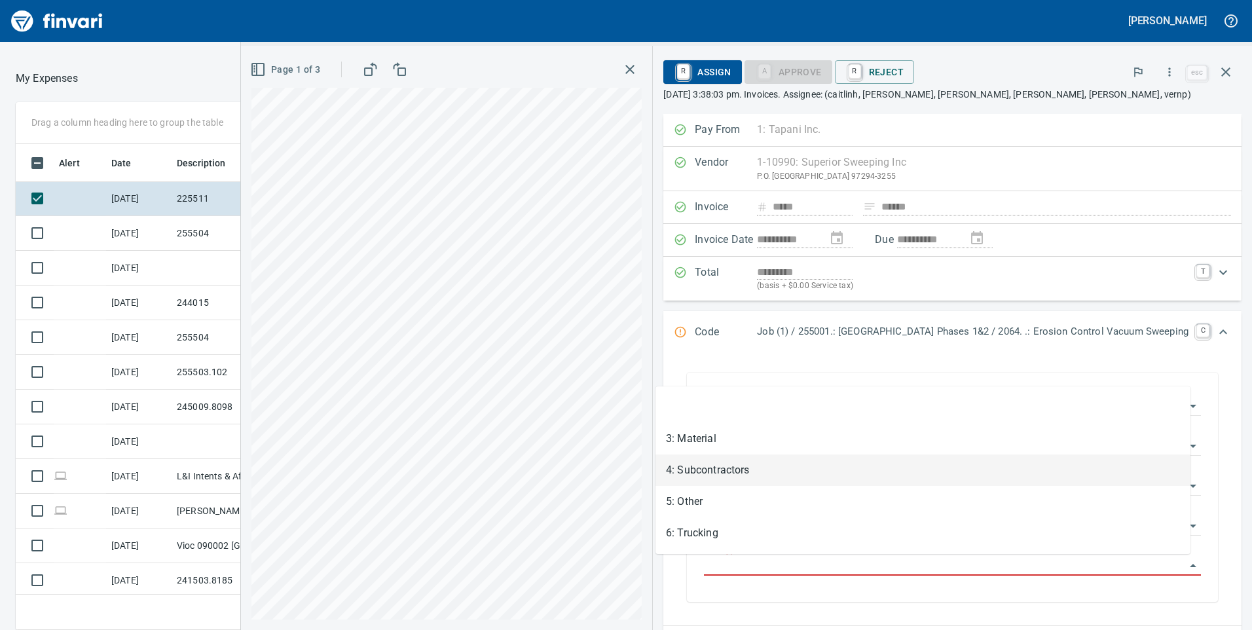
click at [680, 470] on li "4: Subcontractors" at bounding box center [923, 469] width 535 height 31
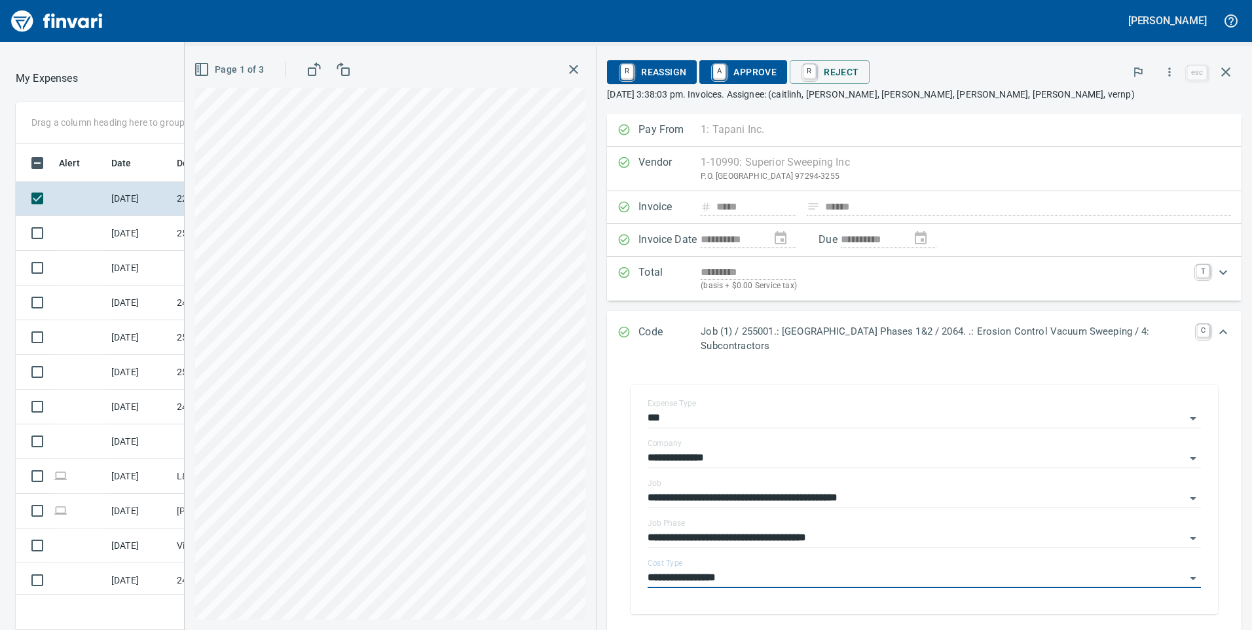
type input "**********"
click at [762, 73] on span "A Approve" at bounding box center [743, 72] width 67 height 22
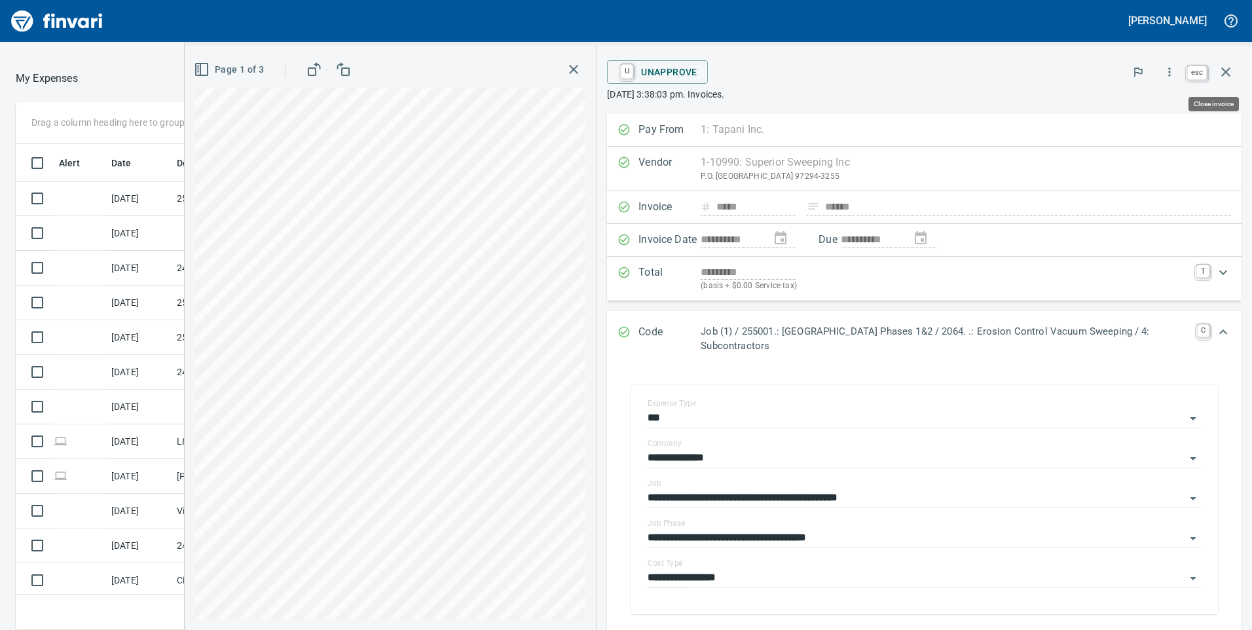
click at [1228, 68] on icon "button" at bounding box center [1226, 72] width 16 height 16
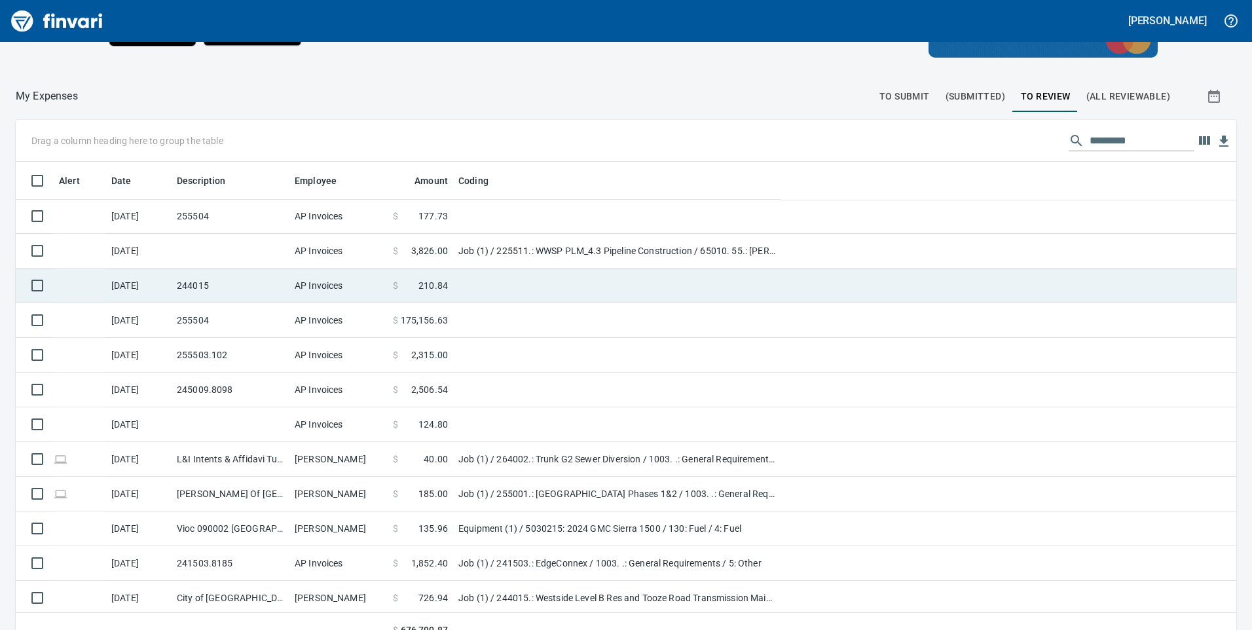
scroll to position [1259, 0]
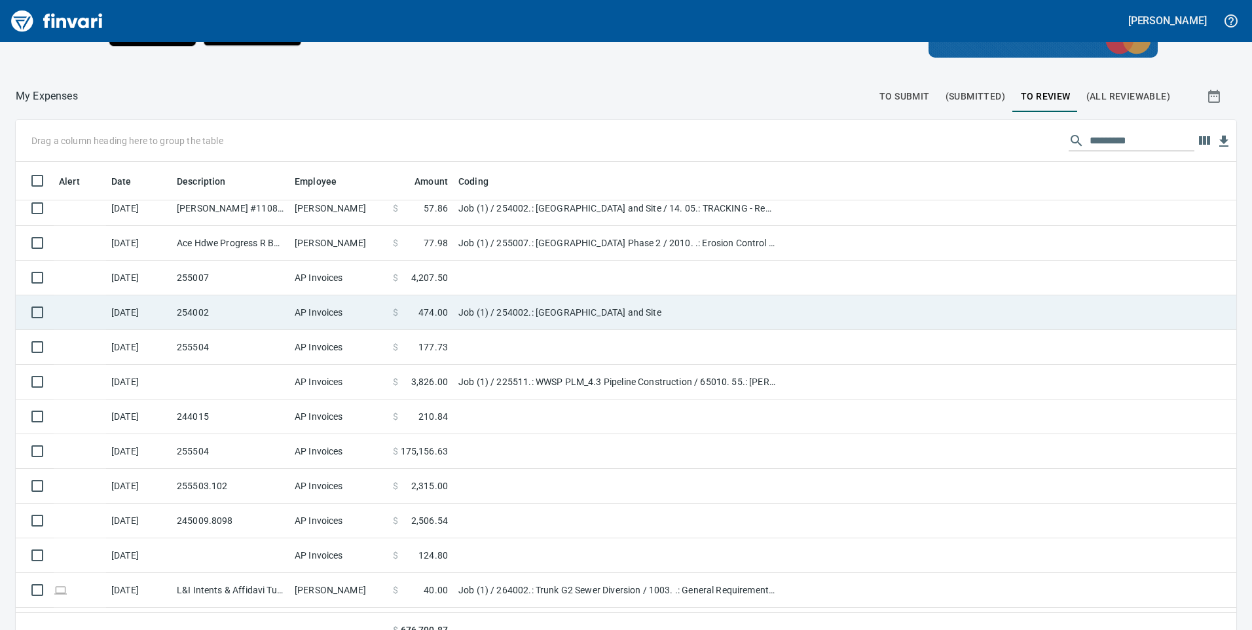
click at [495, 316] on td "Job (1) / 254002.: [GEOGRAPHIC_DATA] and Site" at bounding box center [616, 312] width 327 height 35
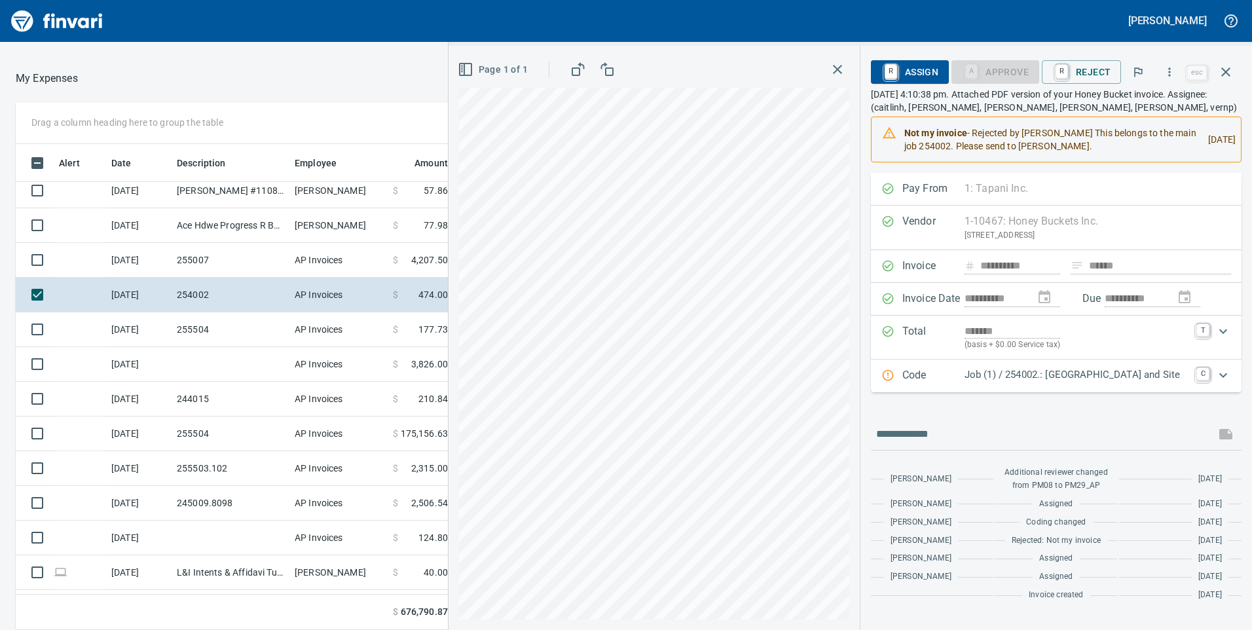
scroll to position [476, 864]
click at [1033, 380] on p "Job (1) / 254002.: [GEOGRAPHIC_DATA] and Site" at bounding box center [1077, 374] width 224 height 15
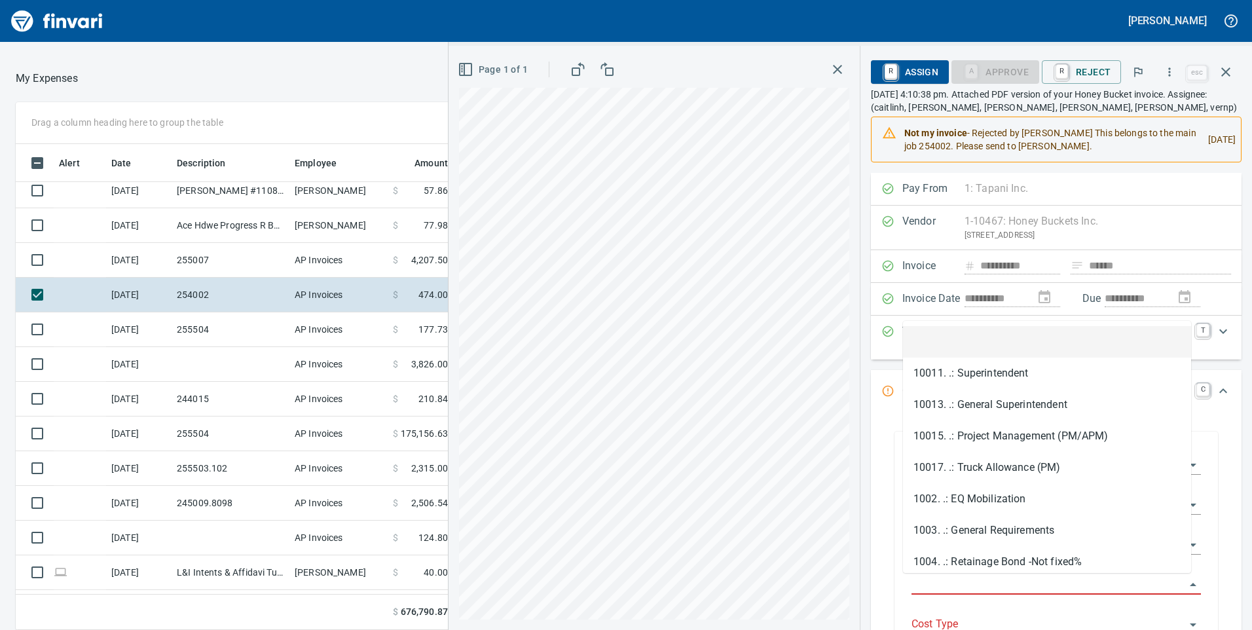
click at [954, 576] on input "Job Phase" at bounding box center [1049, 585] width 274 height 18
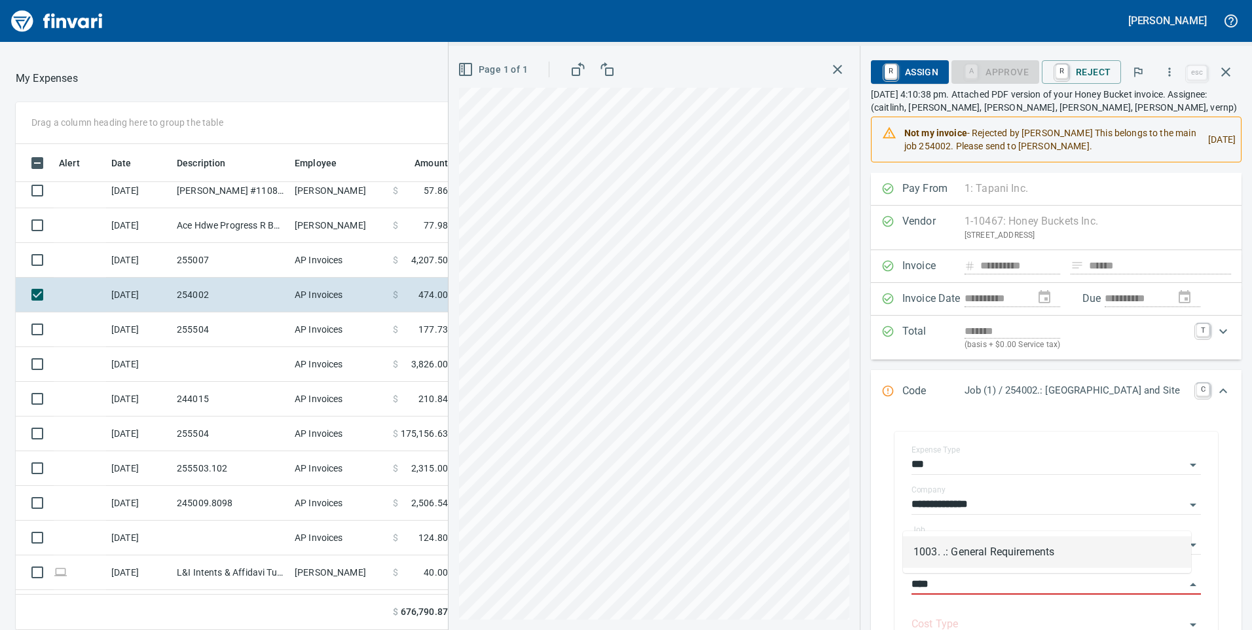
click at [952, 557] on li "1003. .: General Requirements" at bounding box center [1047, 551] width 288 height 31
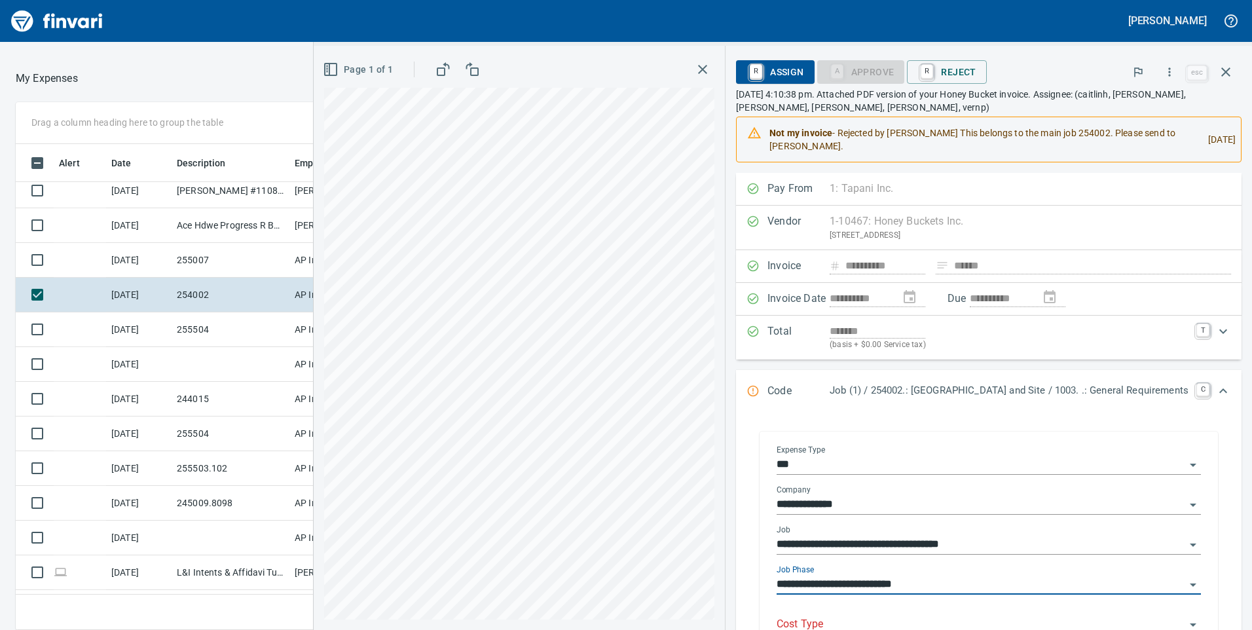
scroll to position [262, 0]
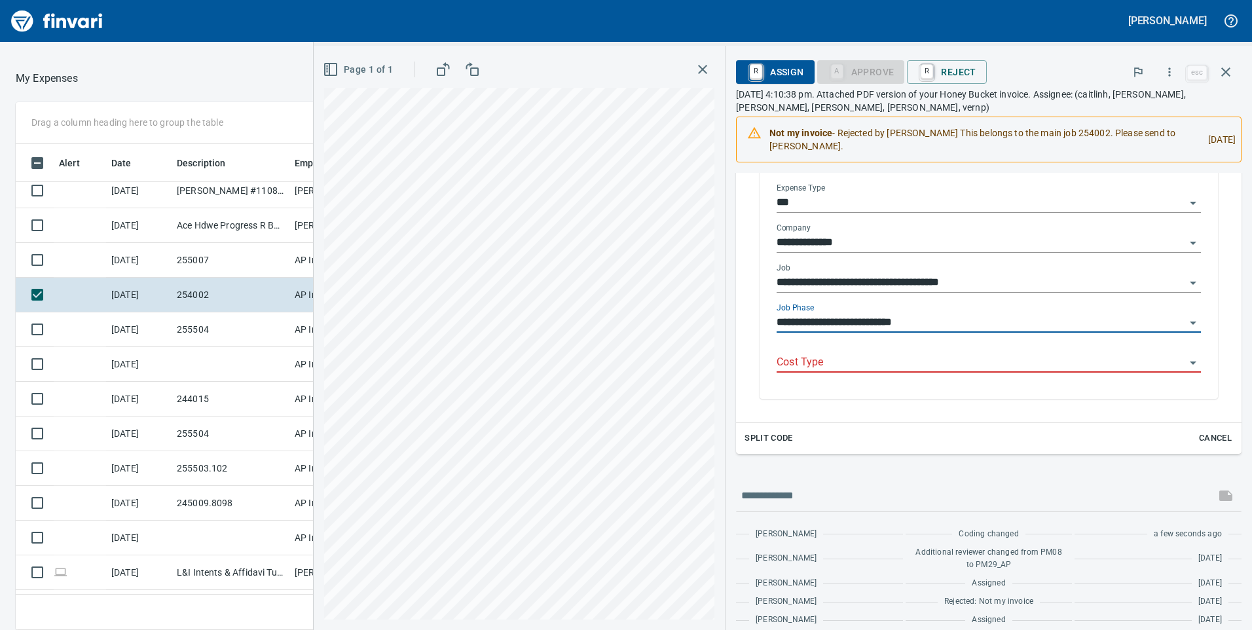
type input "**********"
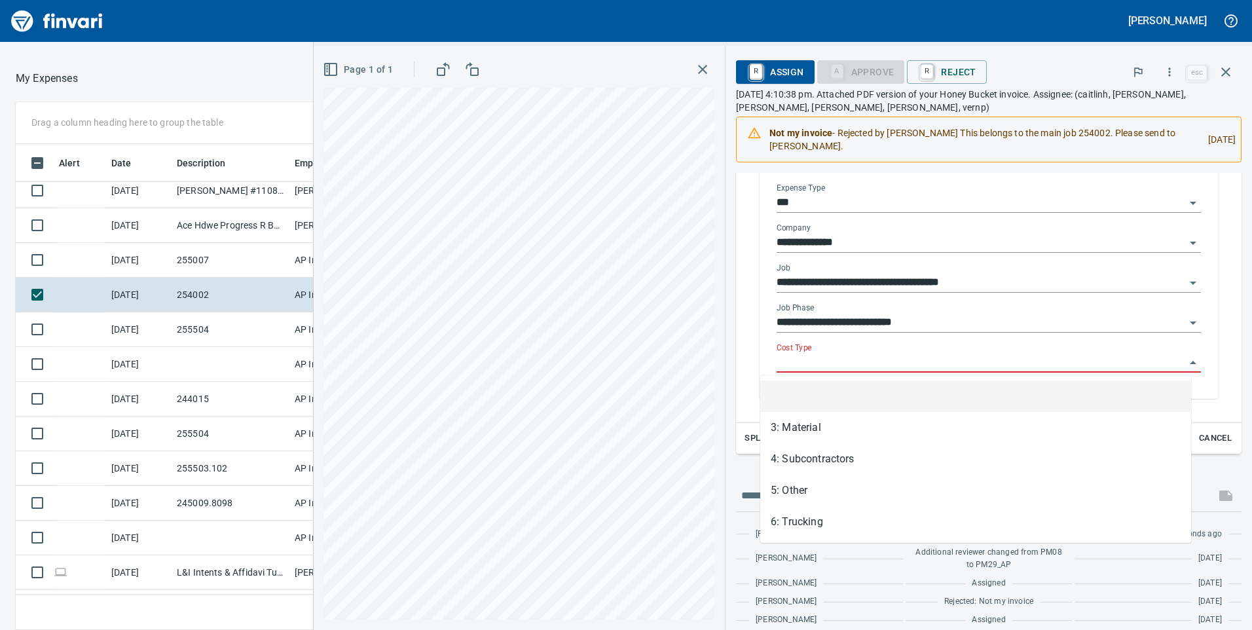
scroll to position [476, 864]
click at [787, 361] on input "Cost Type" at bounding box center [981, 363] width 409 height 18
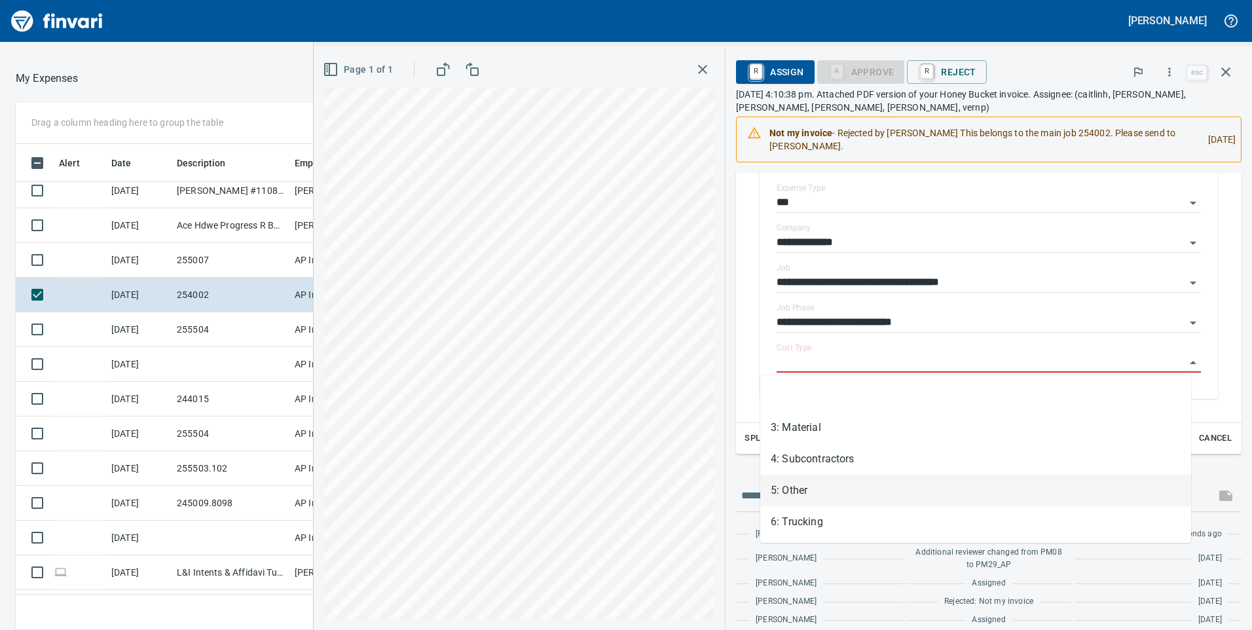
click at [807, 483] on li "5: Other" at bounding box center [975, 490] width 431 height 31
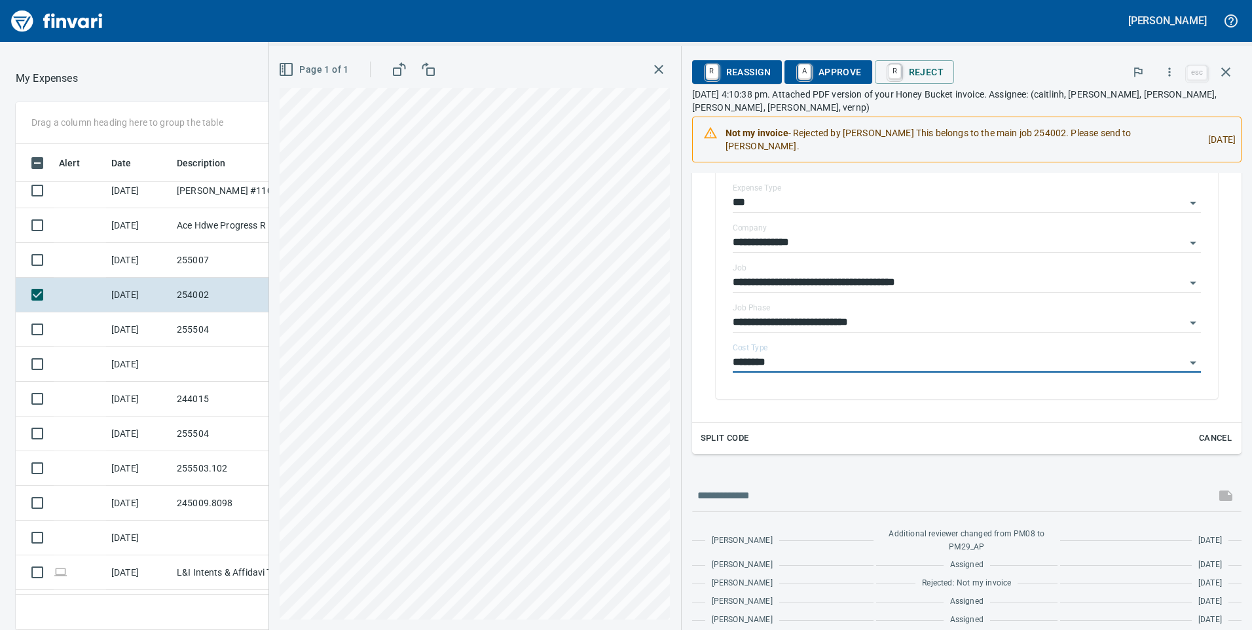
type input "********"
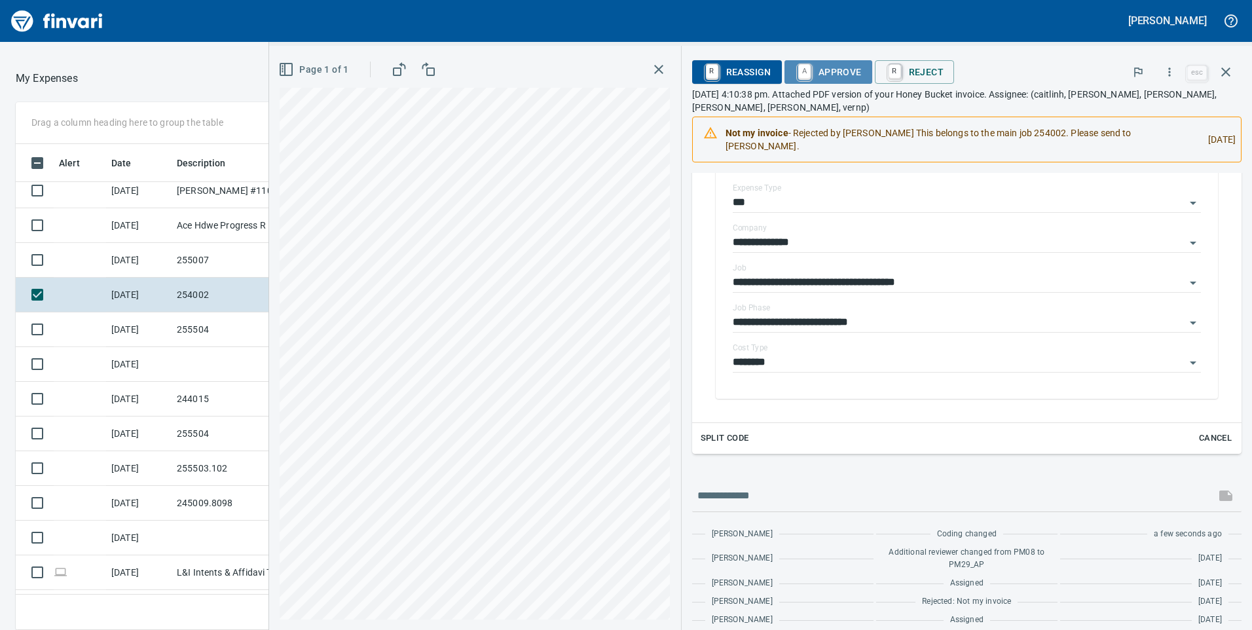
click at [804, 70] on span "A Approve" at bounding box center [828, 72] width 67 height 22
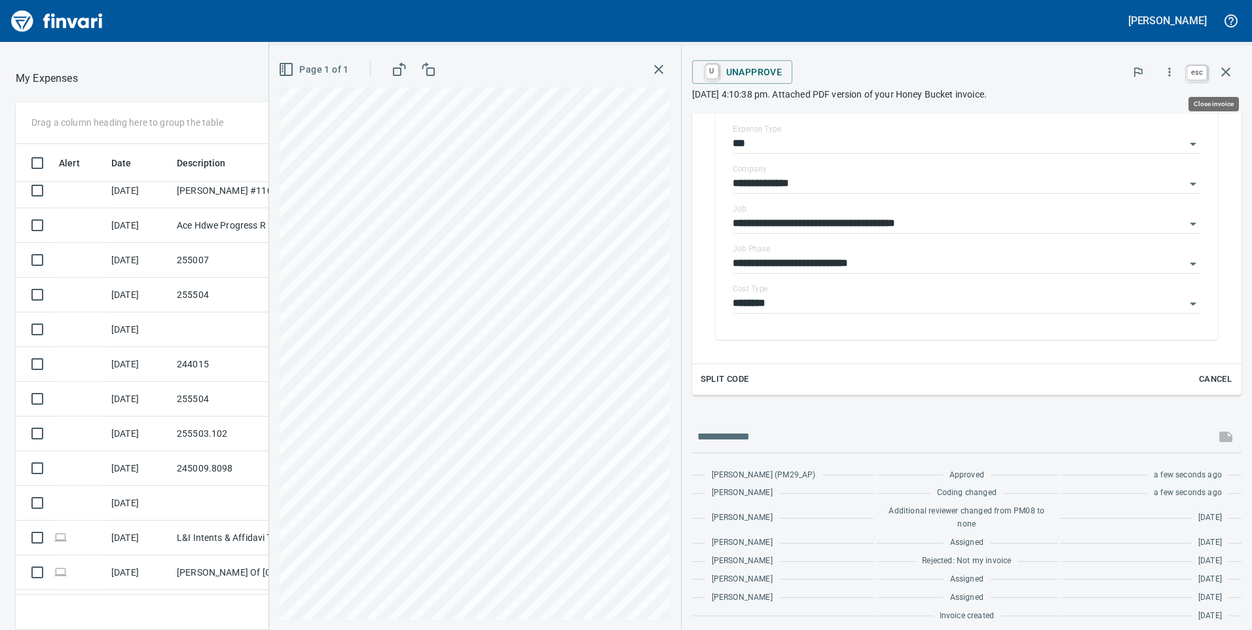
click at [1229, 71] on icon "button" at bounding box center [1226, 72] width 16 height 16
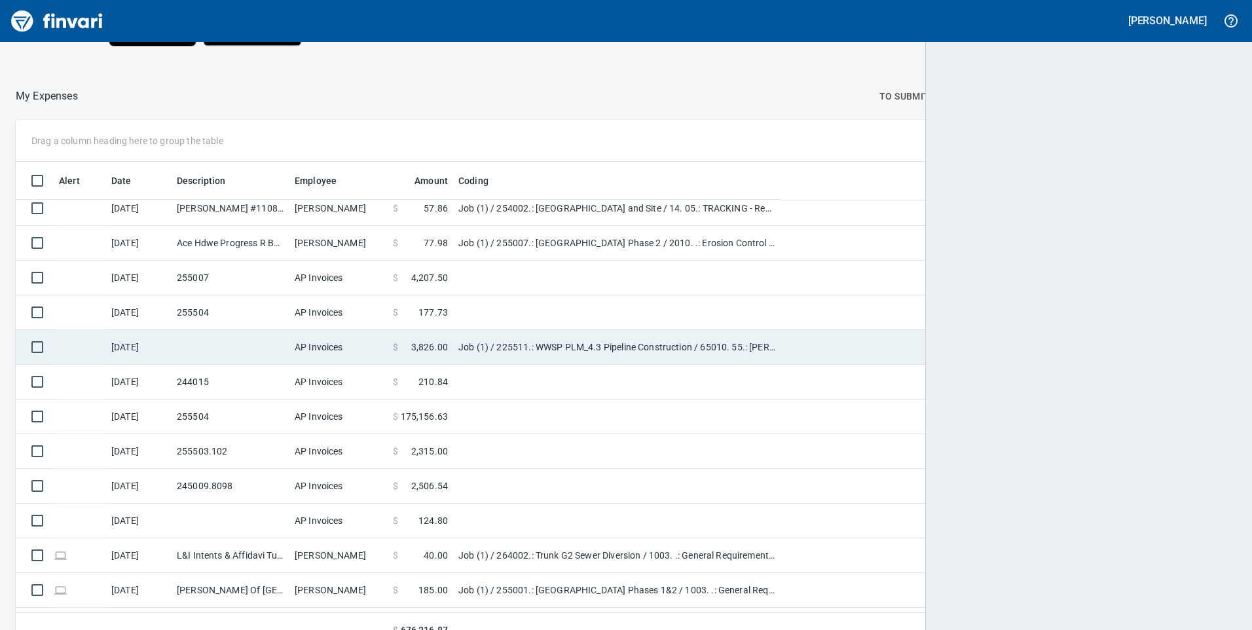
scroll to position [476, 1191]
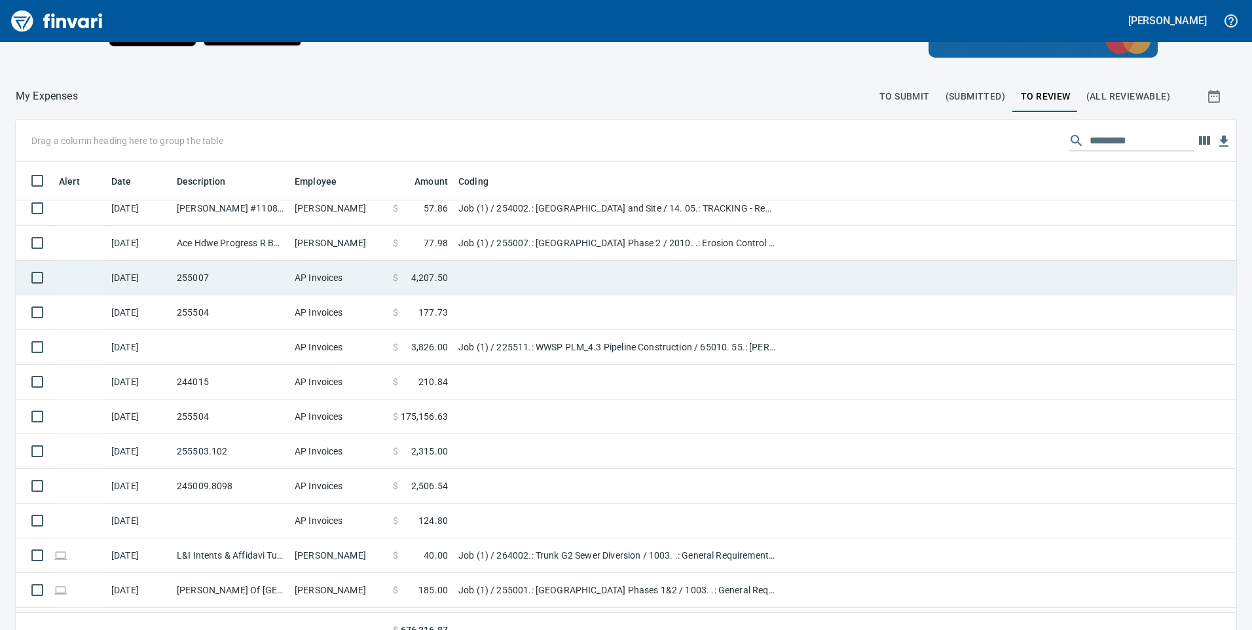
click at [332, 282] on td "AP Invoices" at bounding box center [338, 278] width 98 height 35
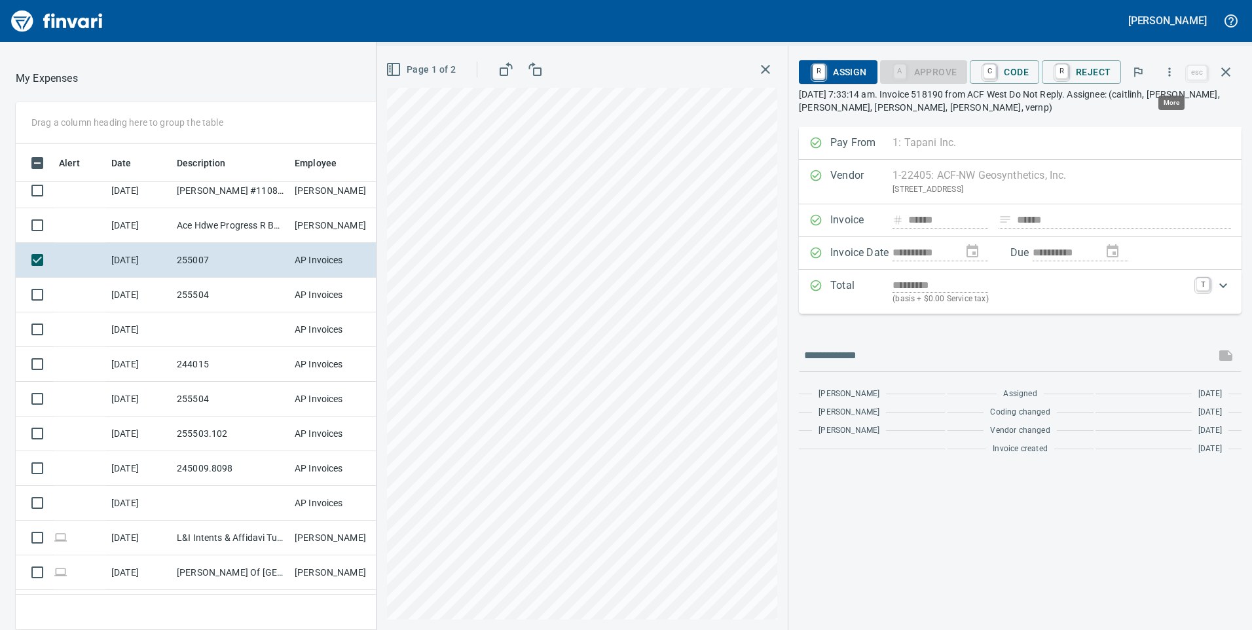
scroll to position [476, 864]
click at [1175, 73] on icon "button" at bounding box center [1169, 71] width 13 height 13
click at [1132, 115] on span "Download" at bounding box center [1168, 110] width 126 height 16
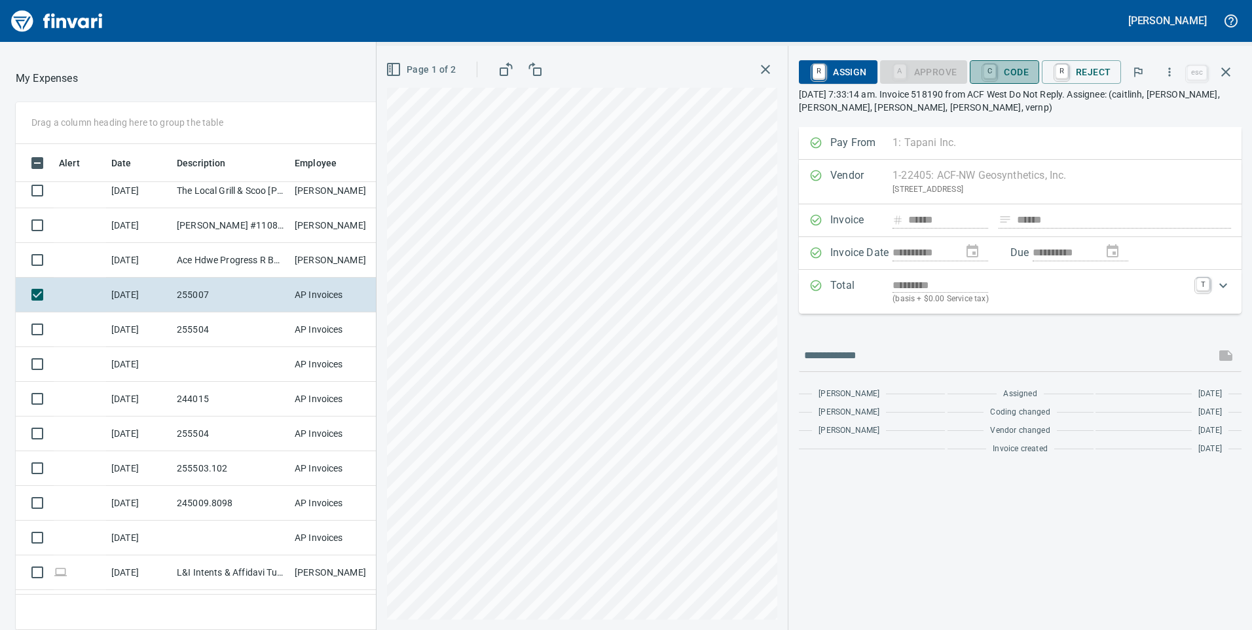
click at [1009, 67] on span "C Code" at bounding box center [1004, 72] width 48 height 22
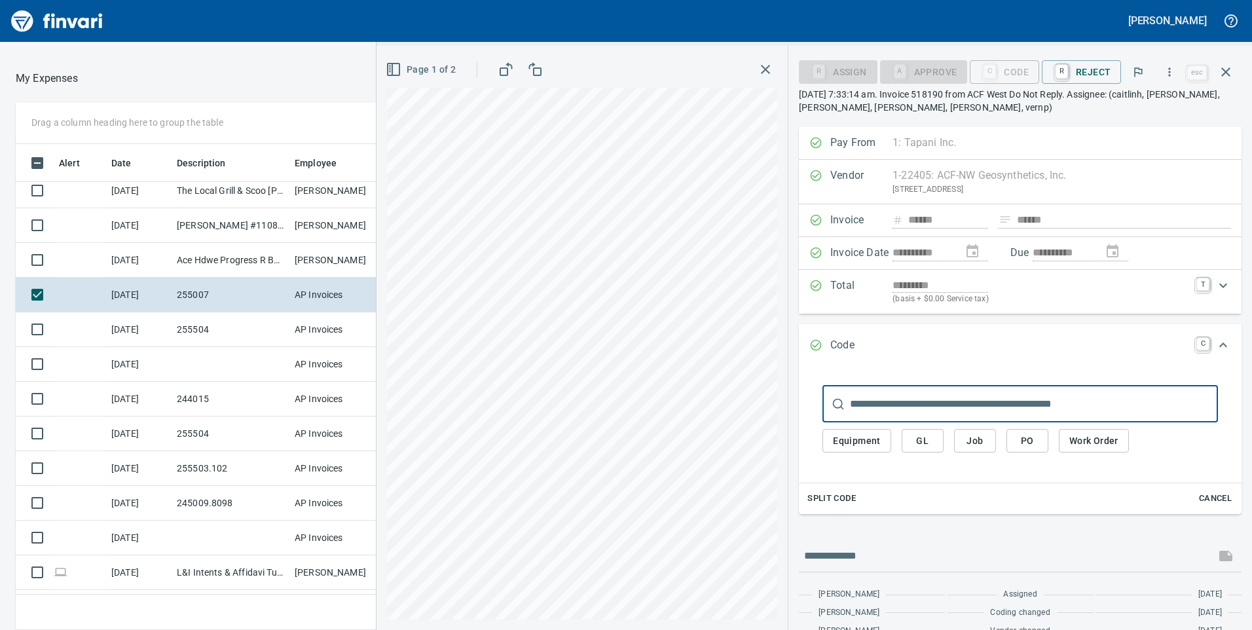
click at [838, 498] on span "Split Code" at bounding box center [831, 498] width 48 height 15
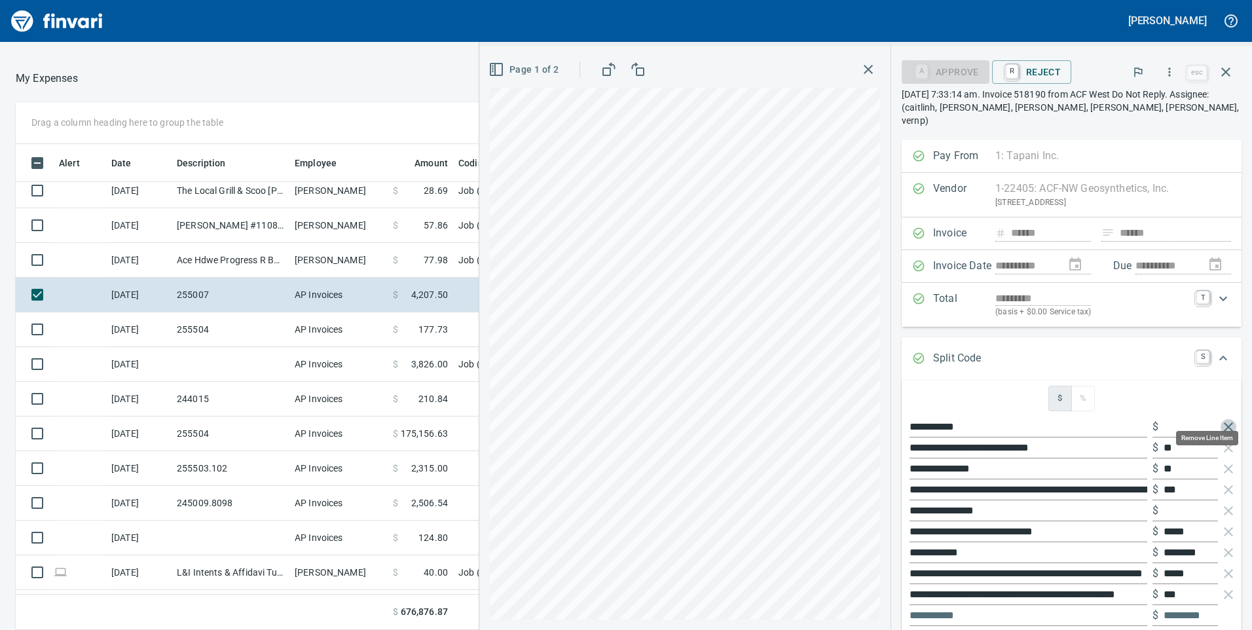
click at [1221, 419] on icon "button" at bounding box center [1229, 427] width 16 height 16
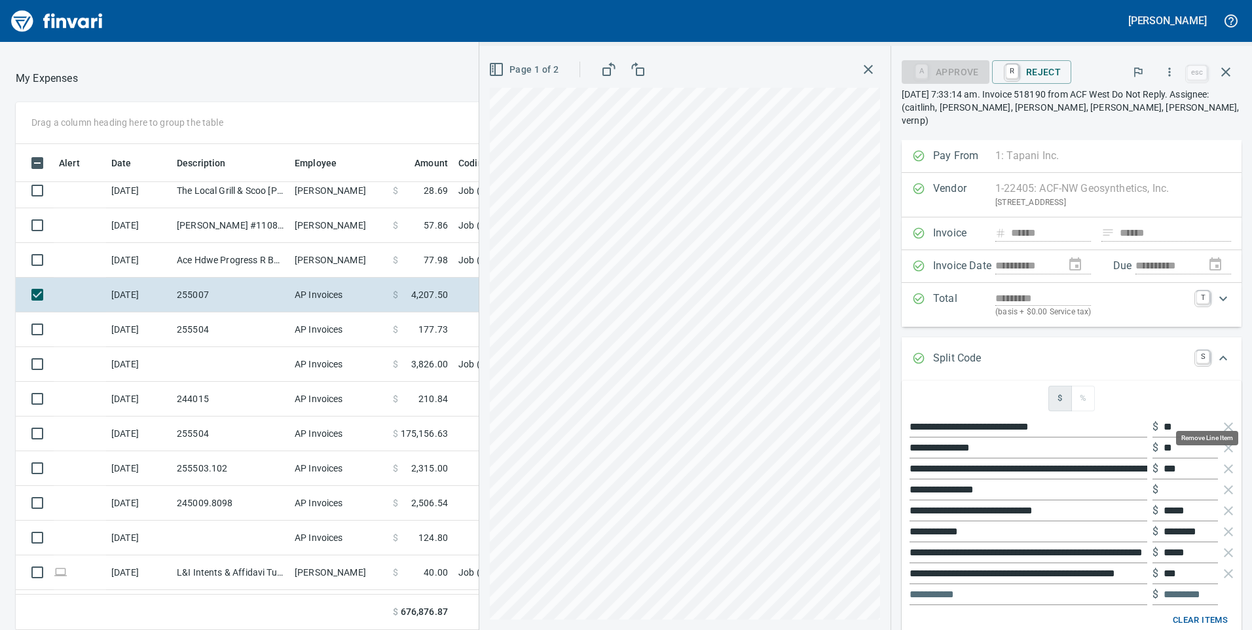
click at [1221, 419] on icon "button" at bounding box center [1229, 427] width 16 height 16
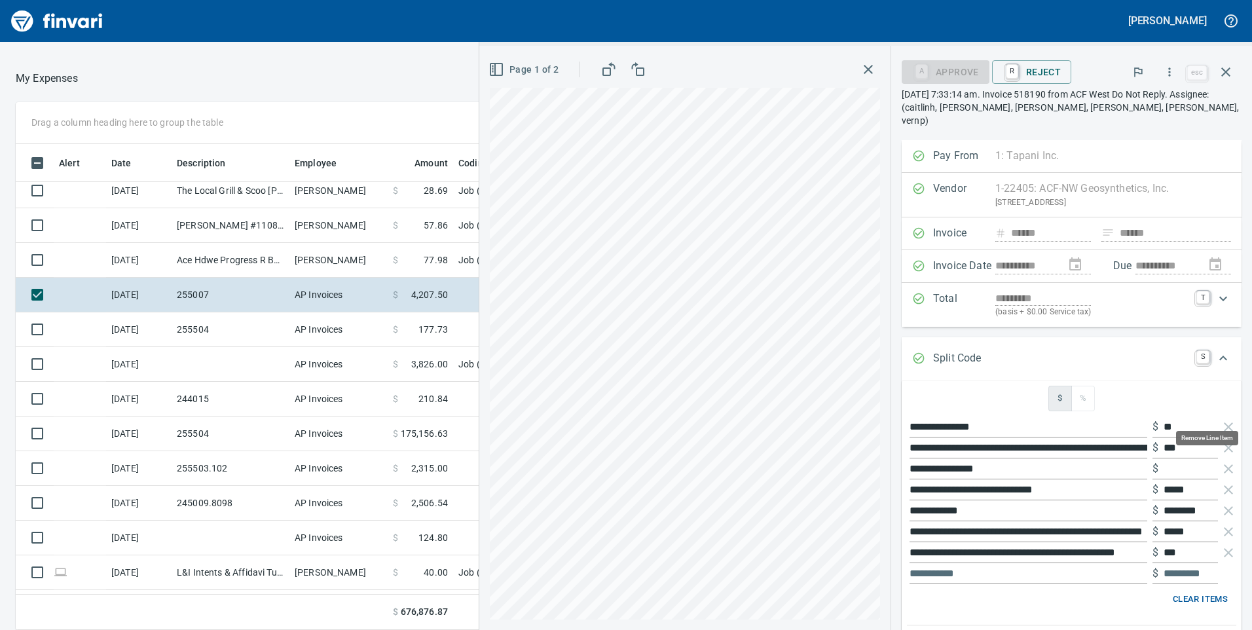
click at [1221, 419] on icon "button" at bounding box center [1229, 427] width 16 height 16
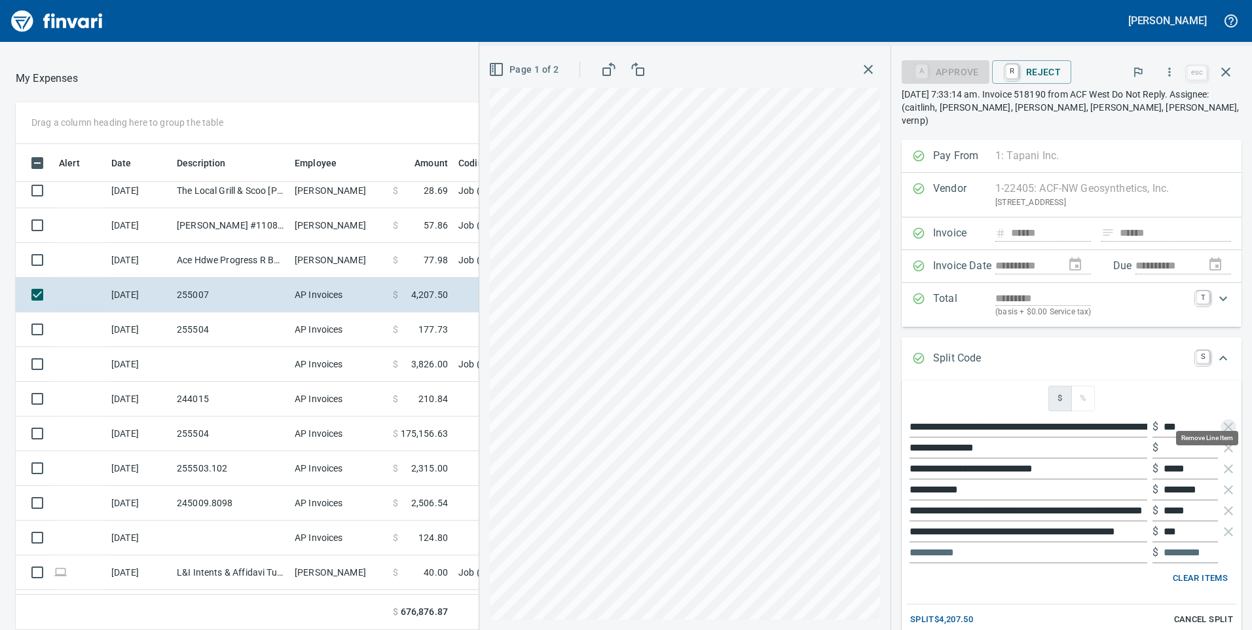
click at [1221, 419] on icon "button" at bounding box center [1229, 427] width 16 height 16
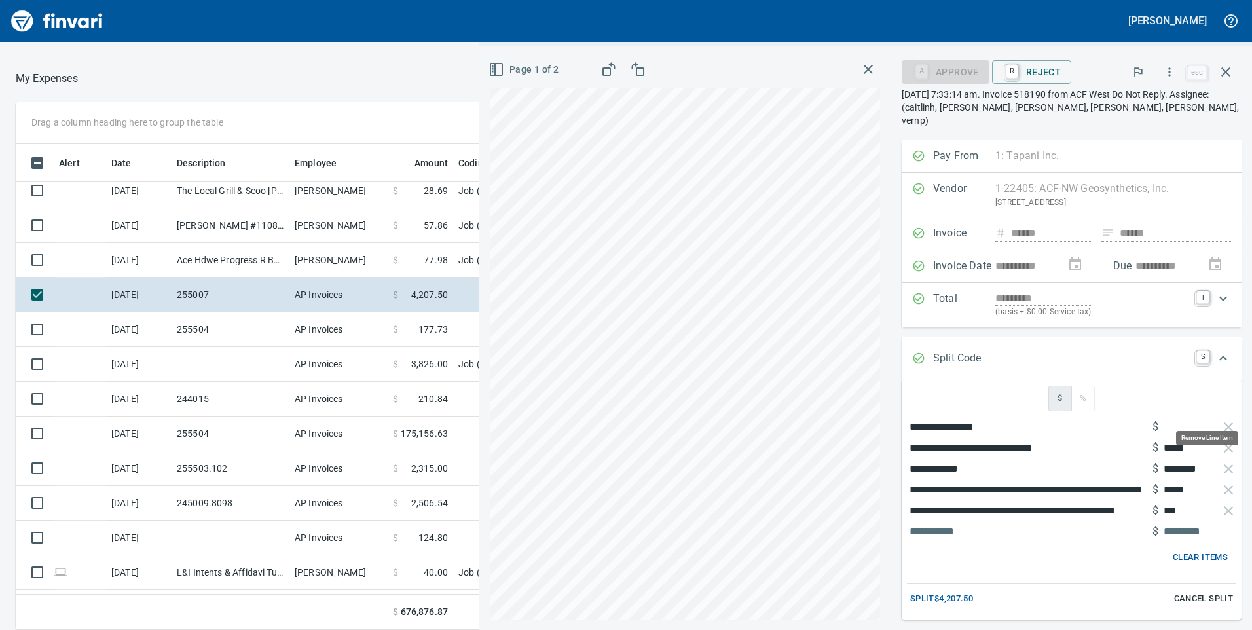
click at [1221, 419] on icon "button" at bounding box center [1229, 427] width 16 height 16
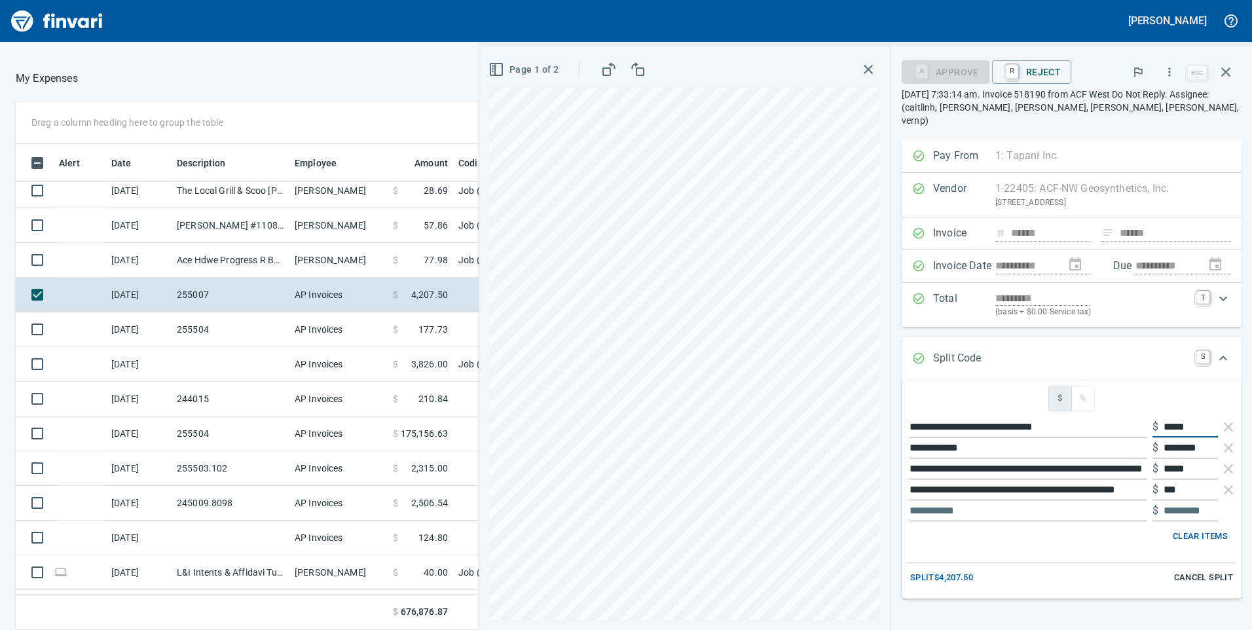
drag, startPoint x: 1189, startPoint y: 415, endPoint x: 1065, endPoint y: 437, distance: 126.4
click at [1065, 437] on ul "**********" at bounding box center [1071, 468] width 329 height 115
type input "*****"
drag, startPoint x: 1155, startPoint y: 434, endPoint x: 1205, endPoint y: 436, distance: 50.4
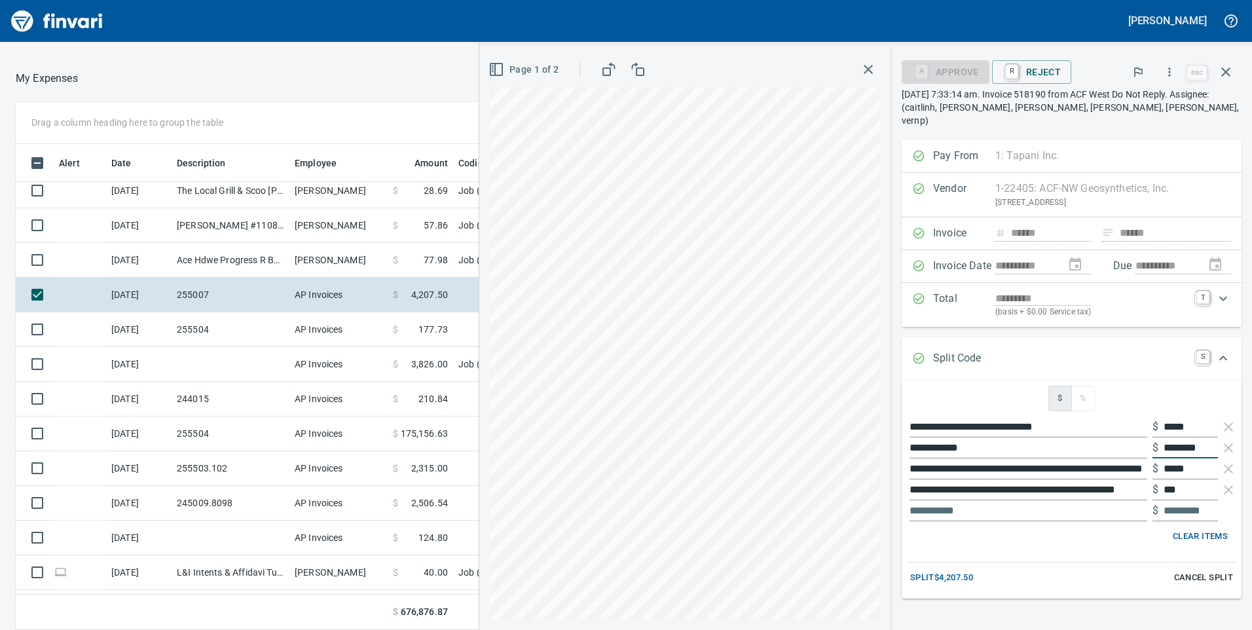
click at [1205, 437] on input "********" at bounding box center [1191, 447] width 54 height 21
type input "*****"
click at [1221, 461] on icon "button" at bounding box center [1229, 469] width 16 height 16
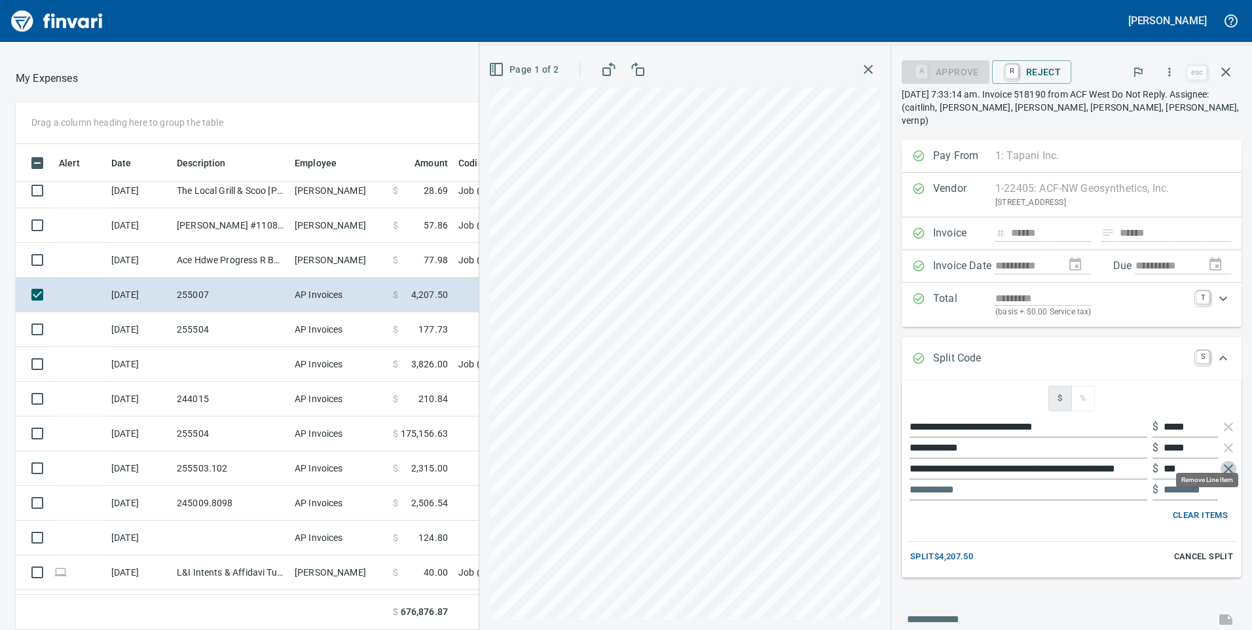
click at [1224, 464] on icon "button" at bounding box center [1228, 468] width 9 height 9
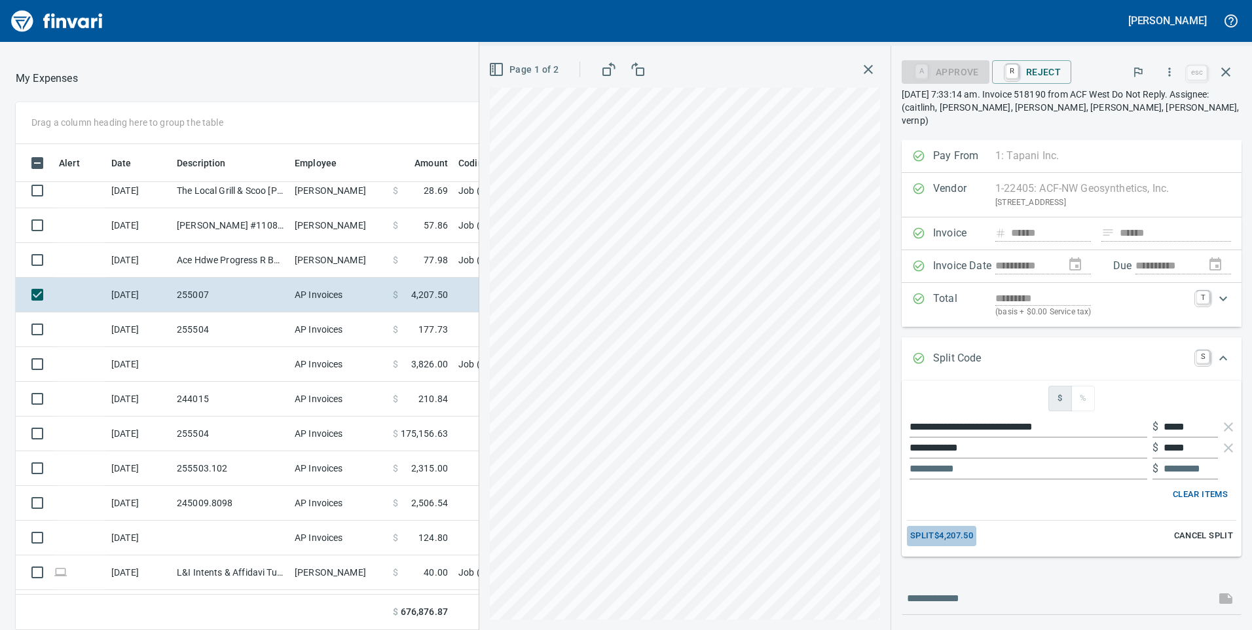
click at [929, 528] on span "Split $4,207.50" at bounding box center [941, 535] width 63 height 15
type input "*********"
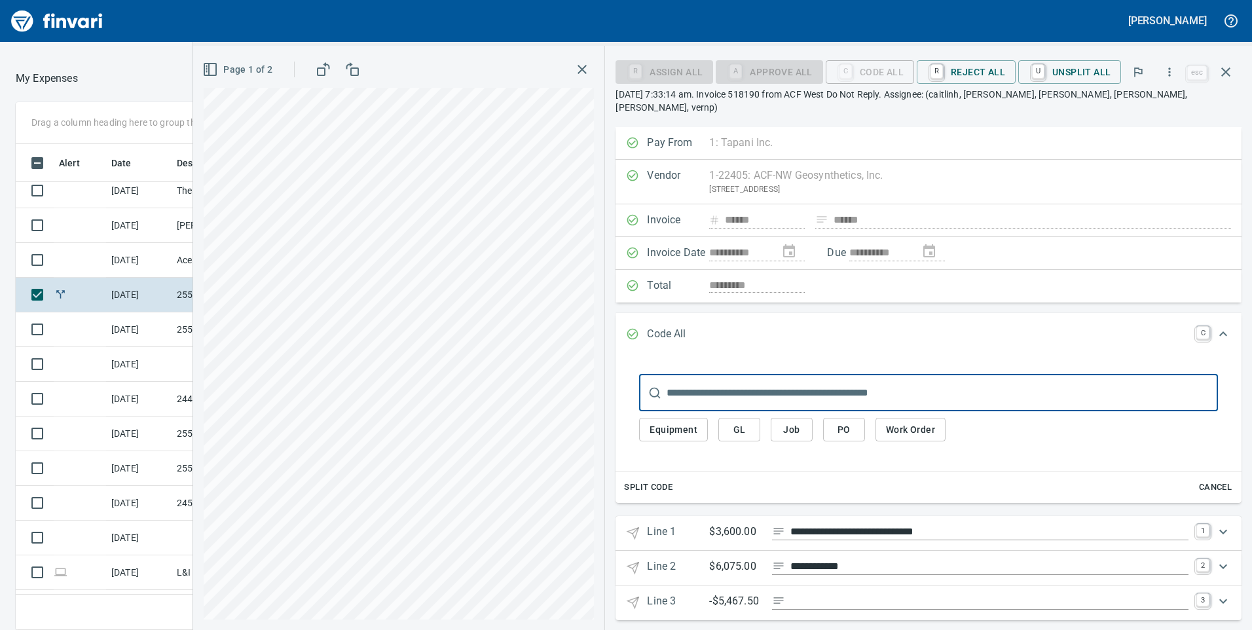
scroll to position [1, 0]
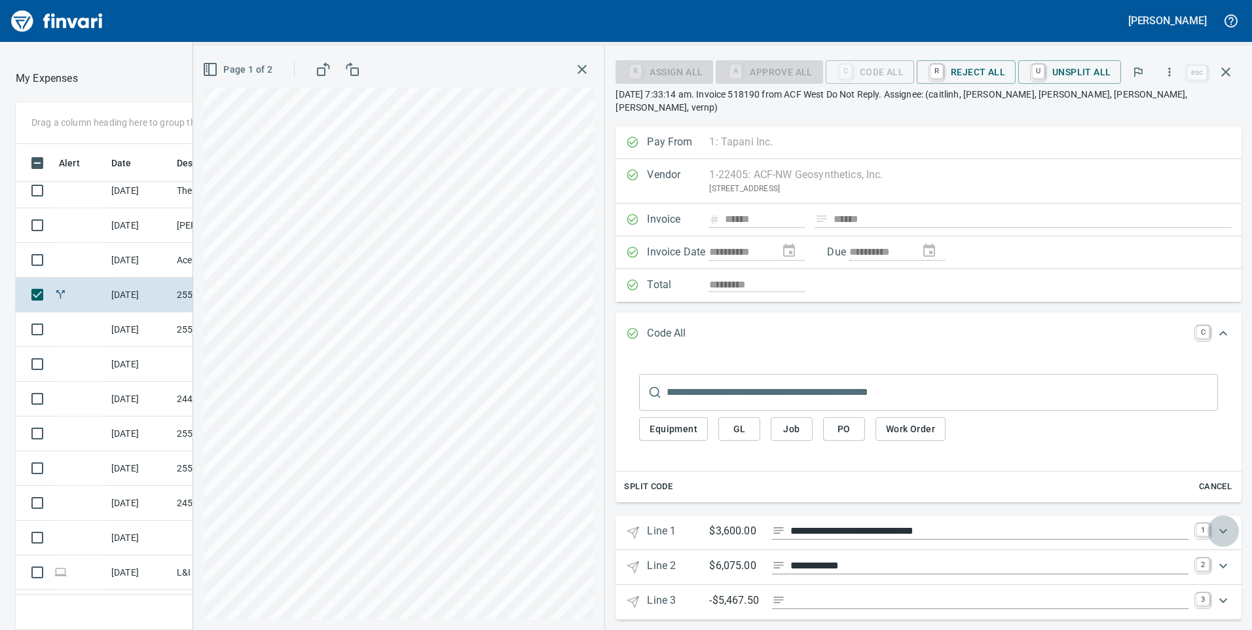
click at [1219, 529] on icon "Expand" at bounding box center [1223, 531] width 8 height 5
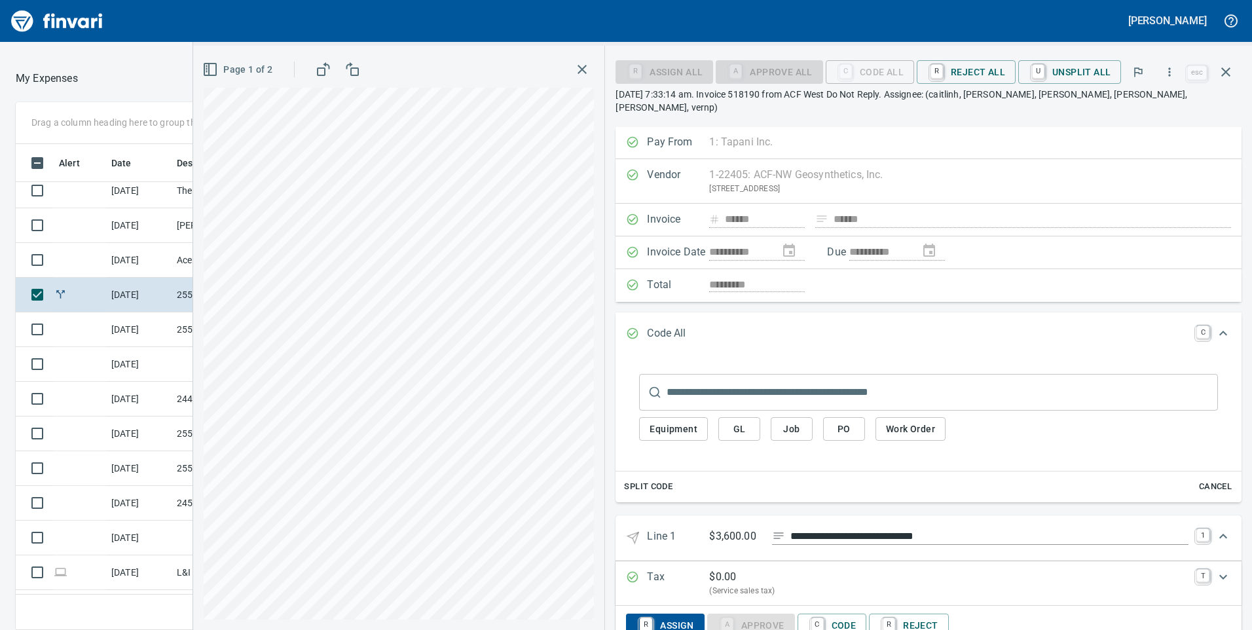
scroll to position [476, 864]
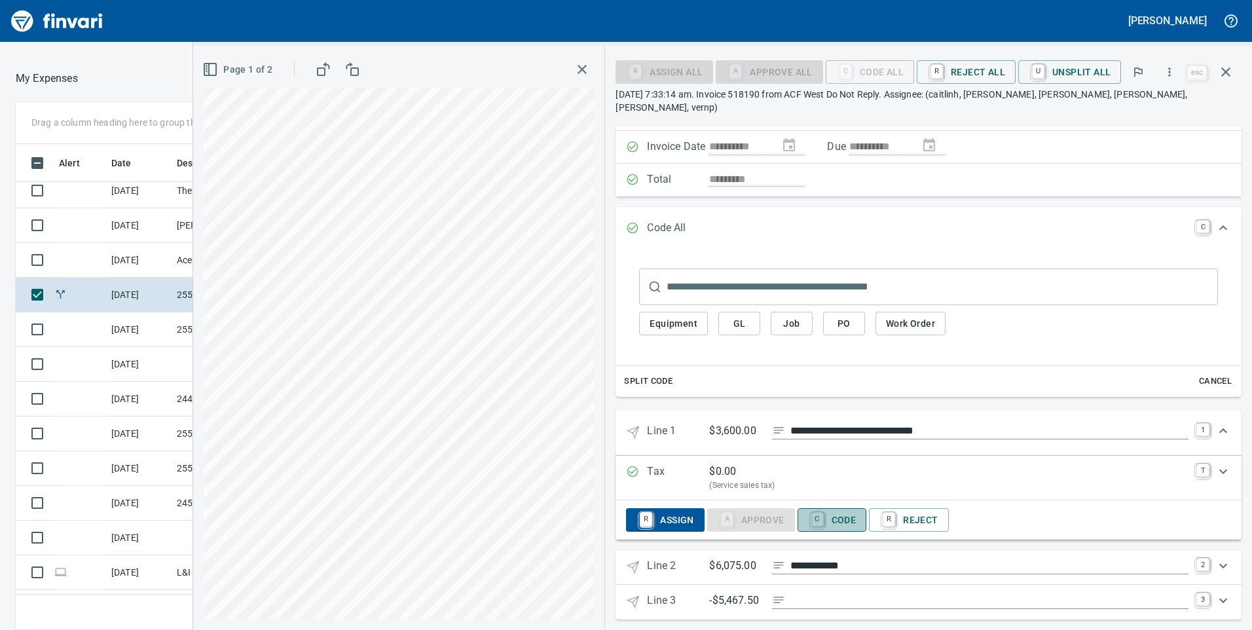
click at [830, 509] on span "C Code" at bounding box center [832, 520] width 48 height 22
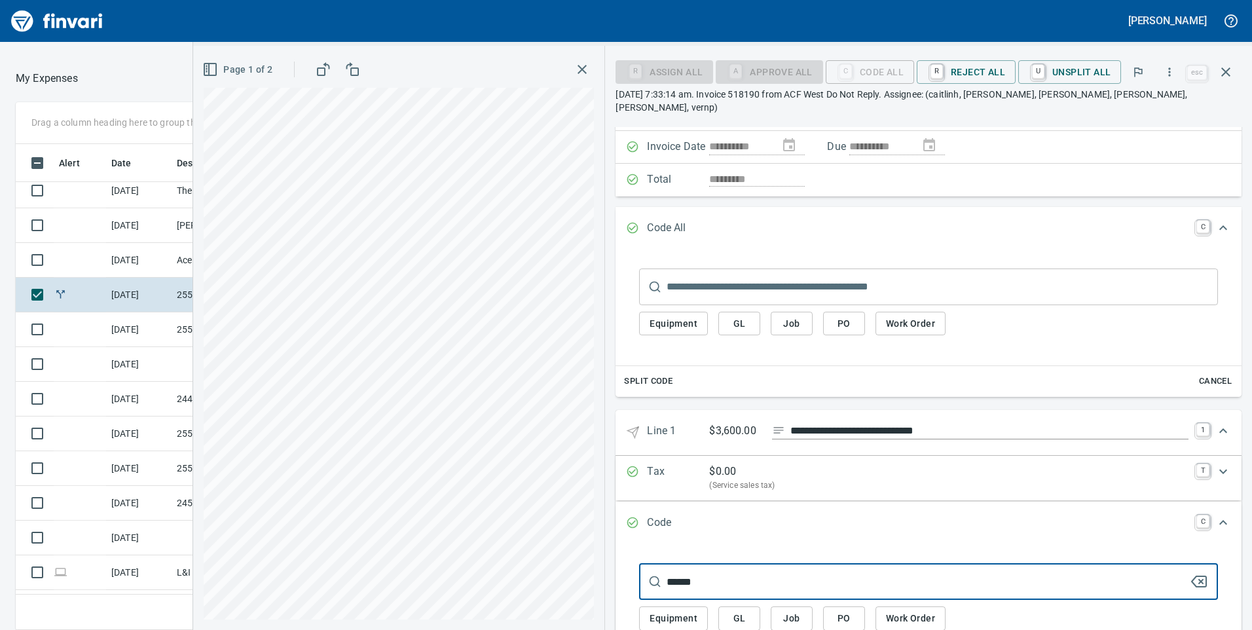
scroll to position [172, 0]
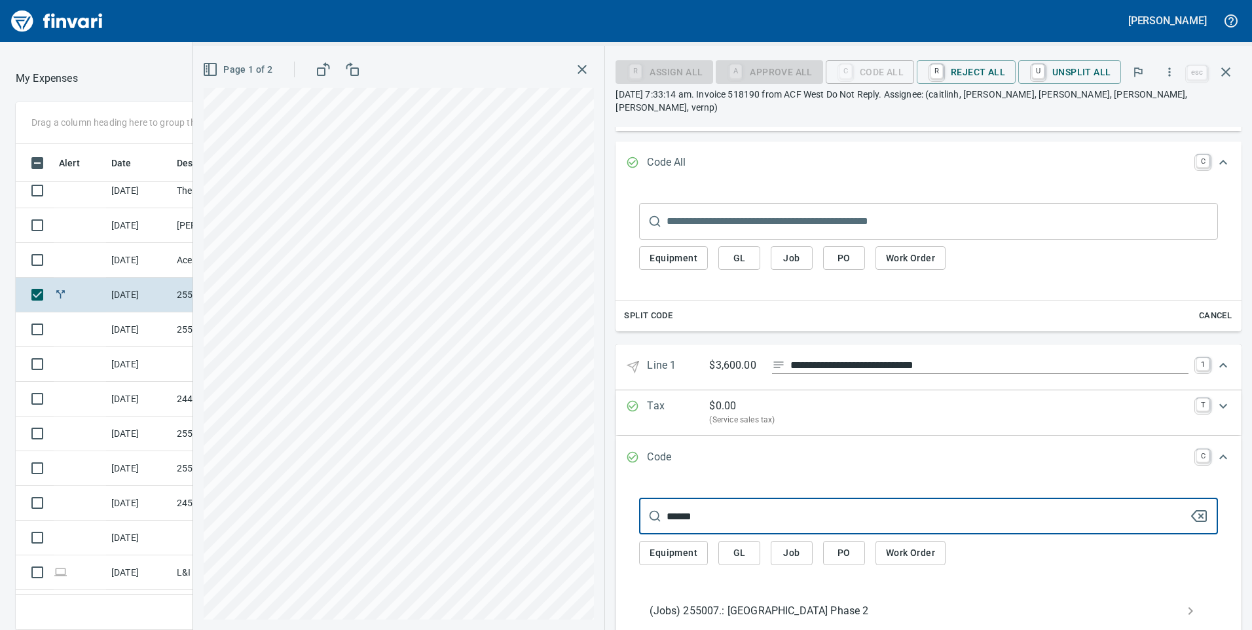
type input "******"
click at [750, 603] on span "(Jobs) 255007.: [GEOGRAPHIC_DATA] Phase 2" at bounding box center [918, 611] width 537 height 16
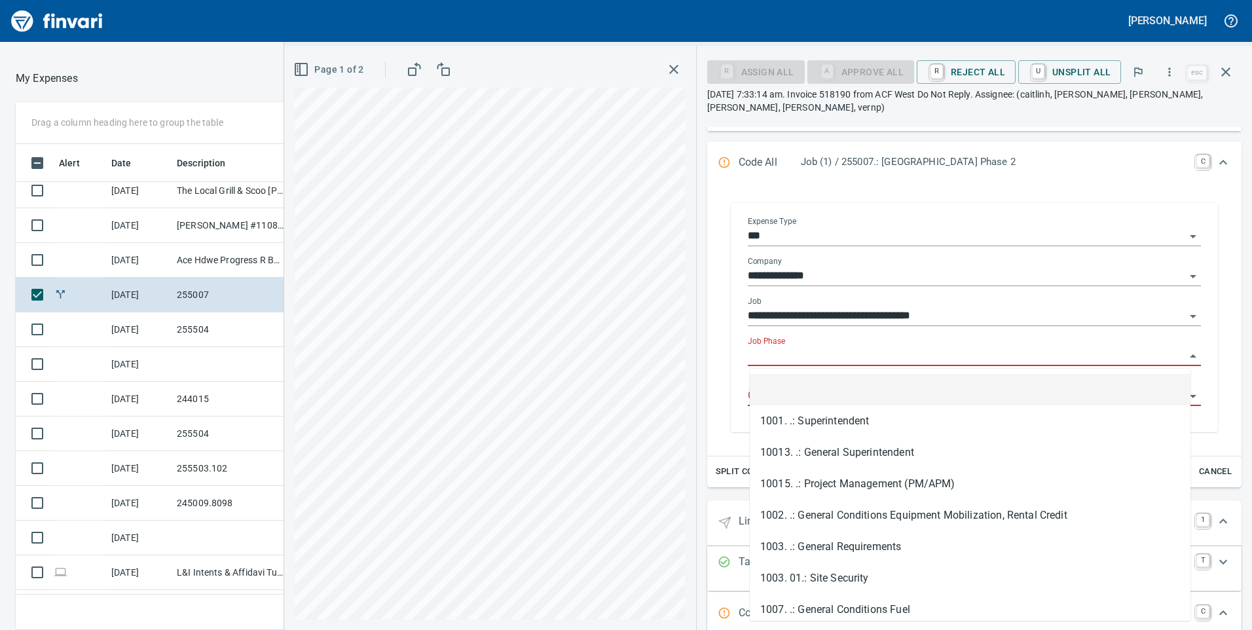
click at [819, 360] on input "Job Phase" at bounding box center [966, 356] width 437 height 18
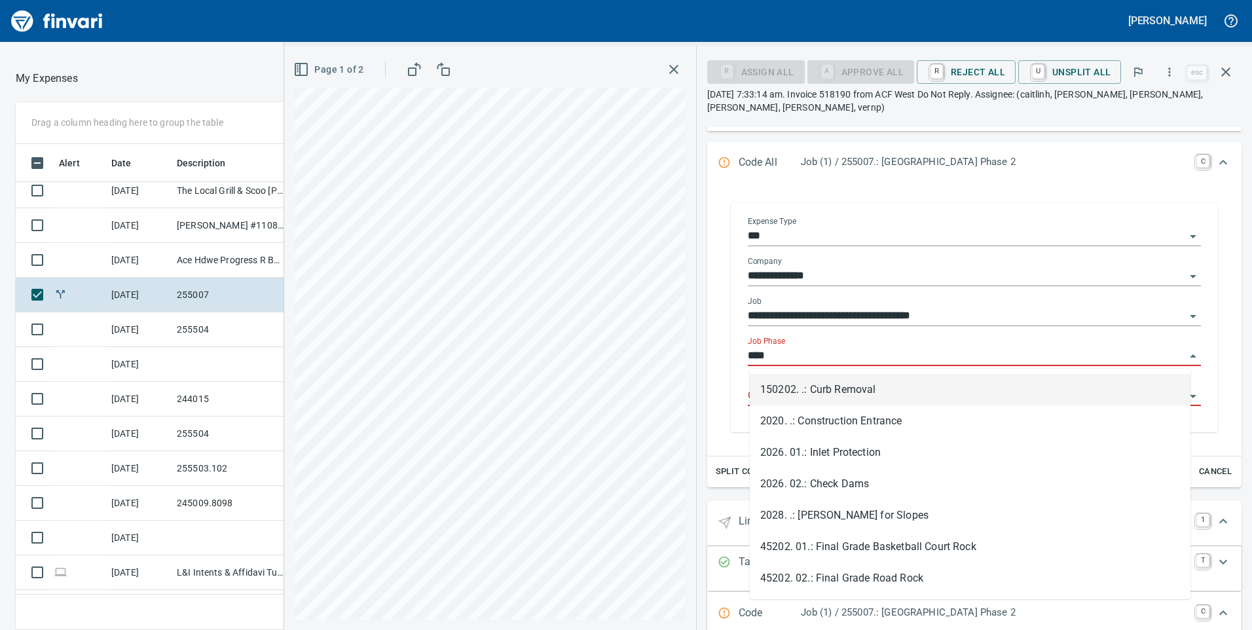
scroll to position [476, 864]
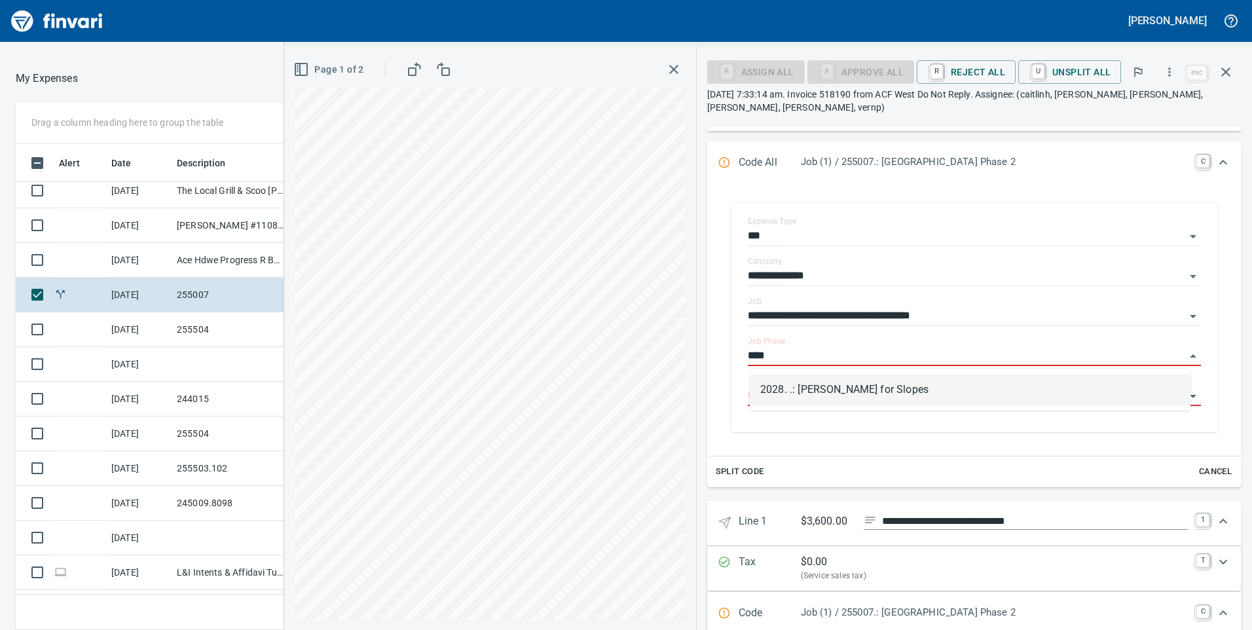
click at [843, 386] on li "2028. .: [PERSON_NAME] for Slopes" at bounding box center [970, 389] width 441 height 31
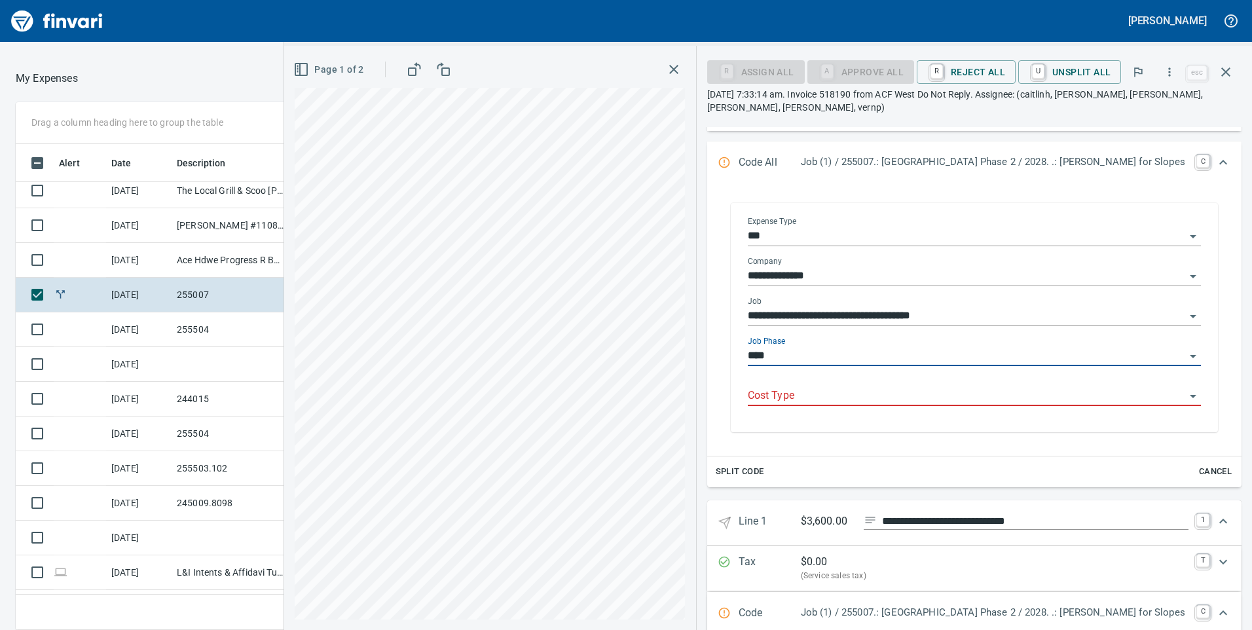
type input "**********"
click at [832, 392] on input "Cost Type" at bounding box center [966, 396] width 437 height 18
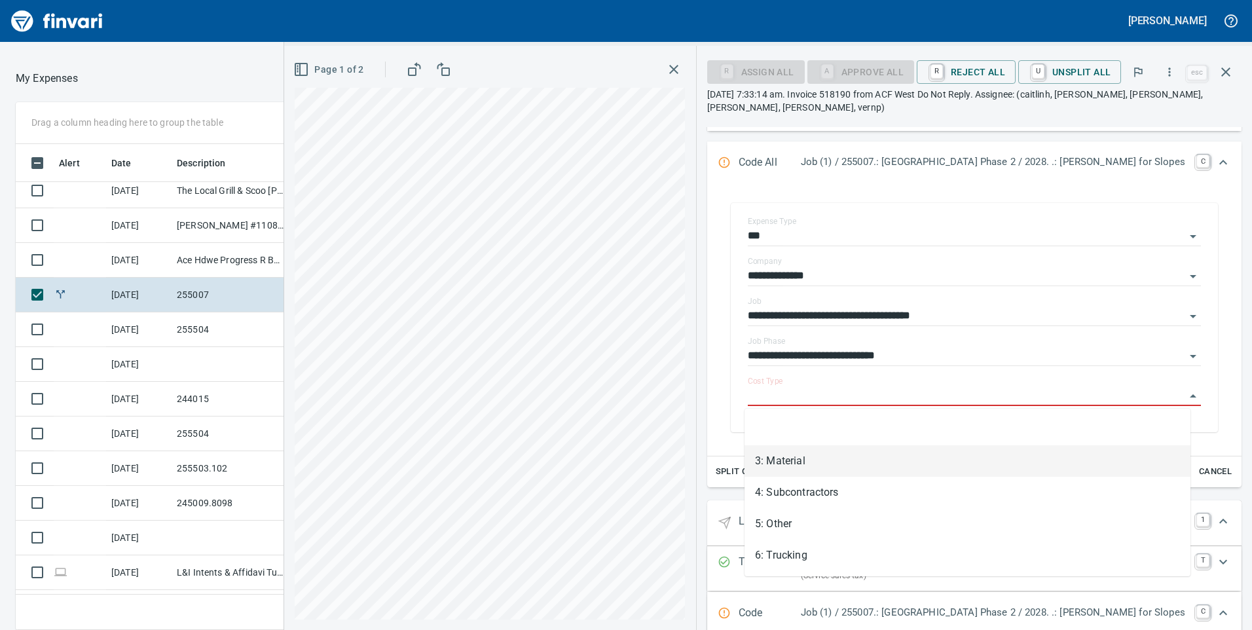
click at [781, 457] on li "3: Material" at bounding box center [968, 460] width 446 height 31
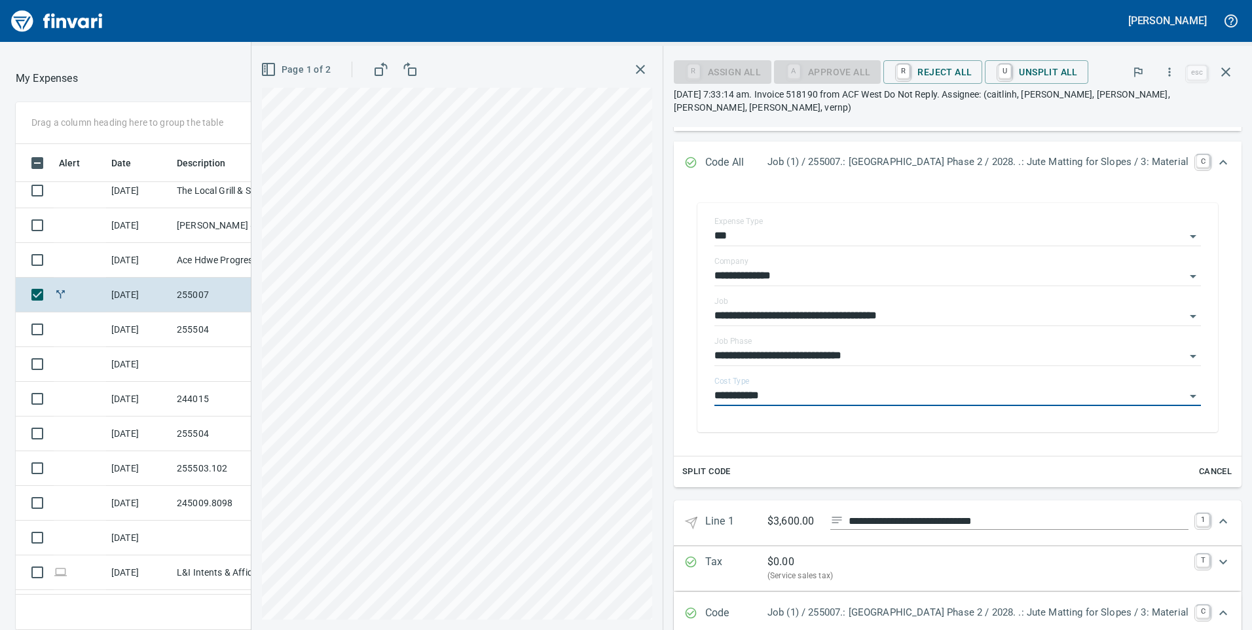
type input "**********"
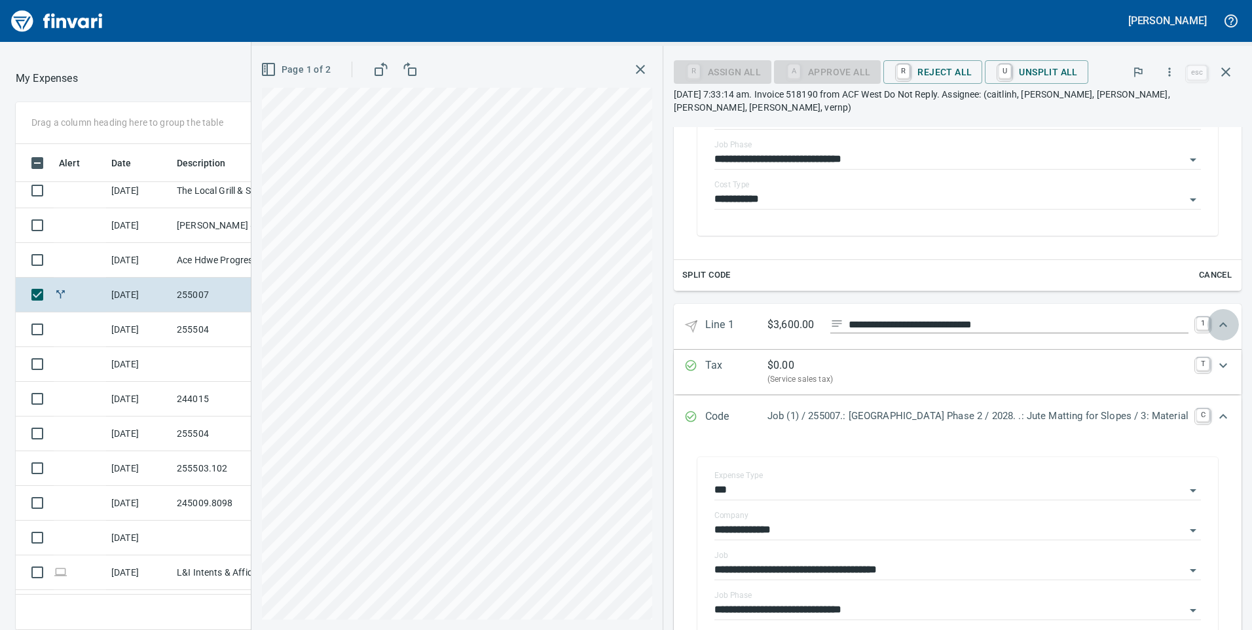
click at [1219, 322] on icon "Expand" at bounding box center [1223, 324] width 8 height 5
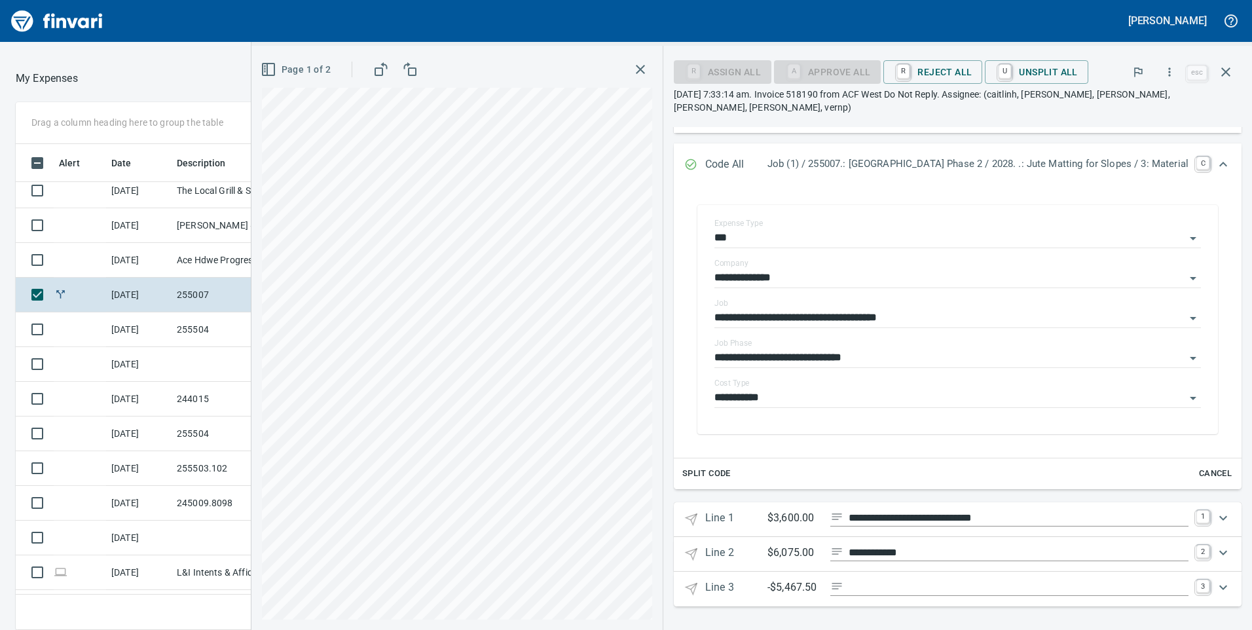
scroll to position [157, 0]
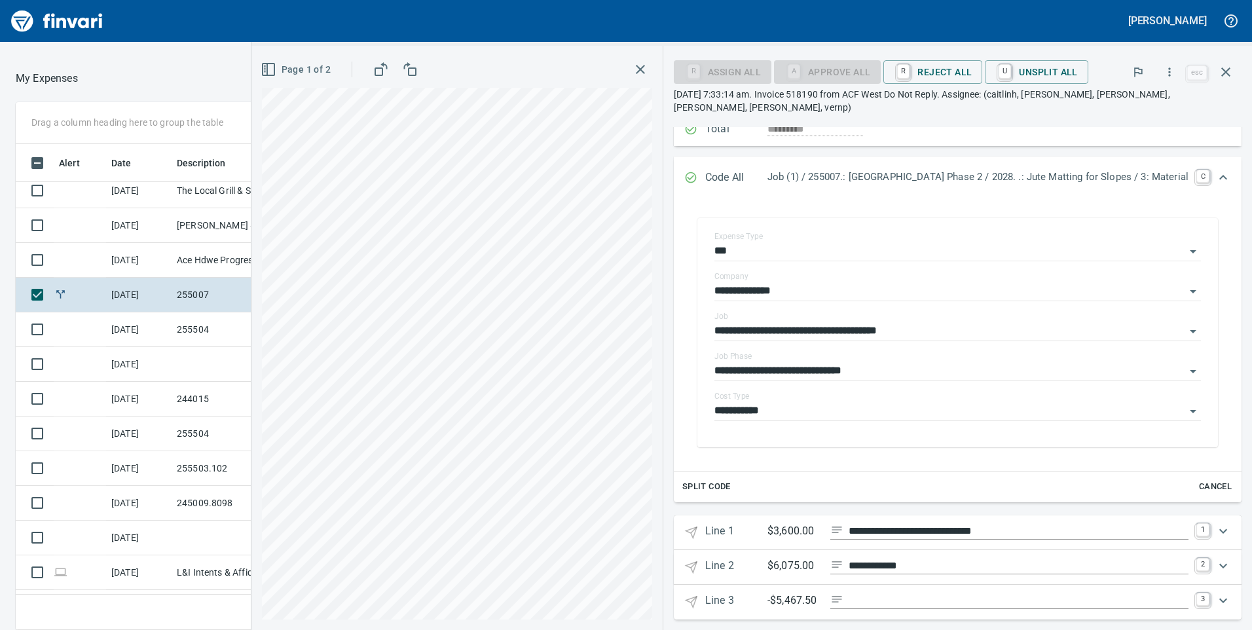
click at [1215, 558] on icon "Expand" at bounding box center [1223, 566] width 16 height 16
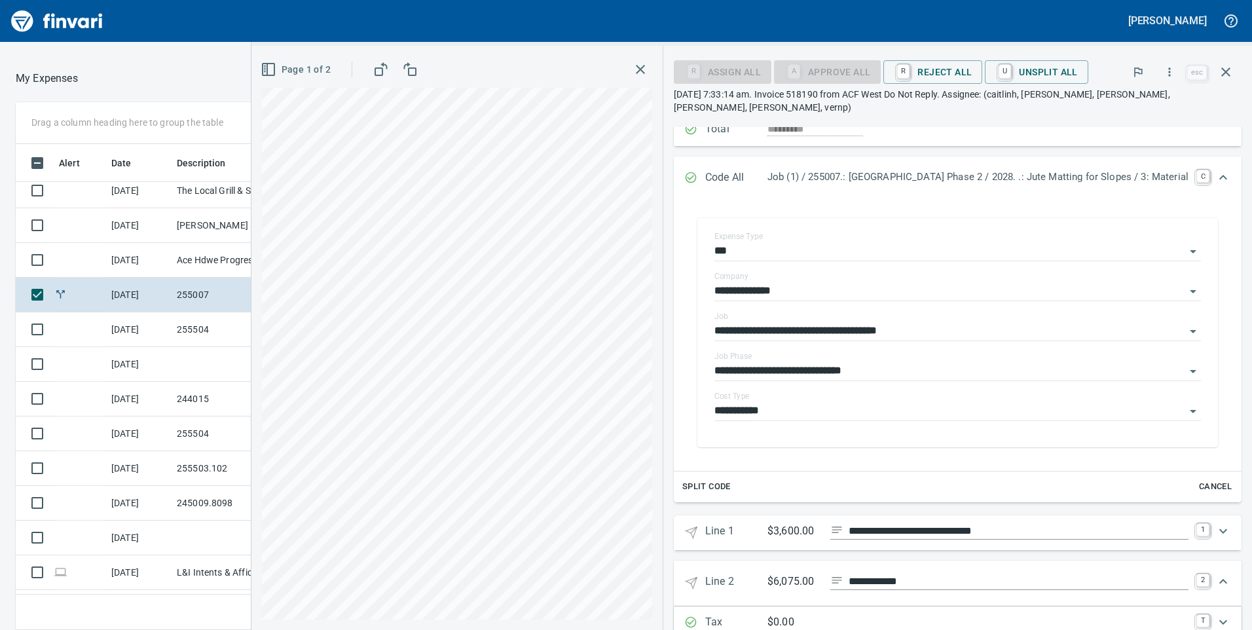
scroll to position [272, 0]
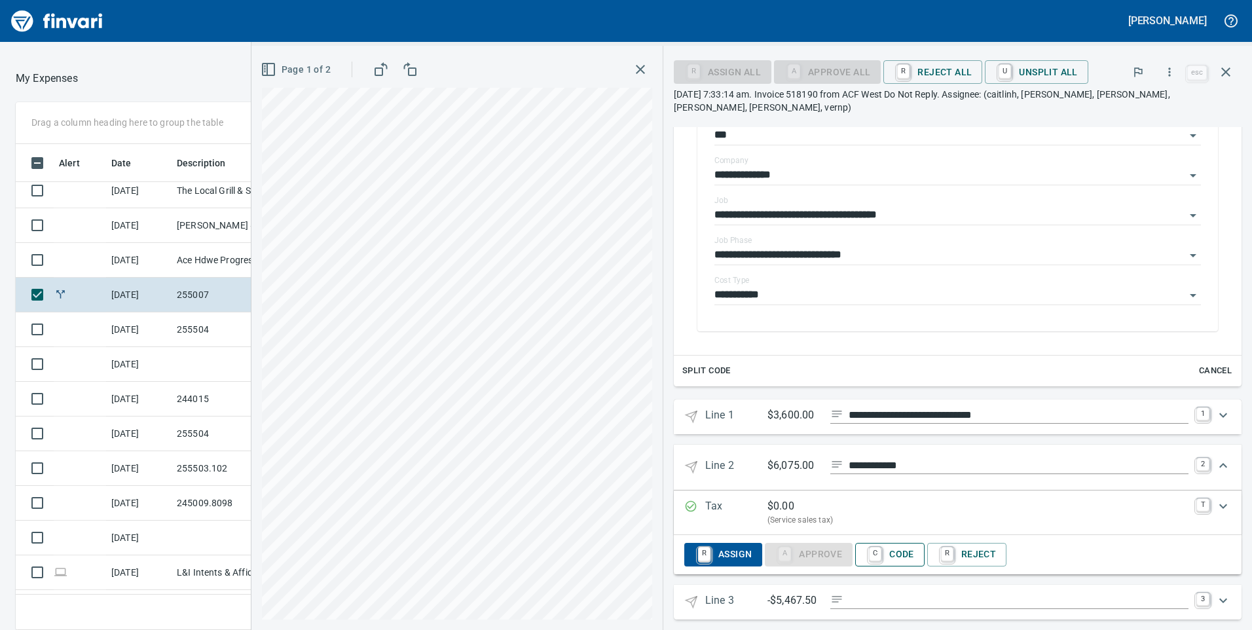
click at [866, 547] on span "C Code" at bounding box center [890, 555] width 48 height 22
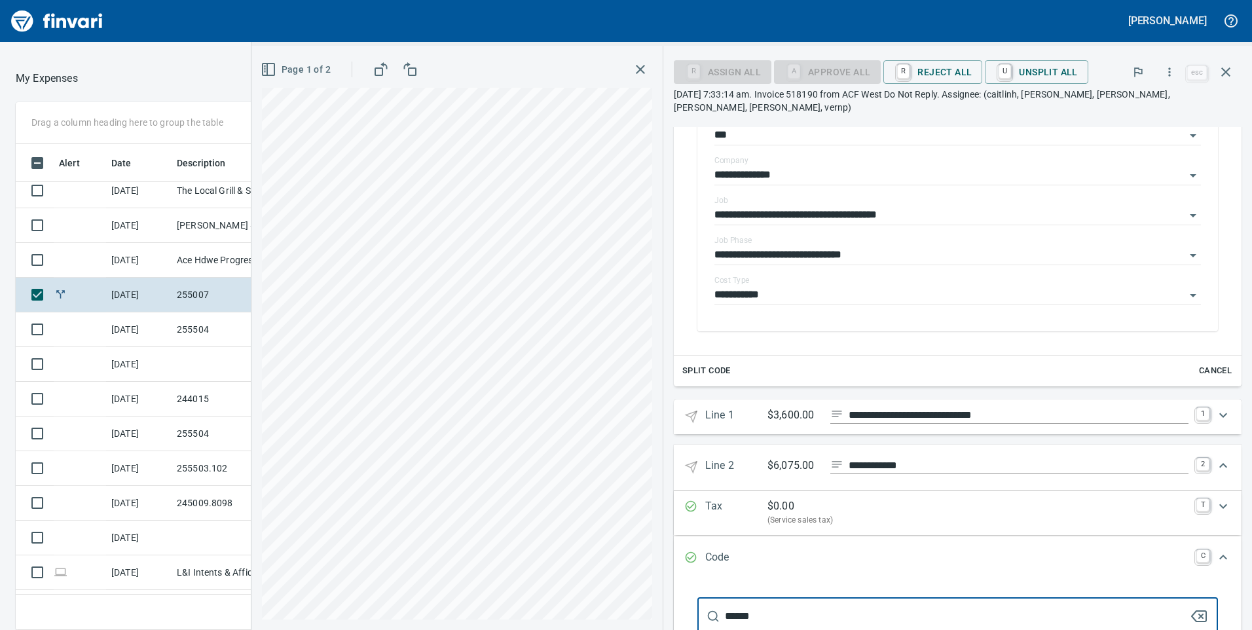
scroll to position [465, 0]
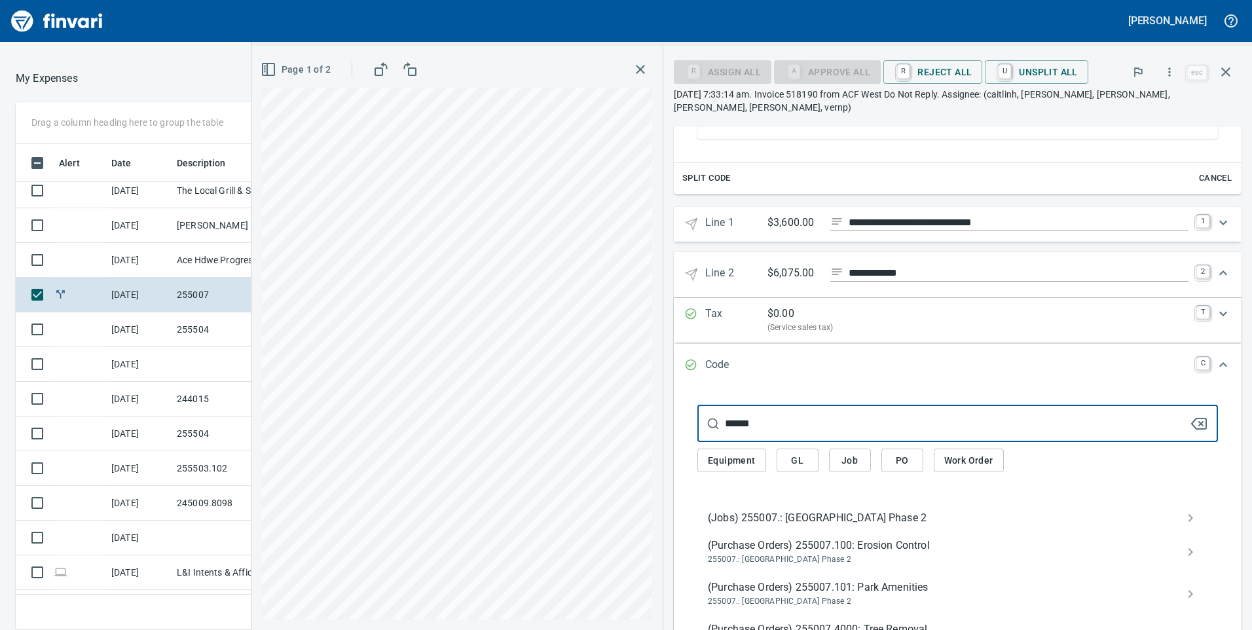
type input "******"
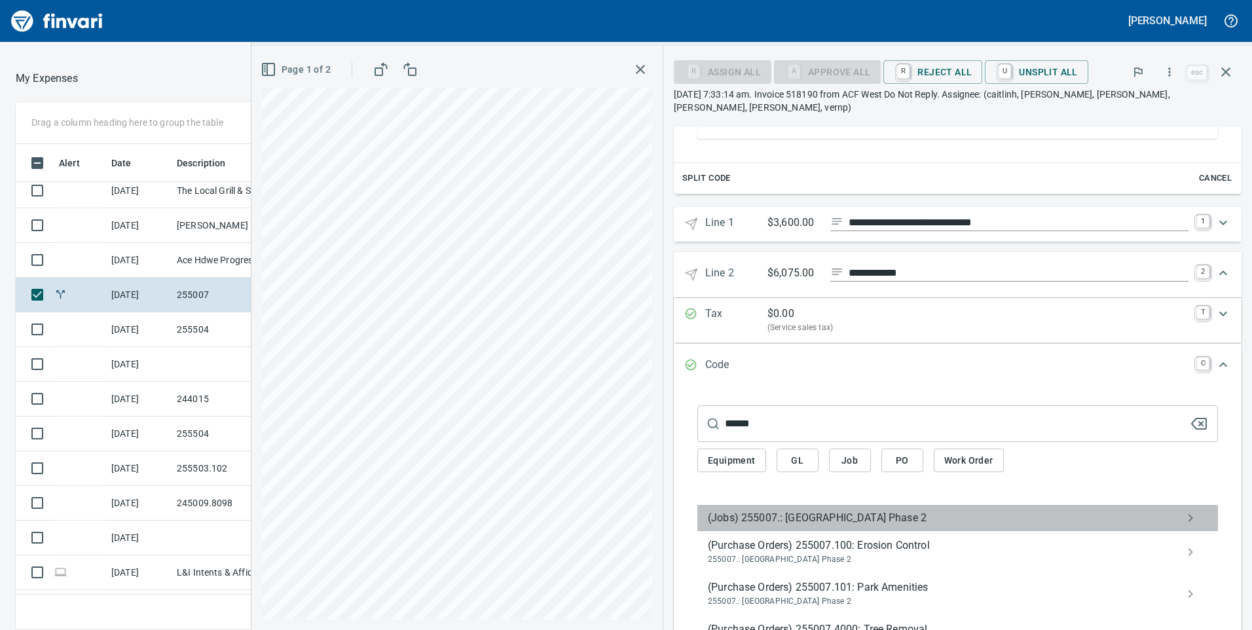
click at [733, 510] on span "(Jobs) 255007.: [GEOGRAPHIC_DATA] Phase 2" at bounding box center [947, 518] width 479 height 16
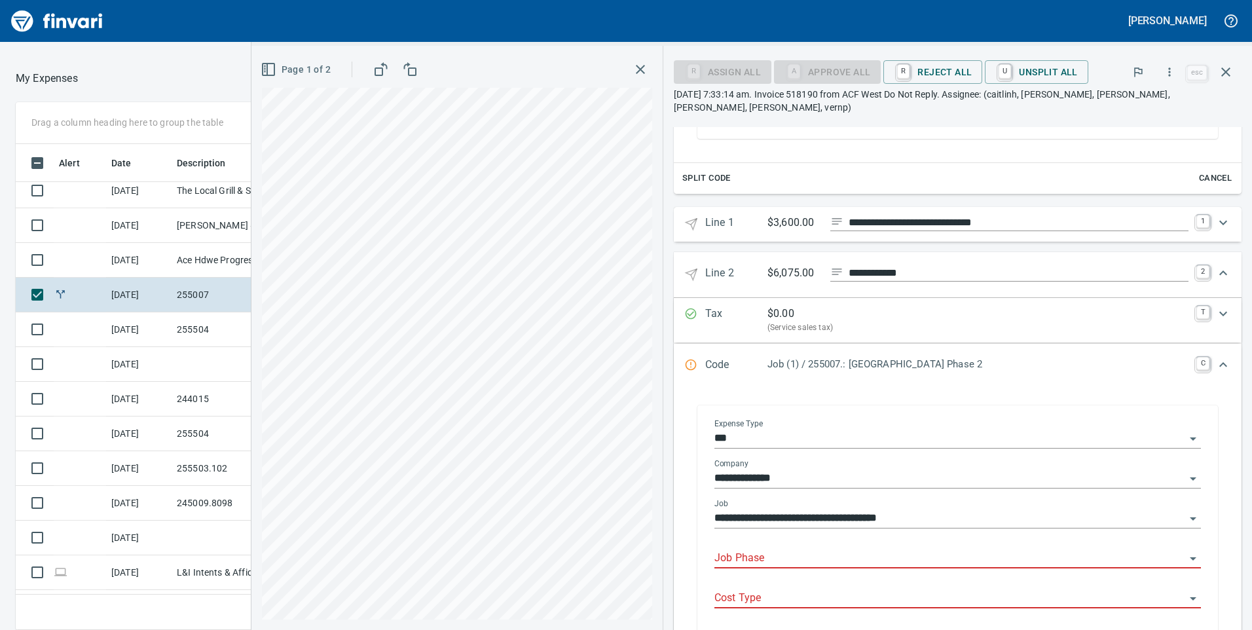
click at [718, 549] on input "Job Phase" at bounding box center [949, 558] width 471 height 18
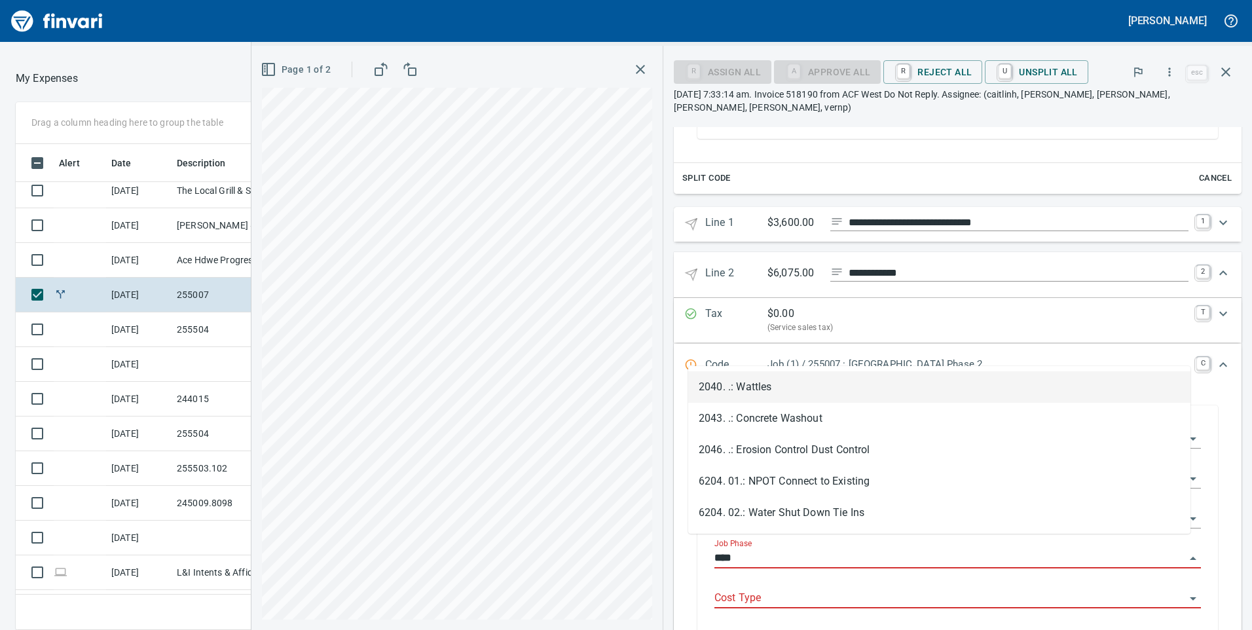
scroll to position [476, 864]
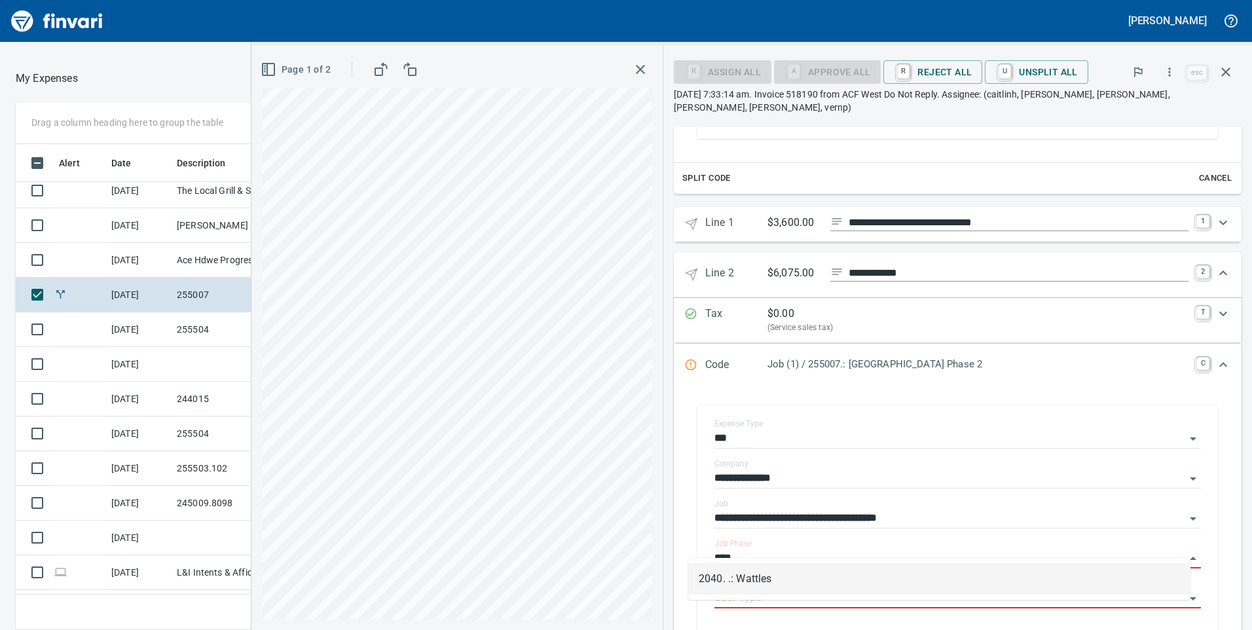
click at [741, 580] on li "2040. .: Wattles" at bounding box center [939, 578] width 502 height 31
type input "**********"
click at [719, 589] on input "Cost Type" at bounding box center [949, 598] width 471 height 18
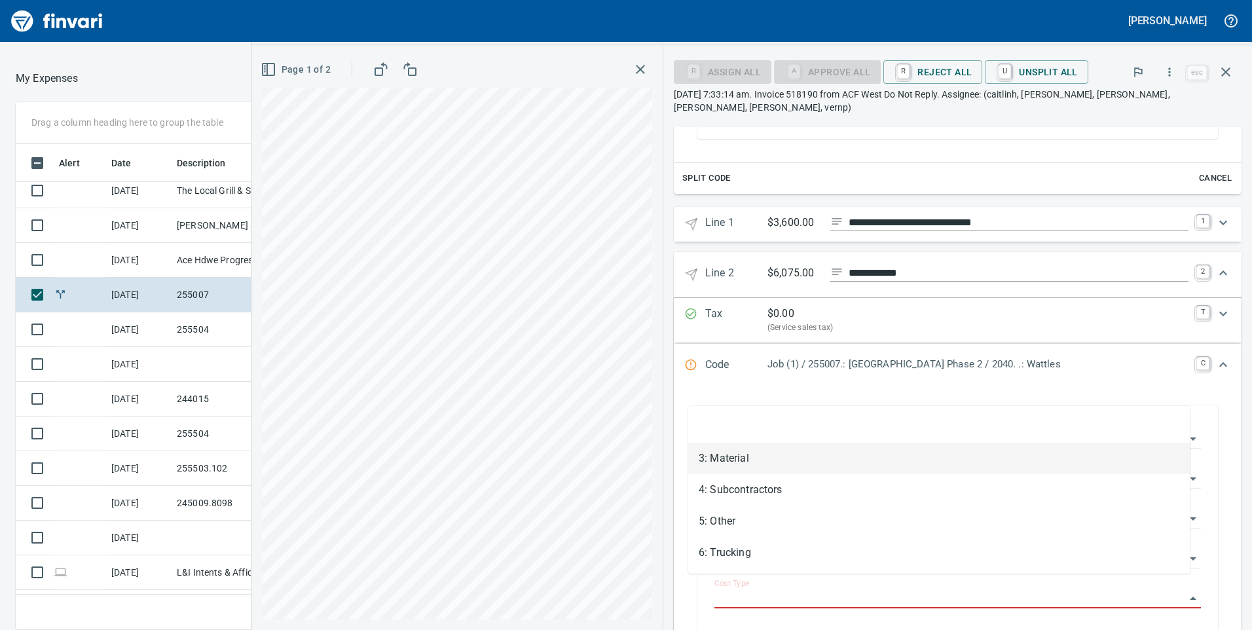
click at [724, 462] on li "3: Material" at bounding box center [939, 458] width 502 height 31
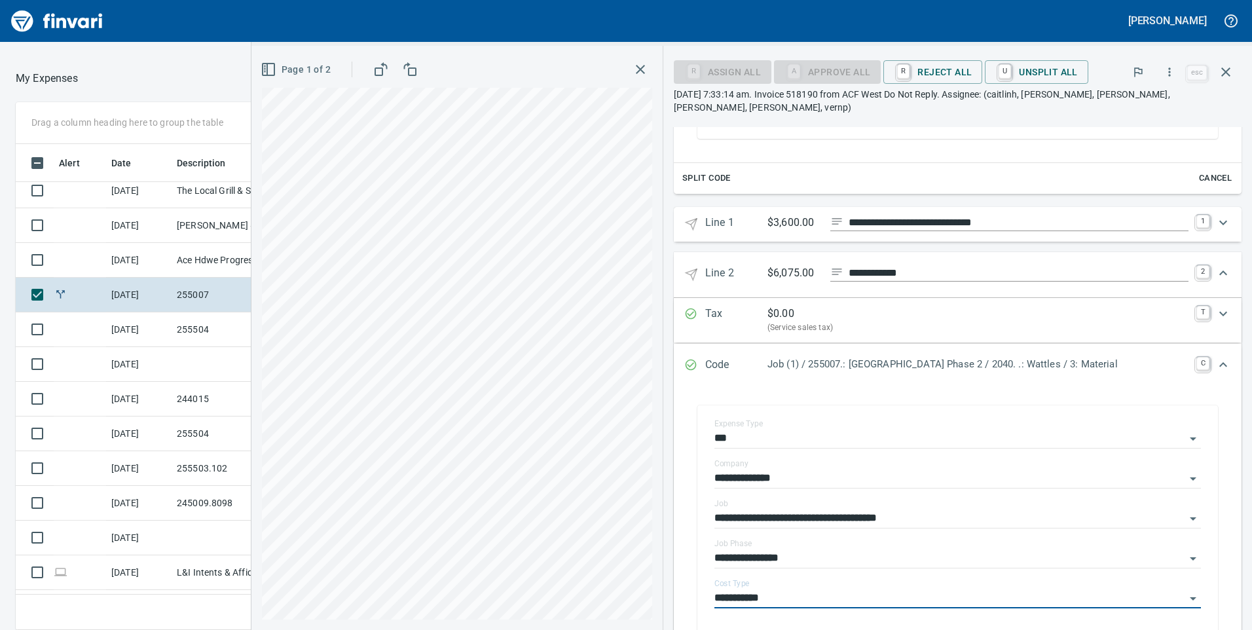
type input "**********"
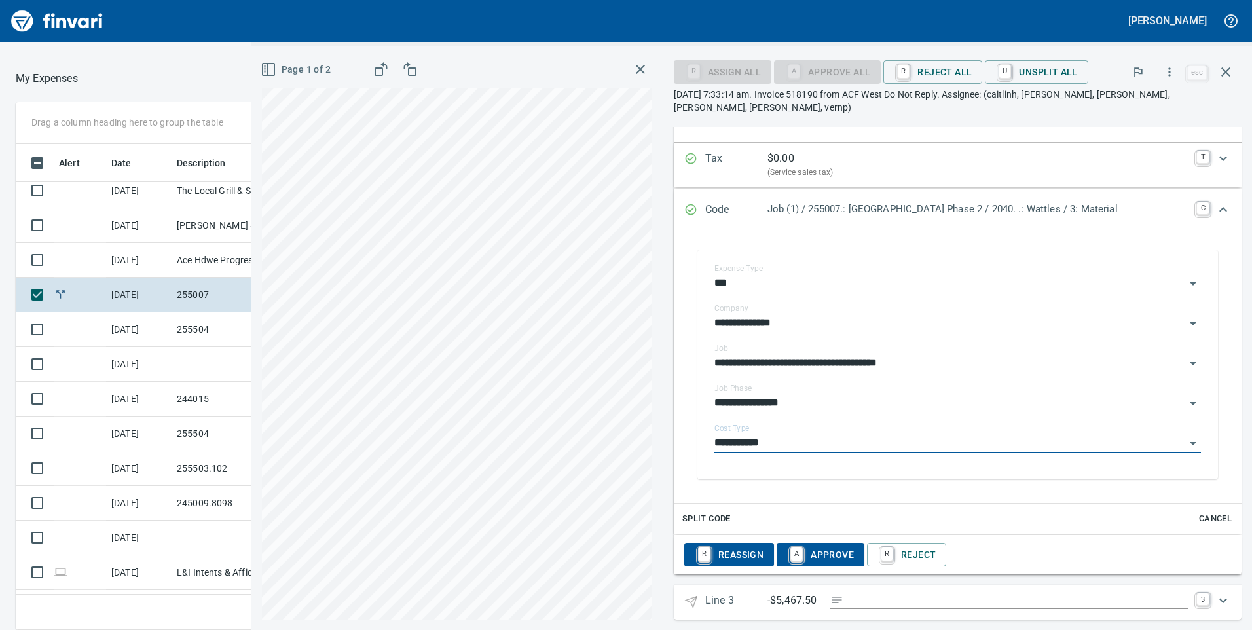
click at [791, 546] on span "A Approve" at bounding box center [820, 555] width 67 height 22
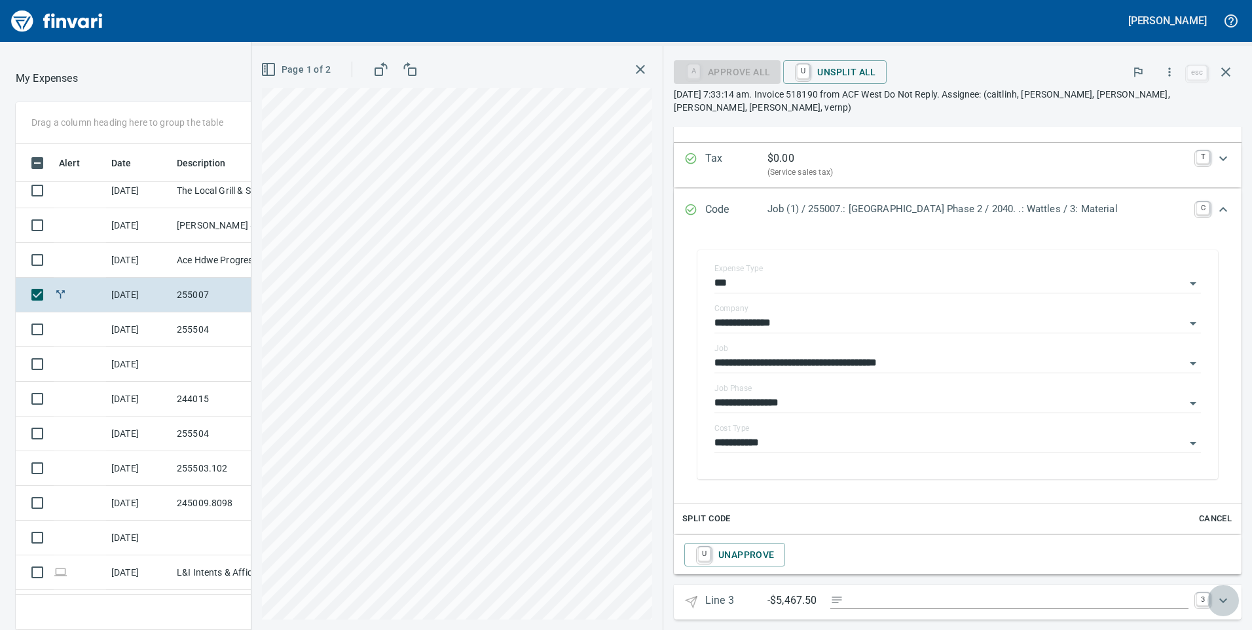
click at [1219, 599] on icon "Expand" at bounding box center [1223, 601] width 8 height 5
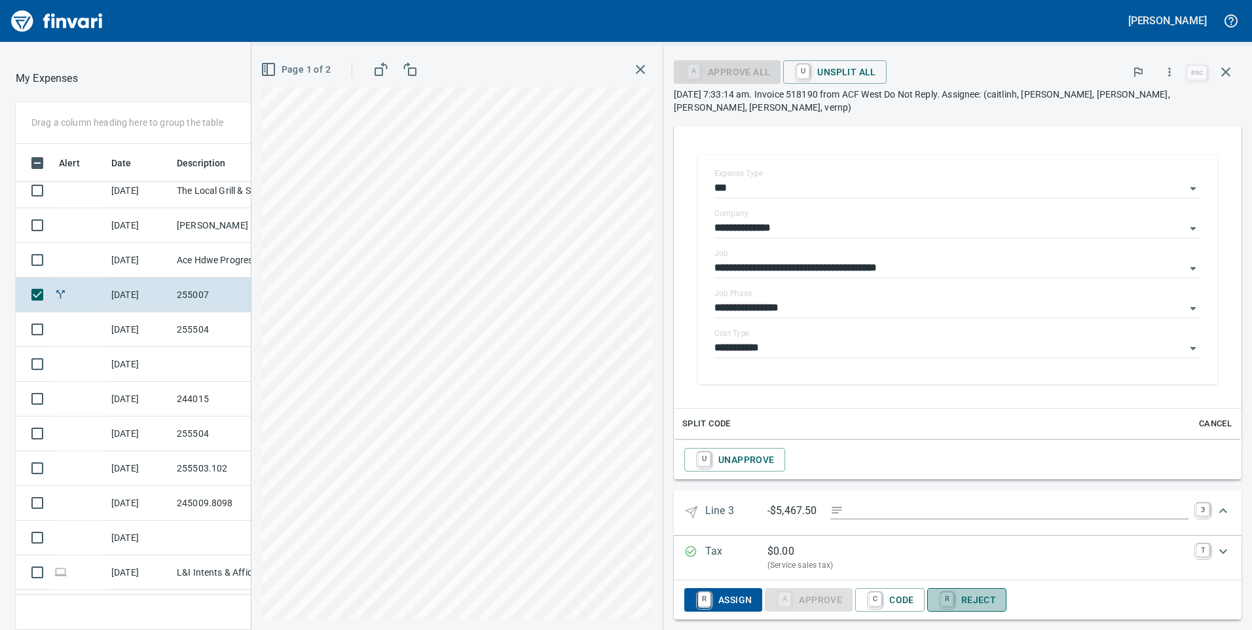
click at [967, 589] on span "R Reject" at bounding box center [967, 600] width 58 height 22
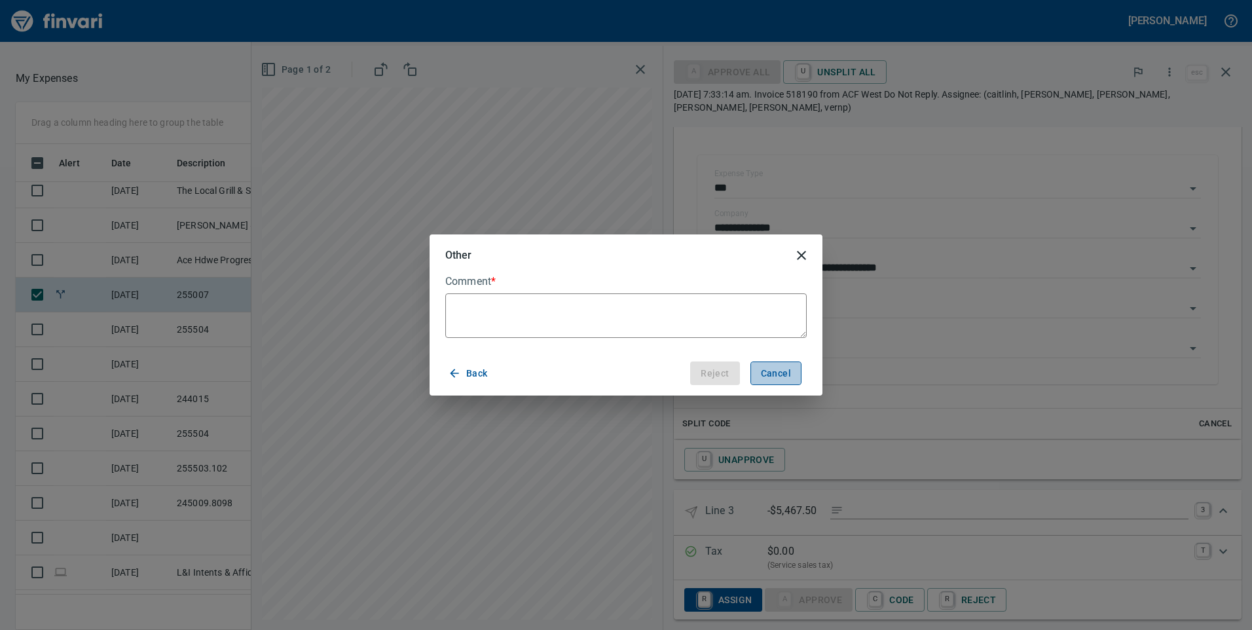
click at [796, 375] on button "Cancel" at bounding box center [776, 373] width 51 height 24
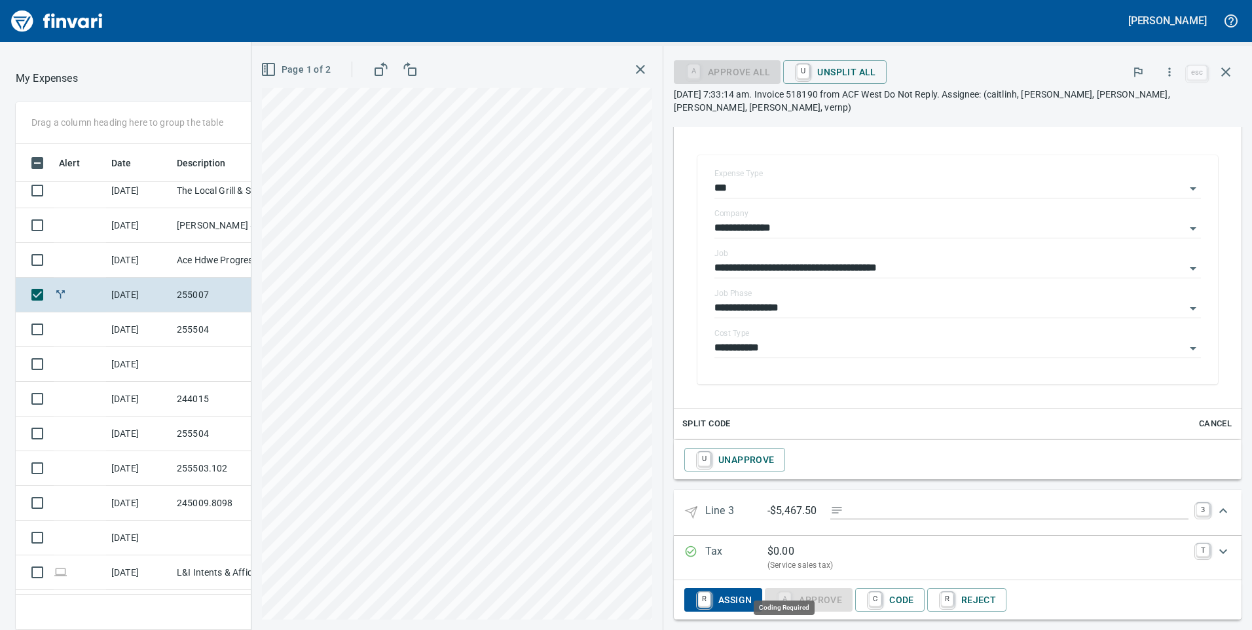
scroll to position [476, 864]
click at [1215, 503] on icon "Expand" at bounding box center [1223, 511] width 16 height 16
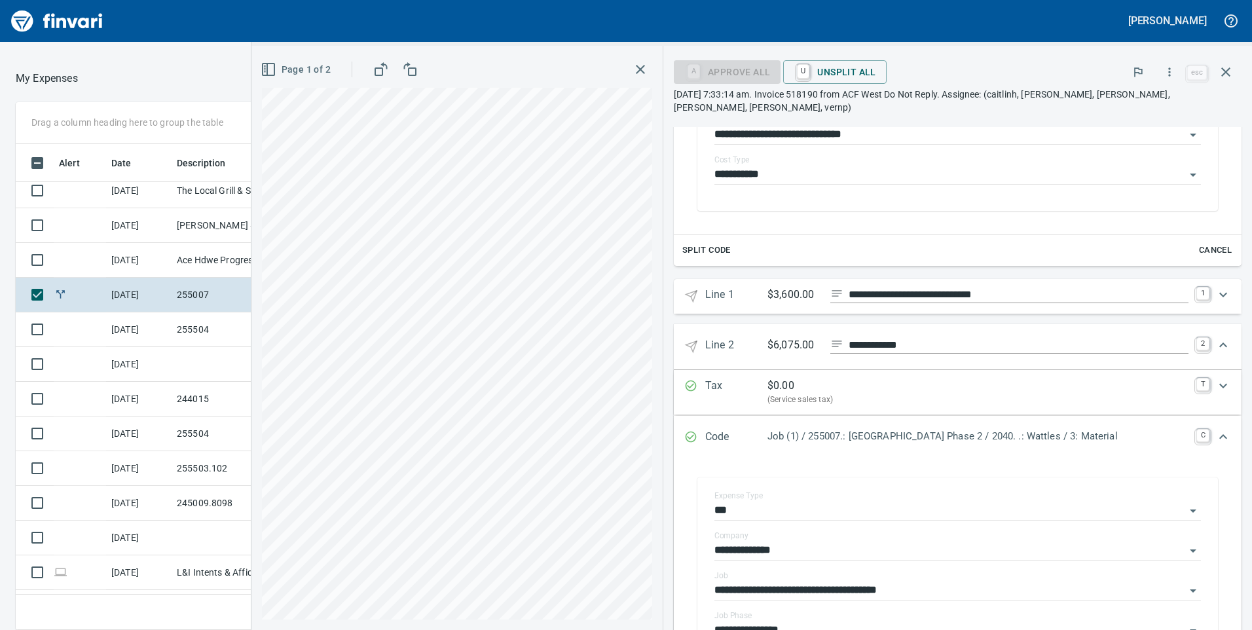
scroll to position [620, 0]
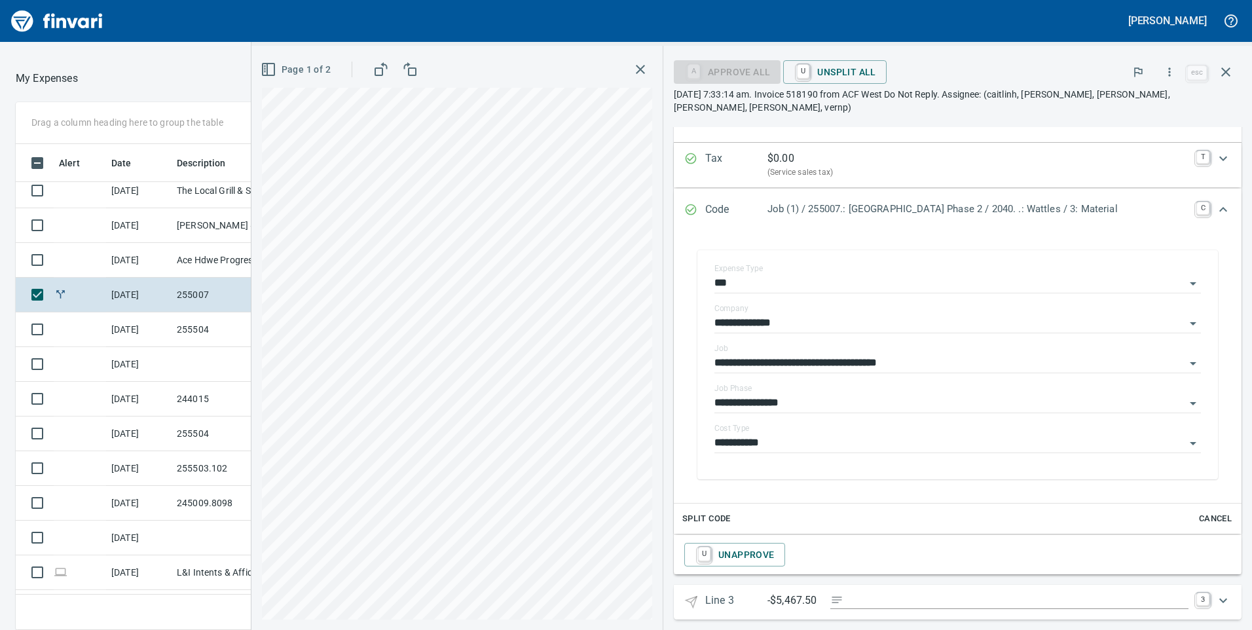
click at [705, 593] on p "Line 3" at bounding box center [736, 602] width 62 height 19
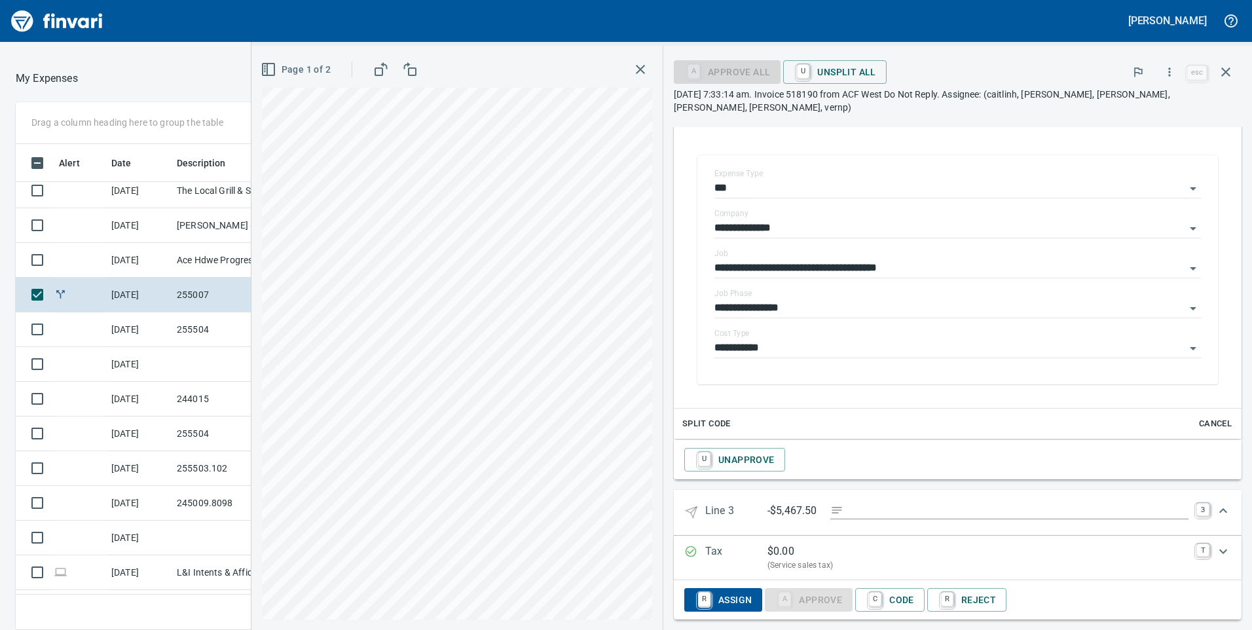
scroll to position [476, 864]
click at [713, 589] on span "R Assign" at bounding box center [723, 600] width 57 height 22
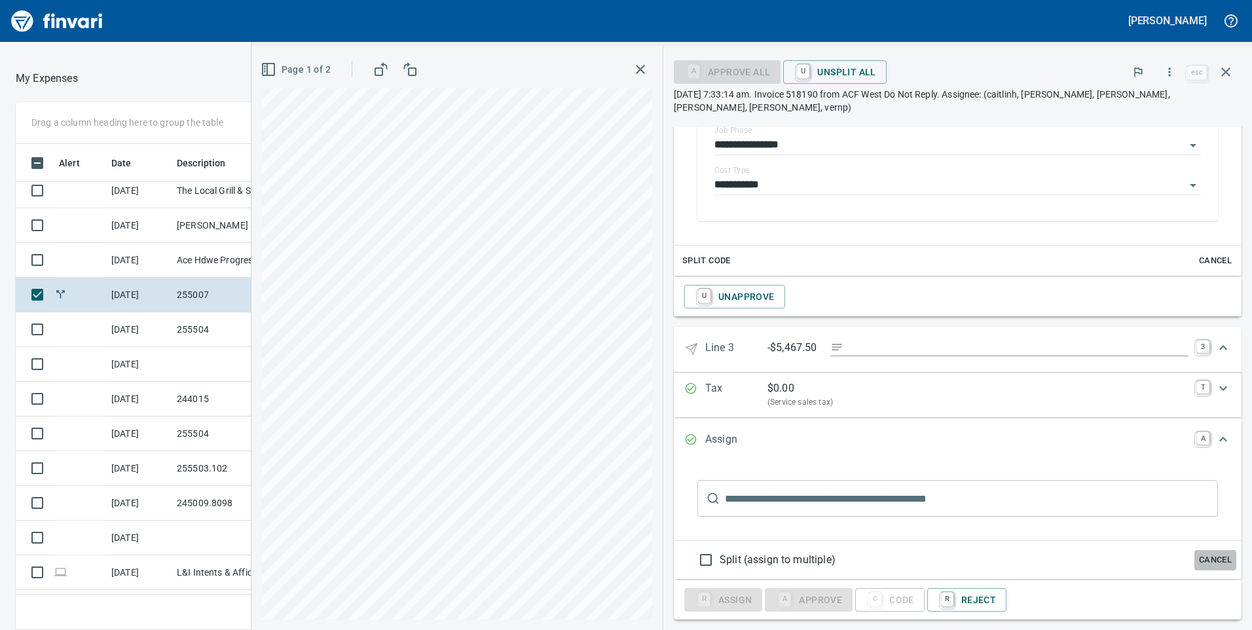
click at [1215, 553] on span "Cancel" at bounding box center [1215, 560] width 35 height 15
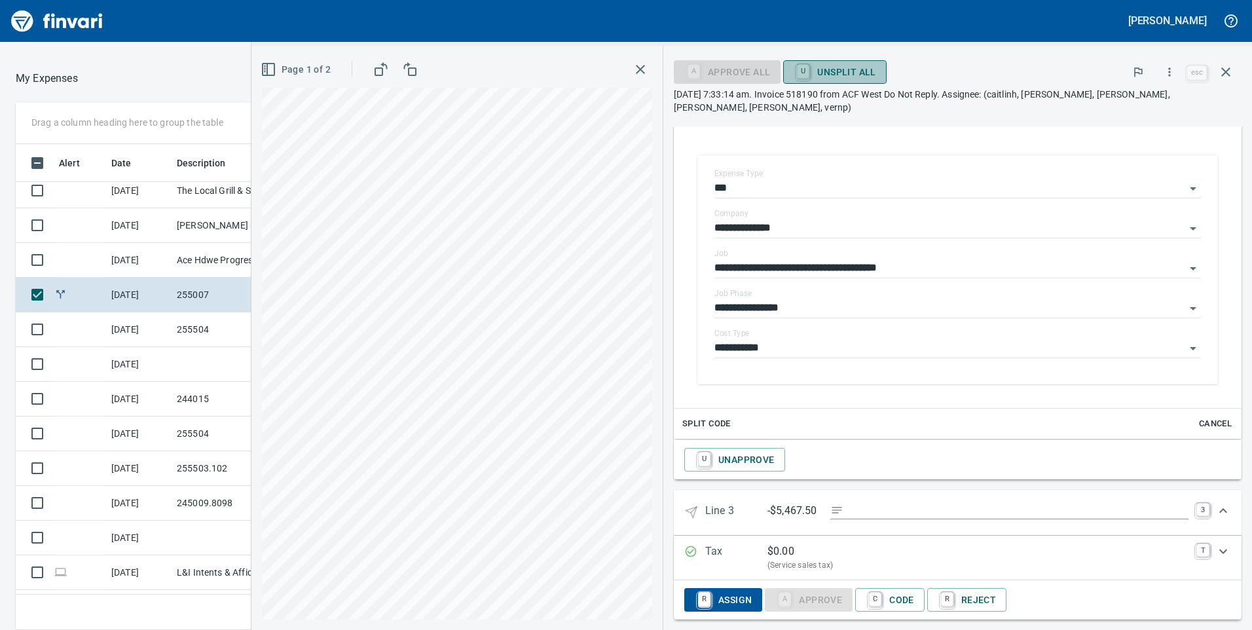
click at [829, 74] on span "U Unsplit All" at bounding box center [835, 72] width 82 height 22
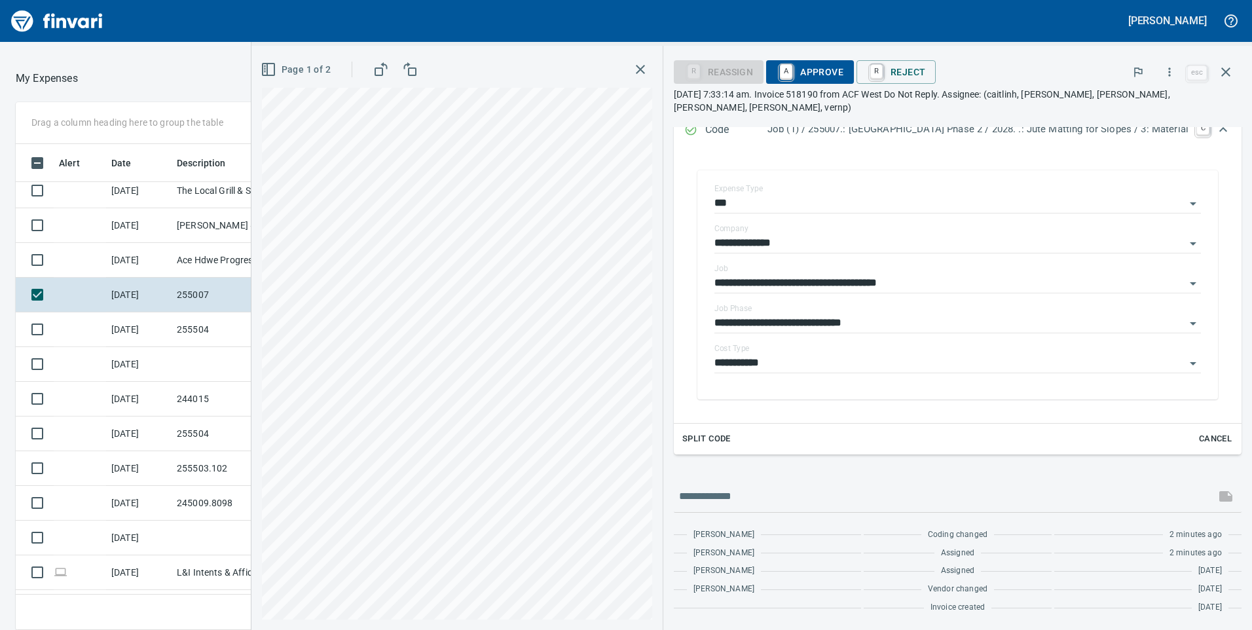
scroll to position [202, 0]
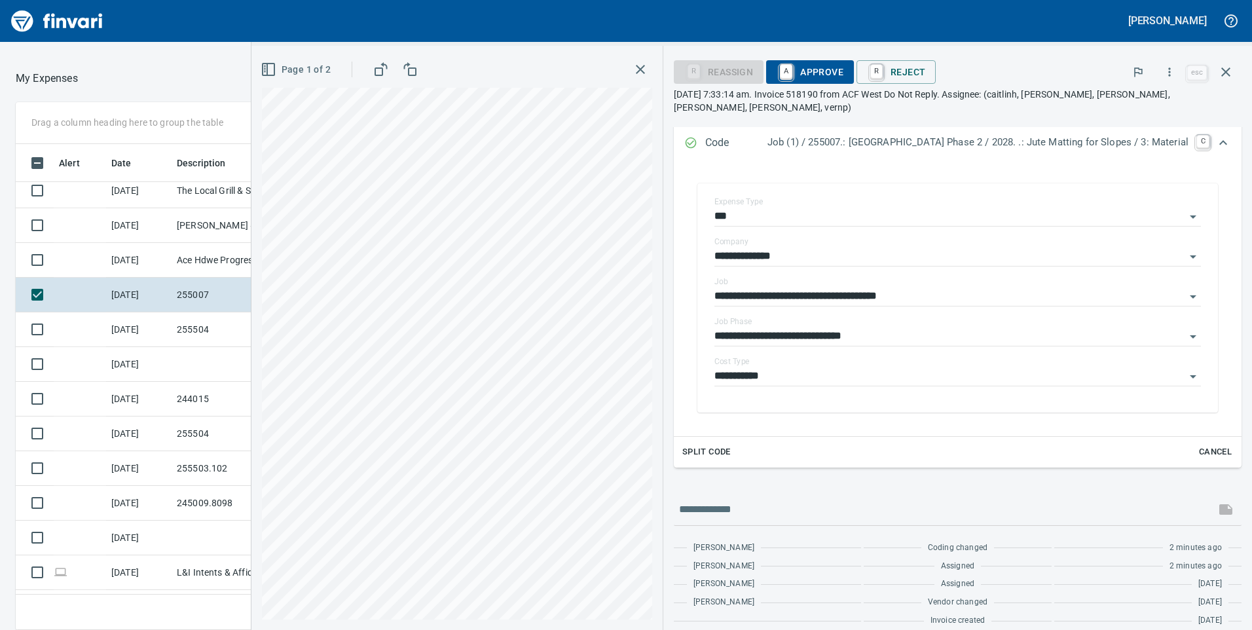
click at [682, 445] on span "Split Code" at bounding box center [706, 452] width 48 height 15
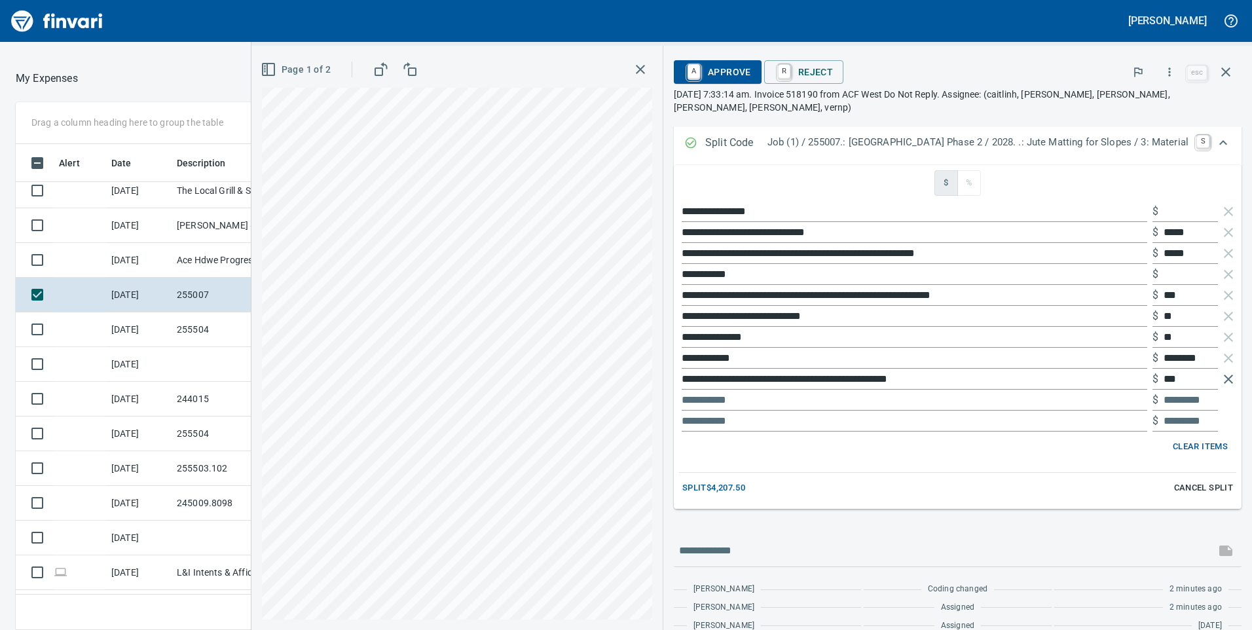
scroll to position [476, 864]
click at [1224, 375] on icon "button" at bounding box center [1228, 379] width 9 height 9
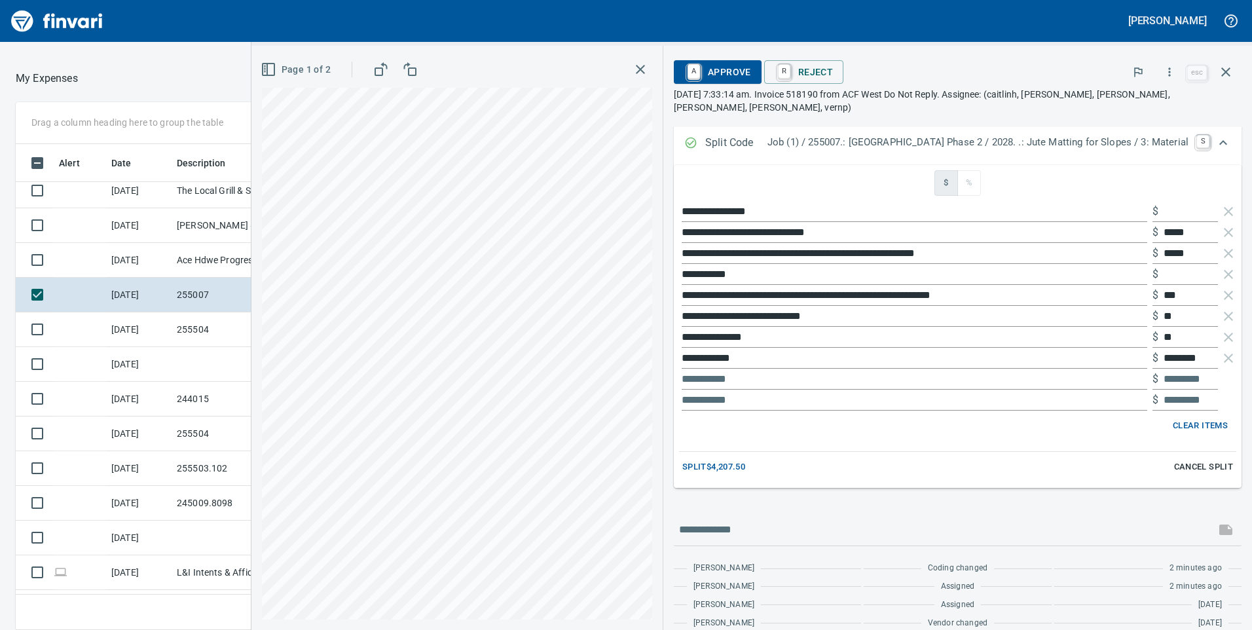
click at [1219, 369] on div "$" at bounding box center [957, 379] width 557 height 21
click at [1224, 354] on icon "button" at bounding box center [1228, 358] width 9 height 9
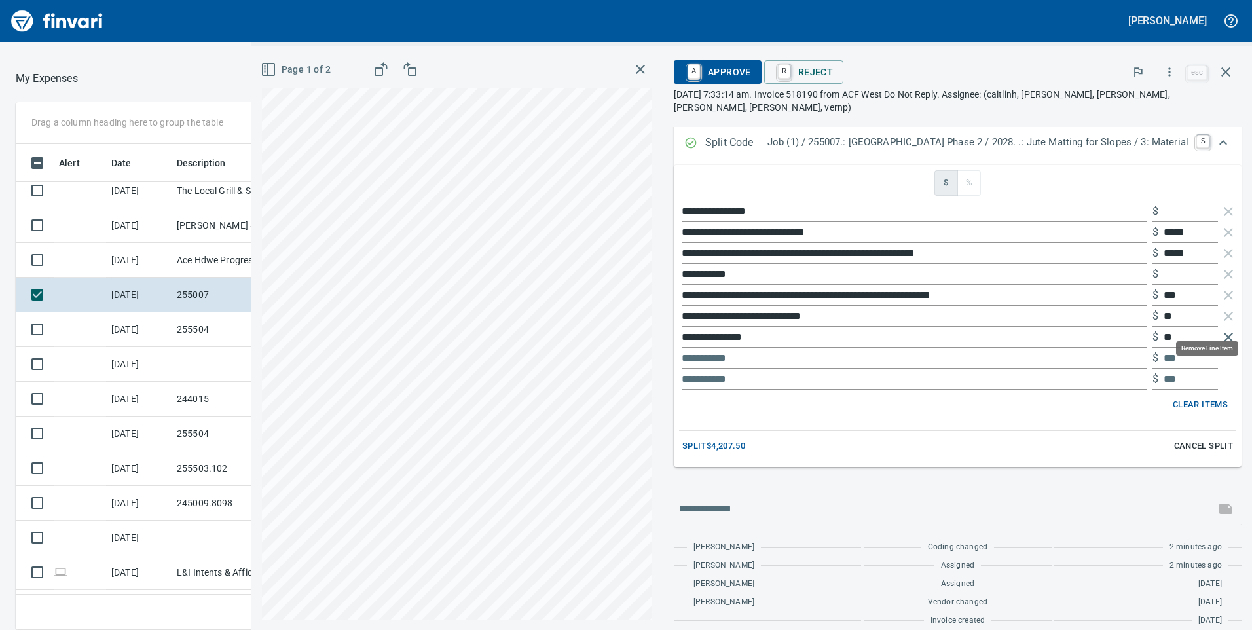
click at [1224, 333] on icon "button" at bounding box center [1228, 337] width 9 height 9
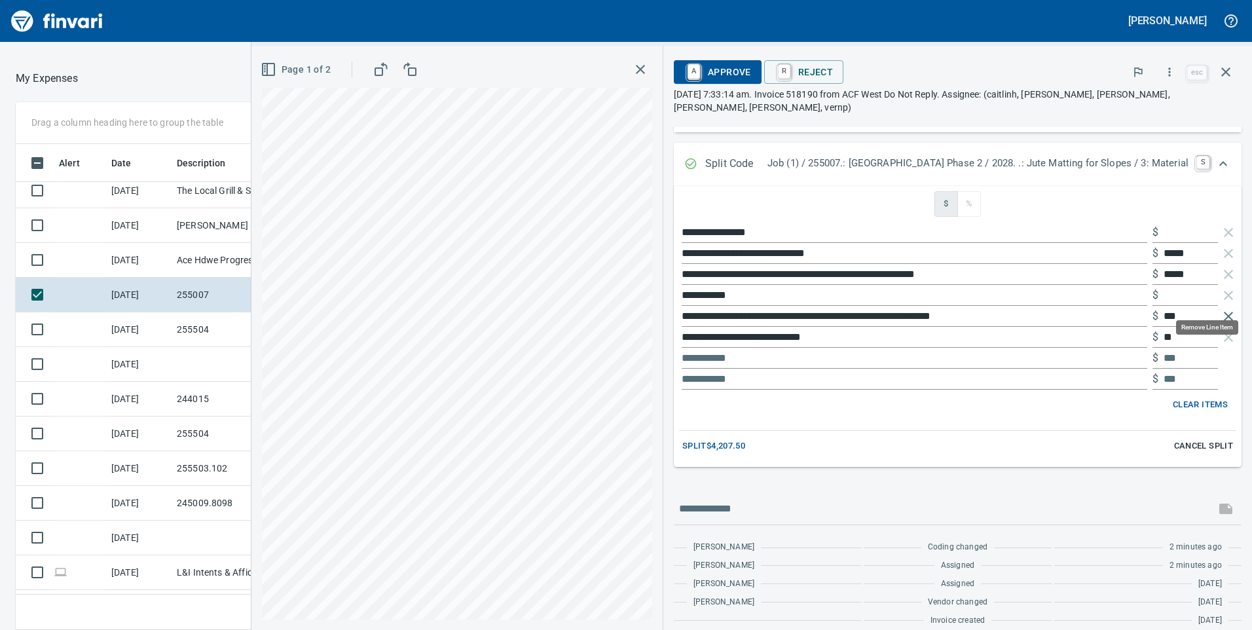
click at [1221, 308] on icon "button" at bounding box center [1229, 316] width 16 height 16
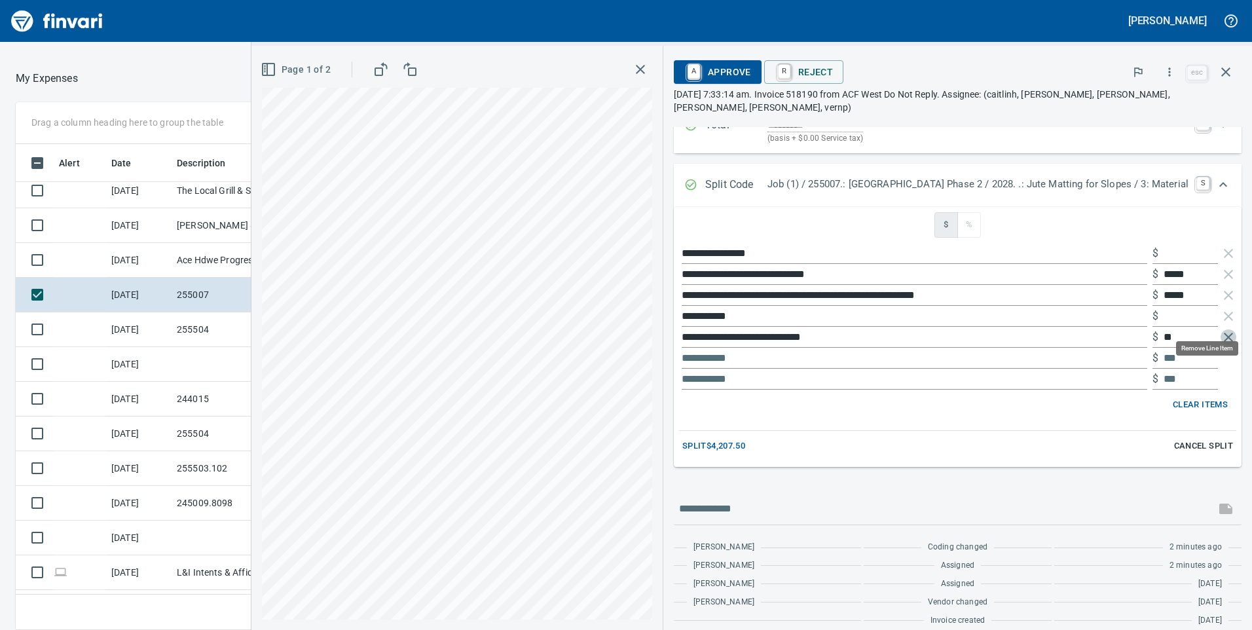
click at [1221, 329] on icon "button" at bounding box center [1229, 337] width 16 height 16
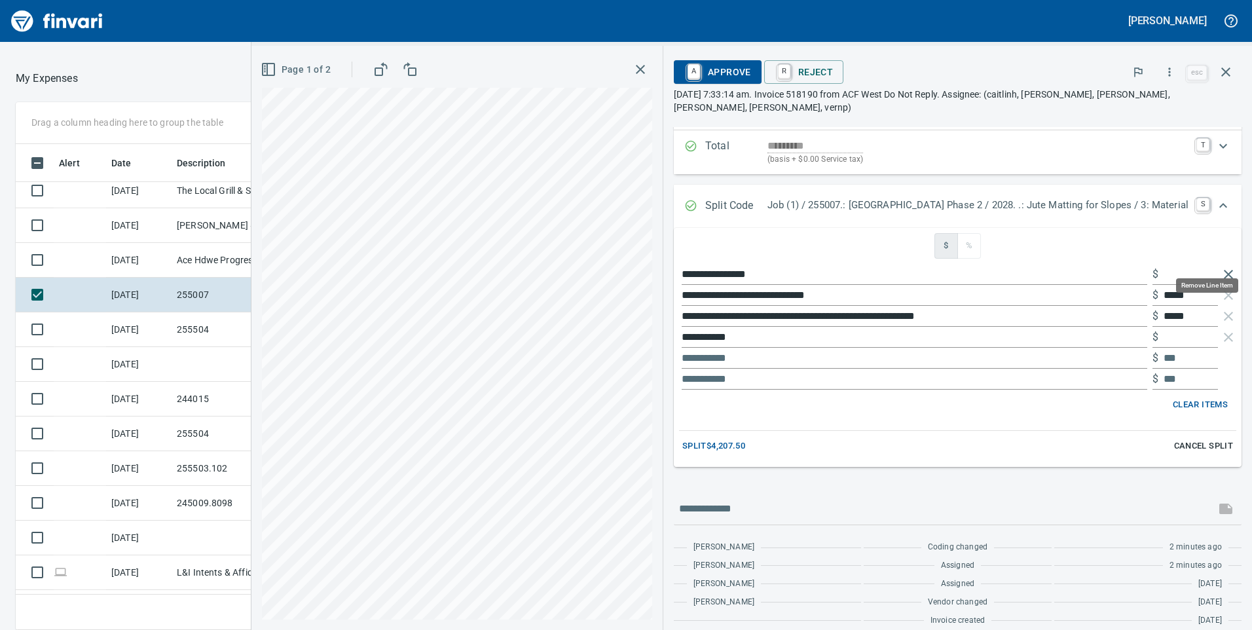
click at [1221, 267] on icon "button" at bounding box center [1229, 275] width 16 height 16
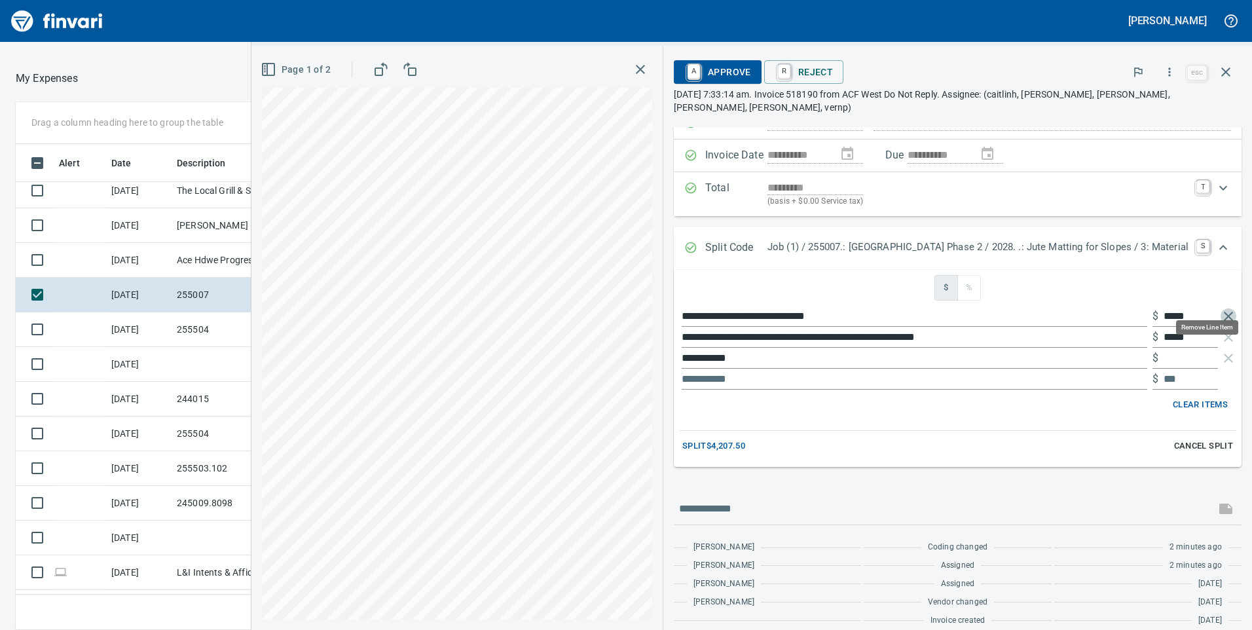
click at [1221, 308] on icon "button" at bounding box center [1229, 316] width 16 height 16
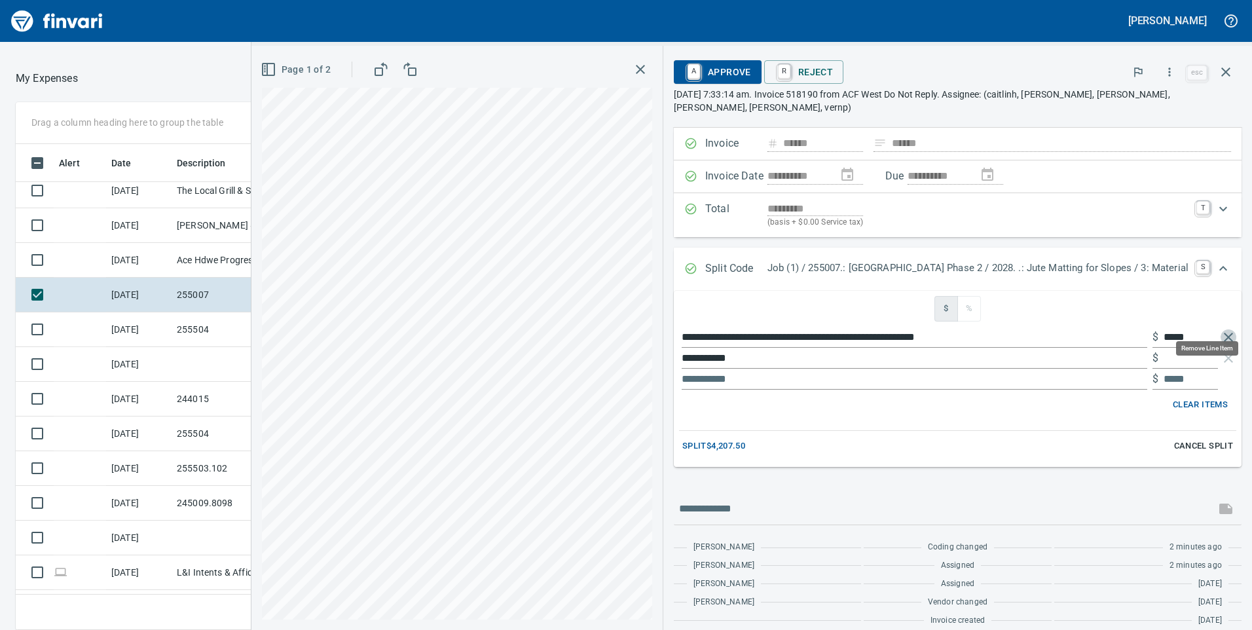
click at [1221, 329] on icon "button" at bounding box center [1229, 337] width 16 height 16
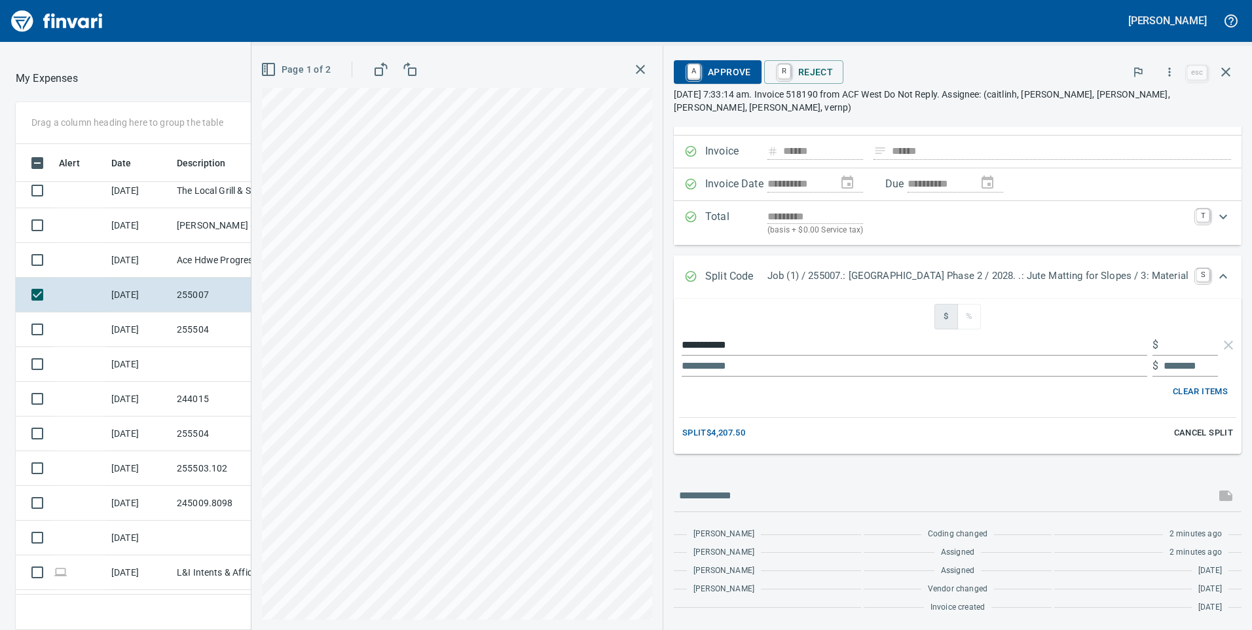
scroll to position [56, 0]
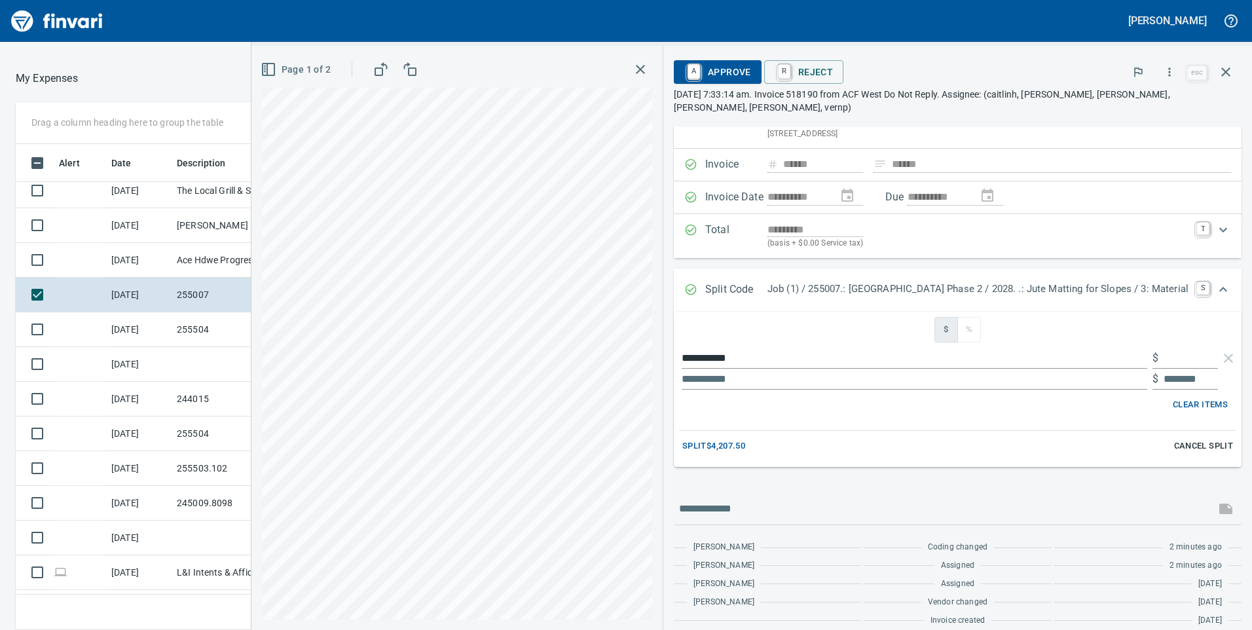
click at [1184, 348] on input "text" at bounding box center [1191, 358] width 54 height 21
type input "*****"
click at [1195, 369] on input "text" at bounding box center [1191, 379] width 54 height 21
drag, startPoint x: 1202, startPoint y: 365, endPoint x: 1099, endPoint y: 381, distance: 104.7
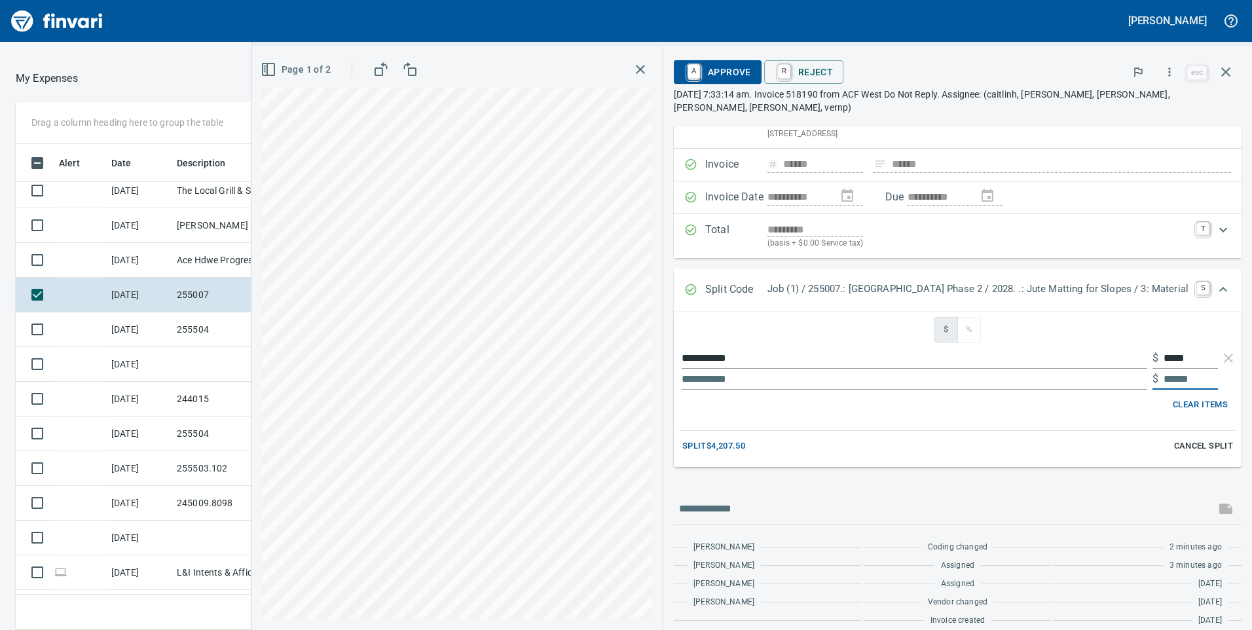
click at [1100, 380] on ul "**********" at bounding box center [957, 369] width 557 height 52
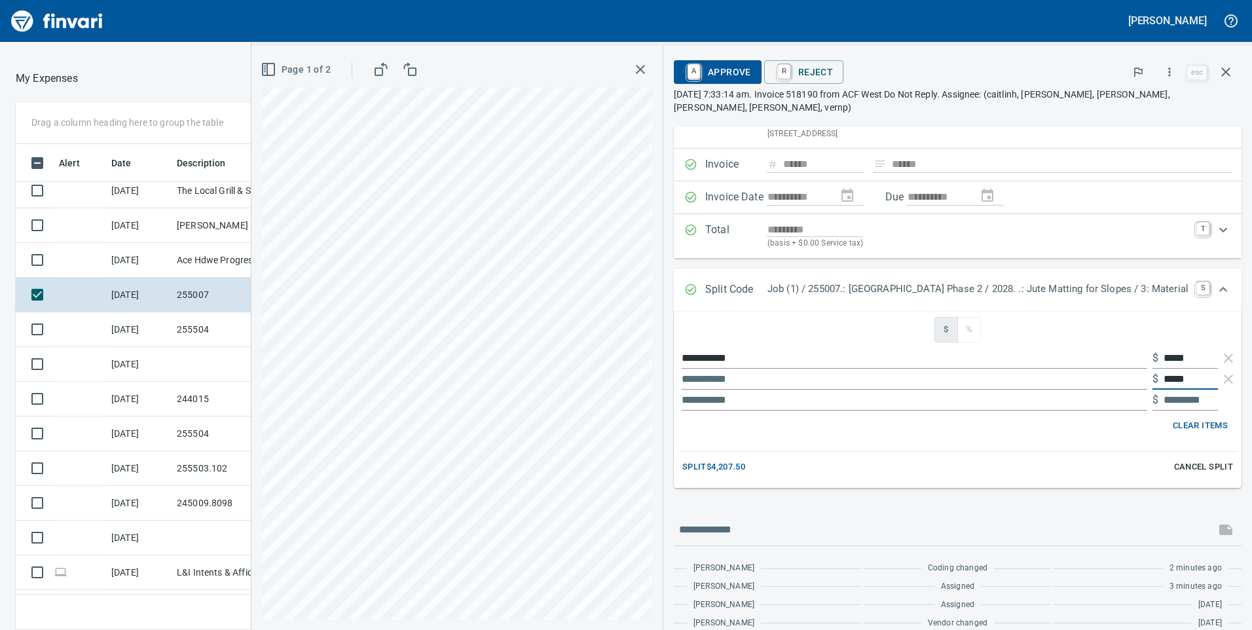
type input "*****"
click at [700, 460] on span "Split $4,207.50" at bounding box center [713, 467] width 63 height 15
type input "*********"
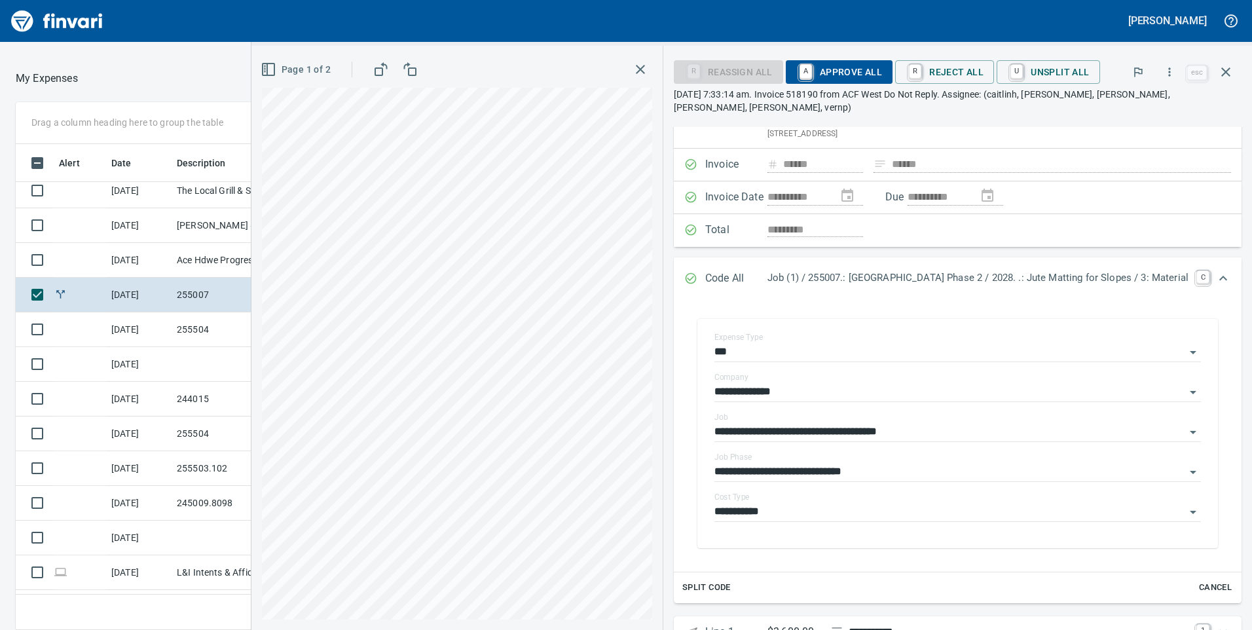
scroll to position [157, 0]
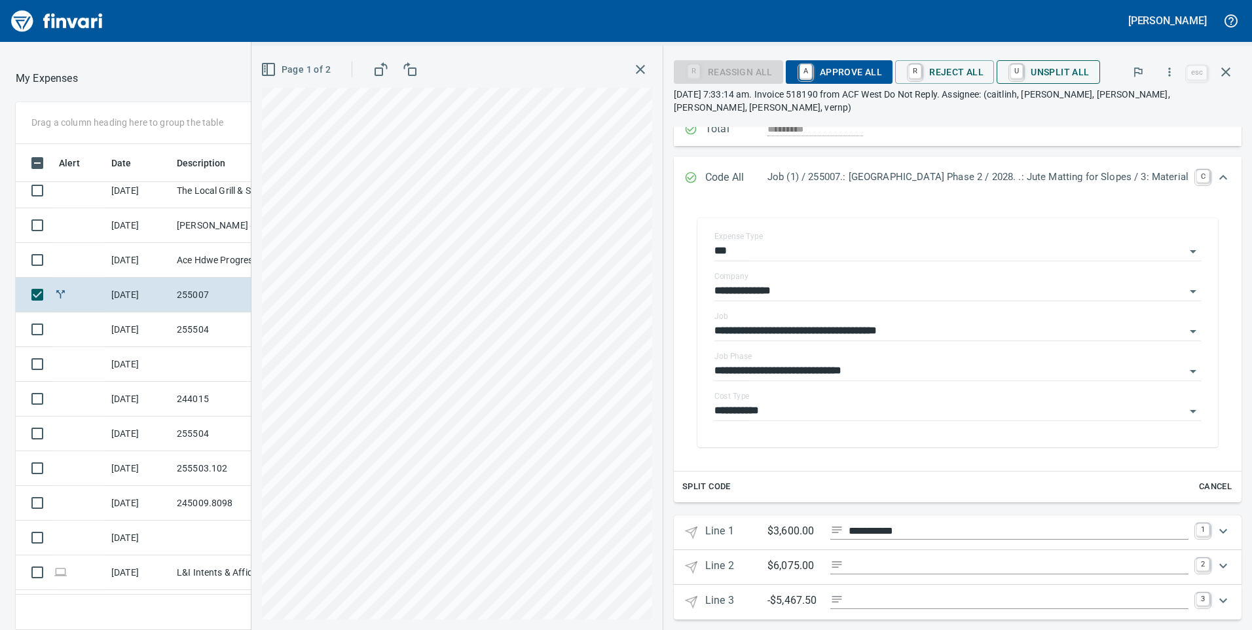
click at [1062, 67] on button "U Unsplit All" at bounding box center [1048, 72] width 103 height 24
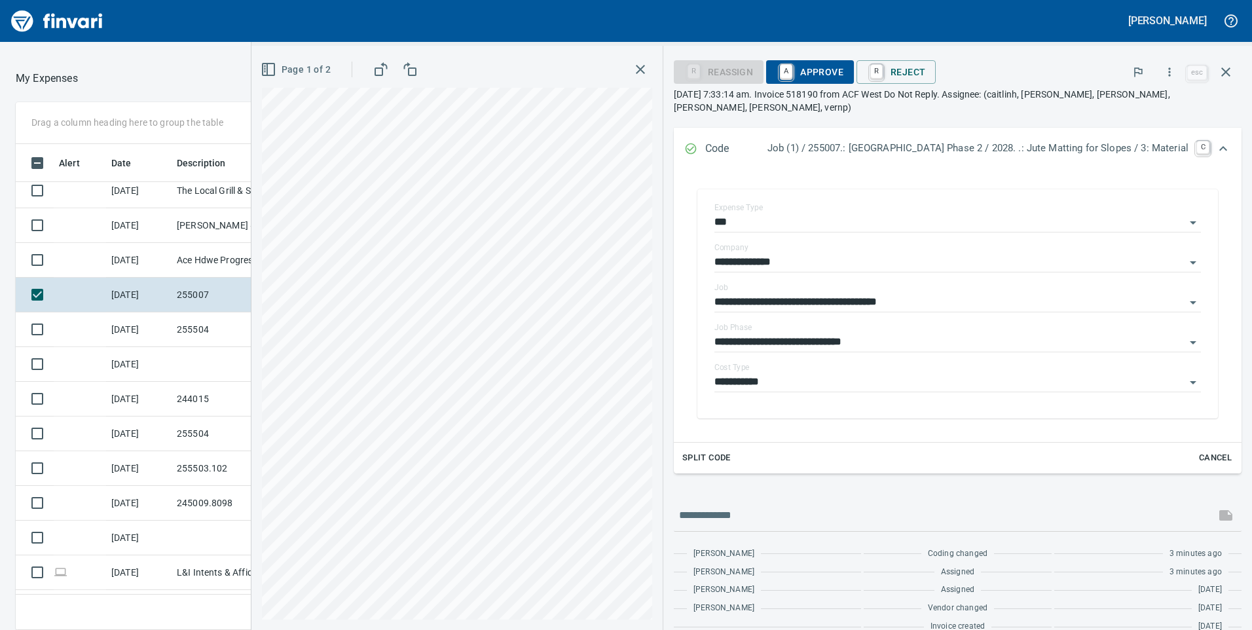
scroll to position [0, 0]
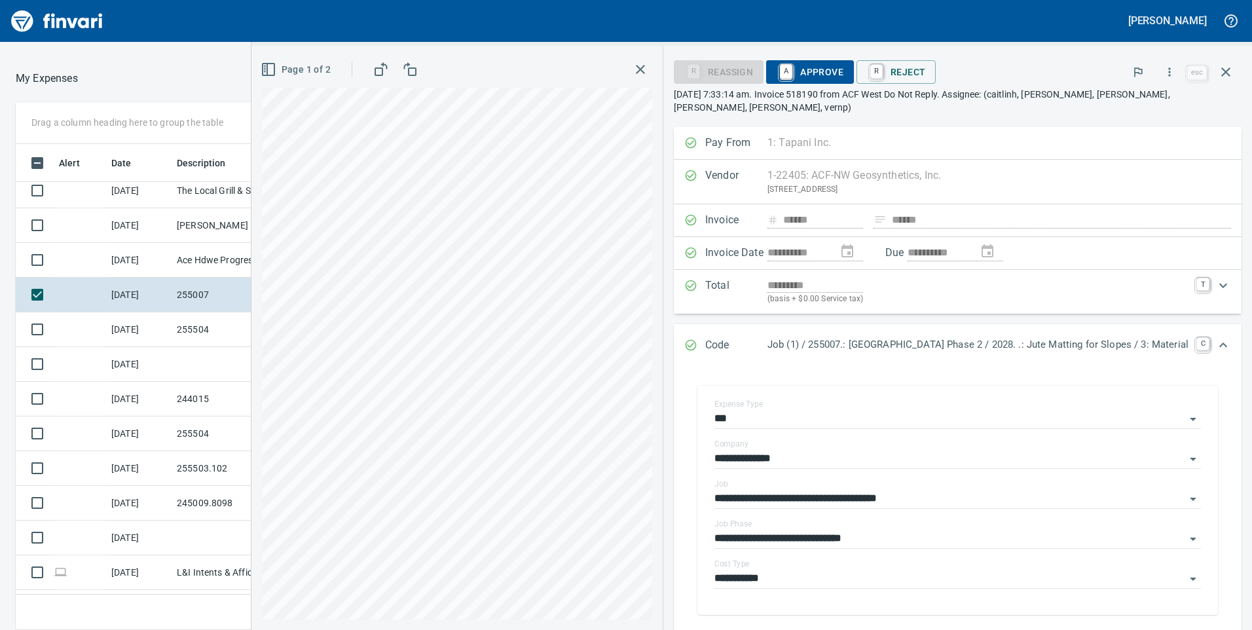
click at [777, 78] on span "A Approve" at bounding box center [810, 72] width 67 height 22
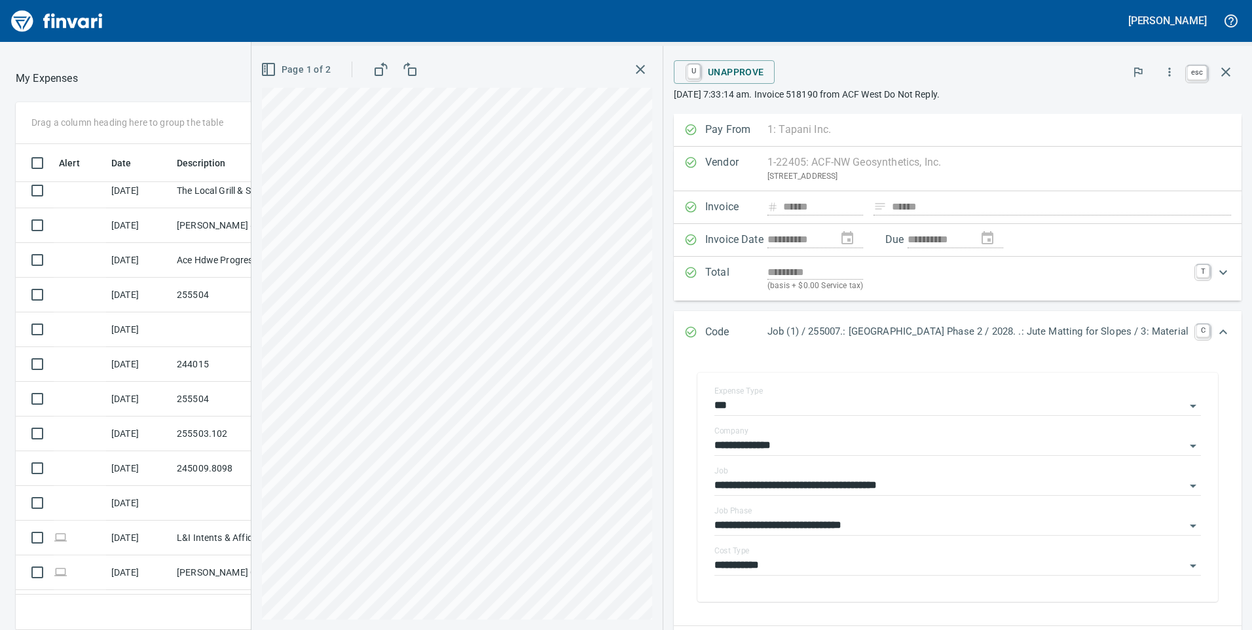
scroll to position [476, 864]
click at [1227, 73] on icon "button" at bounding box center [1225, 71] width 9 height 9
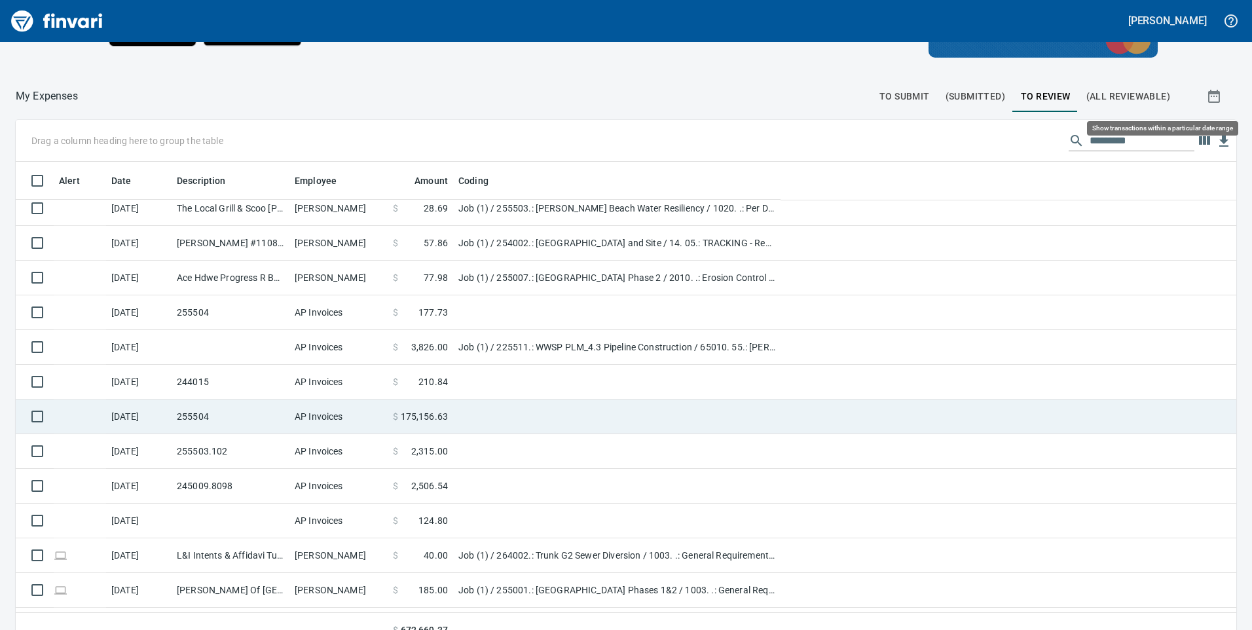
scroll to position [476, 1191]
